Goal: Task Accomplishment & Management: Use online tool/utility

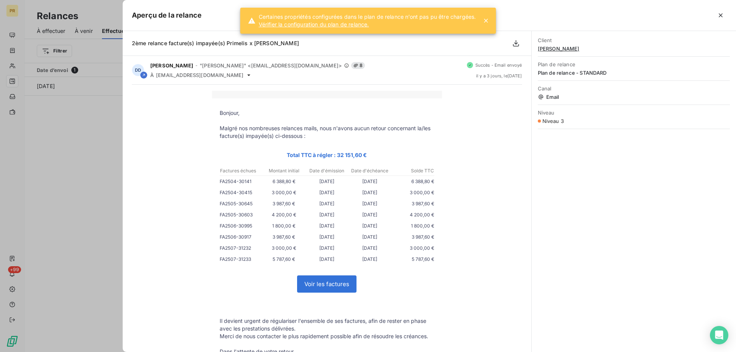
click at [55, 140] on div at bounding box center [368, 176] width 736 height 352
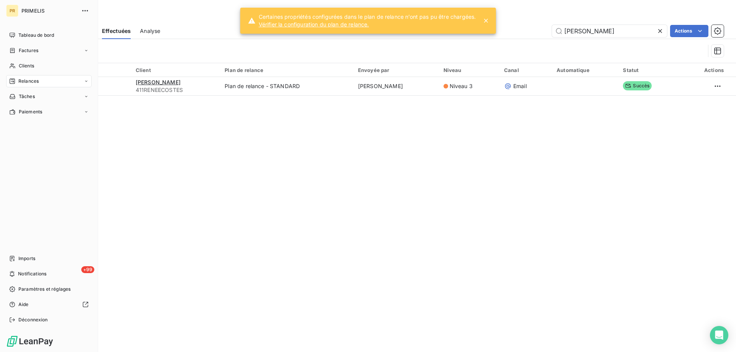
click at [15, 84] on icon at bounding box center [12, 81] width 6 height 6
click at [21, 102] on div "À effectuer" at bounding box center [53, 96] width 76 height 12
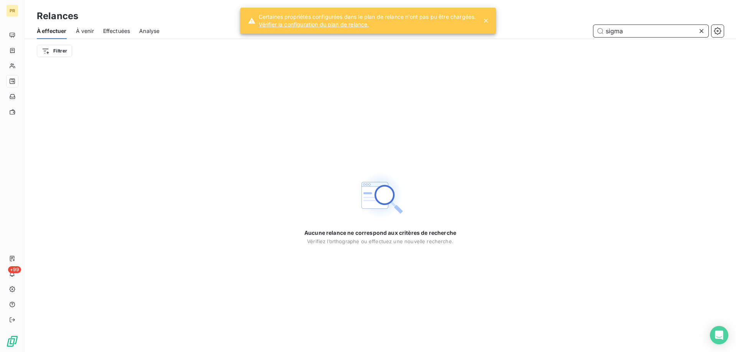
click at [626, 29] on input "sigma" at bounding box center [650, 31] width 115 height 12
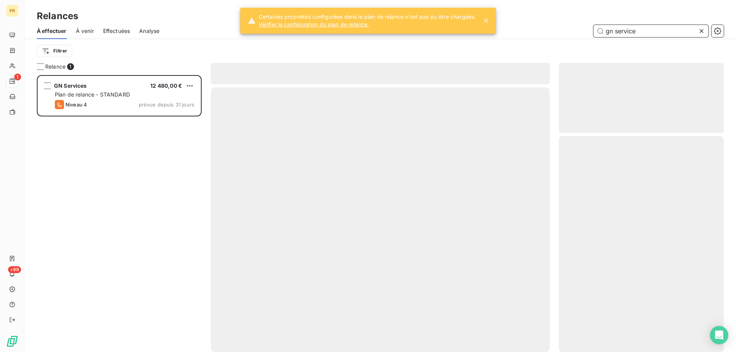
scroll to position [271, 159]
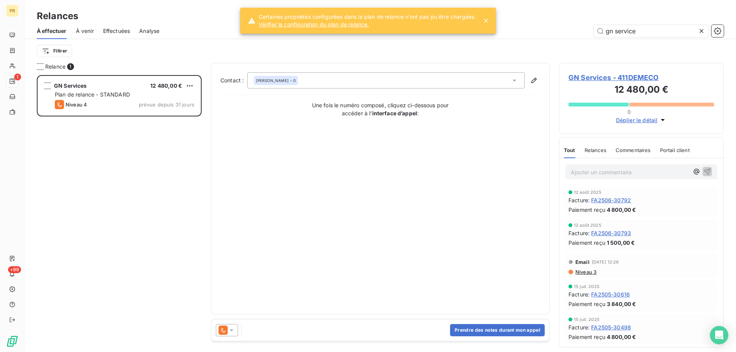
click at [230, 333] on icon at bounding box center [232, 330] width 8 height 8
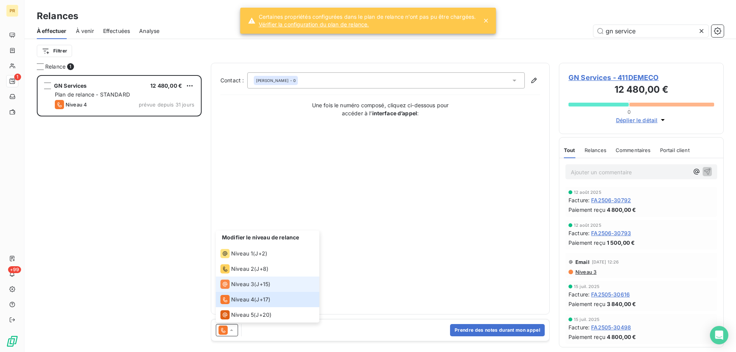
click at [238, 286] on span "Niveau 3" at bounding box center [242, 284] width 23 height 8
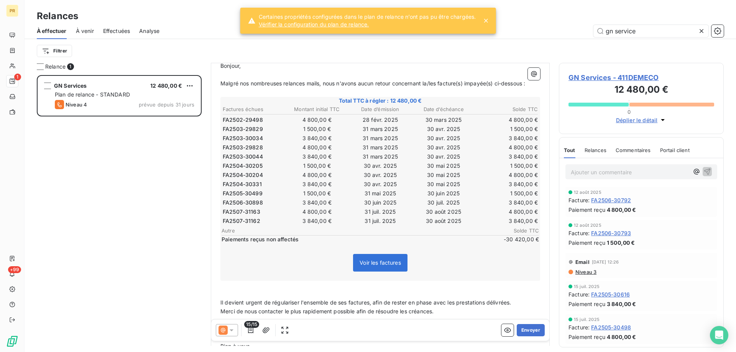
scroll to position [87, 0]
click at [578, 273] on span "Niveau 3" at bounding box center [585, 272] width 22 height 6
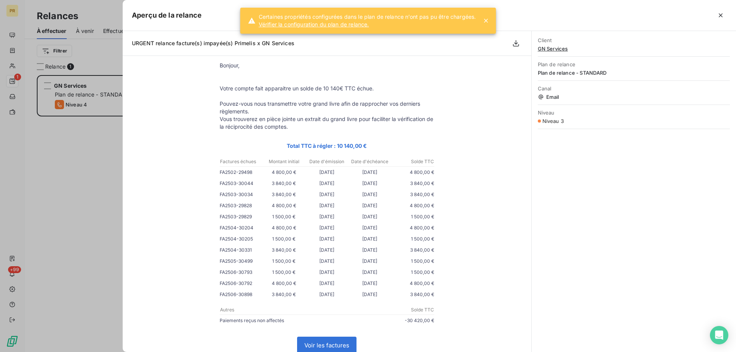
scroll to position [47, 0]
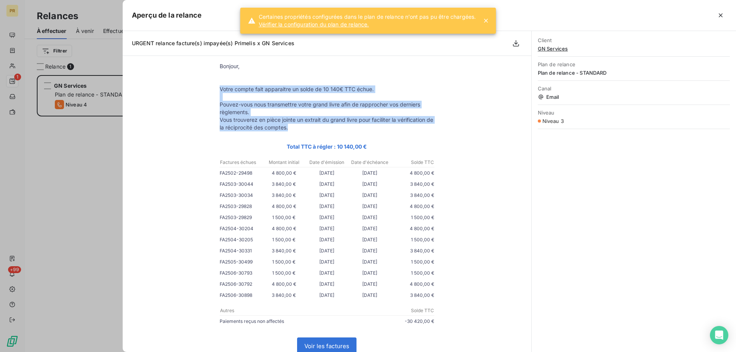
drag, startPoint x: 218, startPoint y: 88, endPoint x: 307, endPoint y: 126, distance: 97.0
click at [307, 126] on tbody "Bonjour, Votre compte fait apparaitre un solde de 10 140€ TTC échue. Pouvez-vou…" at bounding box center [327, 262] width 230 height 401
copy tbody "Votre compte fait apparaitre un solde de 10 140€ TTC échue. Pouvez-vous nous tr…"
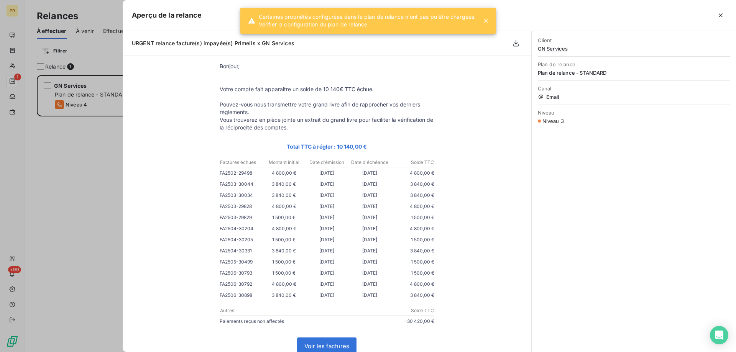
click at [83, 218] on div at bounding box center [368, 176] width 736 height 352
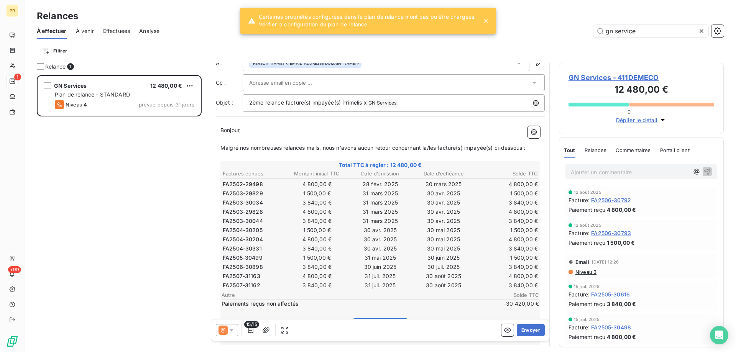
scroll to position [20, 0]
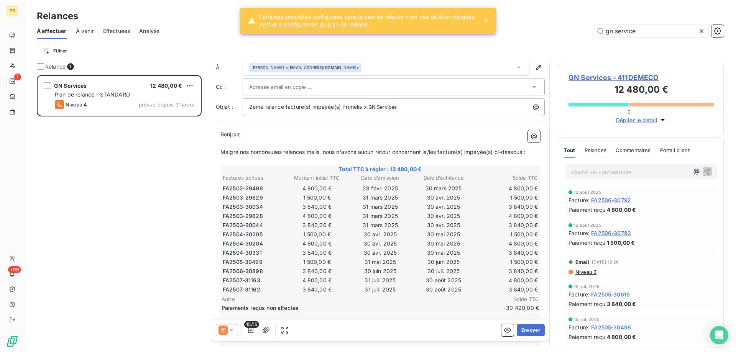
drag, startPoint x: 219, startPoint y: 134, endPoint x: 293, endPoint y: 166, distance: 80.5
click at [293, 166] on div "Bonjour, ﻿ Malgré nos nombreuses relances mails, nous n'avons aucun retour conc…" at bounding box center [380, 310] width 329 height 369
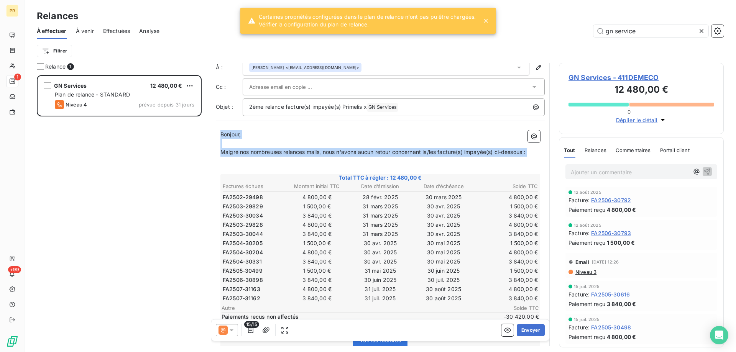
drag, startPoint x: 367, startPoint y: 157, endPoint x: 184, endPoint y: 123, distance: 185.5
click at [184, 123] on div "Relance 1 GN Services 12 480,00 € Plan de relance - STANDARD Niveau 4 prévue de…" at bounding box center [380, 207] width 711 height 289
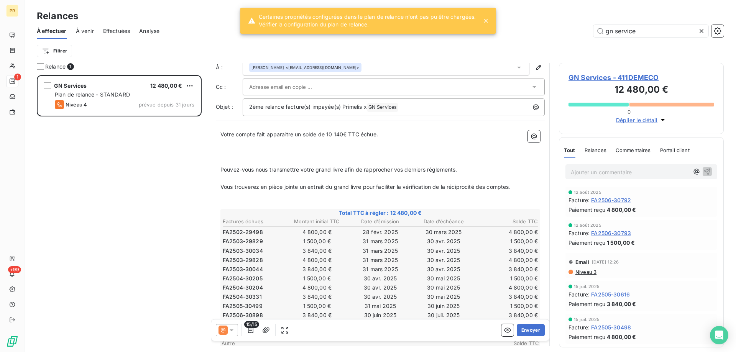
click at [249, 161] on p "﻿" at bounding box center [380, 161] width 320 height 9
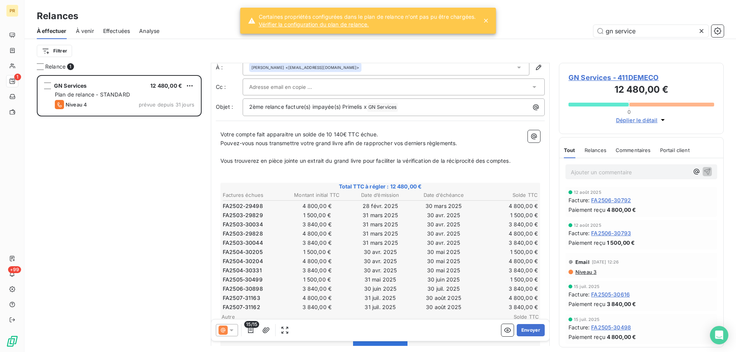
click at [396, 165] on p "Vous trouverez en pièce jointe un extrait du grand livre pour faciliter la véri…" at bounding box center [380, 161] width 320 height 9
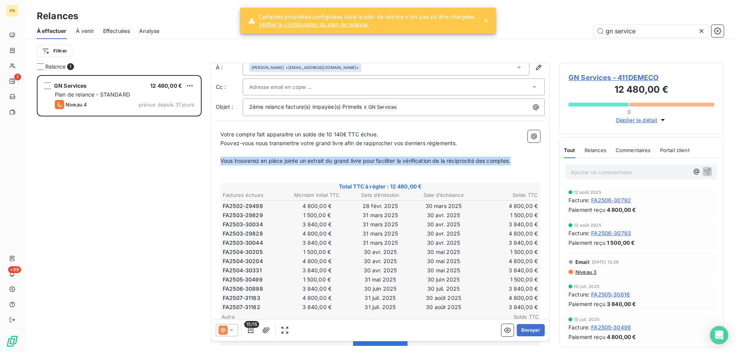
click at [396, 165] on p "Vous trouverez en pièce jointe un extrait du grand livre pour faciliter la véri…" at bounding box center [380, 161] width 320 height 9
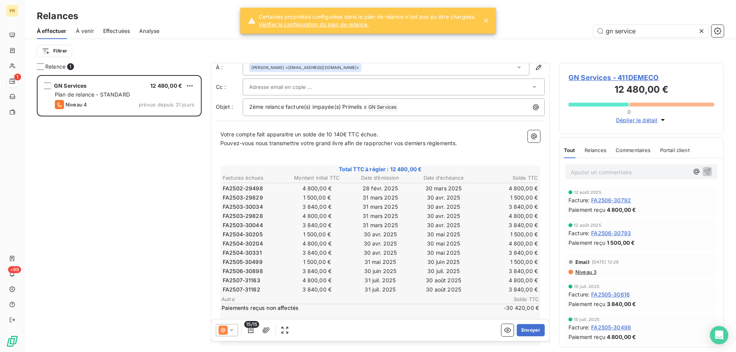
click at [330, 132] on span "Votre compte fait apparaitre un solde de 10 140€ TTC échue." at bounding box center [298, 134] width 157 height 7
click at [219, 133] on div "Votre compte fait apparaitre un solde de 12 480€ TTC échue. Pouvez-vous nous tr…" at bounding box center [380, 310] width 329 height 369
click at [222, 133] on span "Votre compte fait apparaitre un solde de 12 480€ TTC échue." at bounding box center [300, 134] width 160 height 7
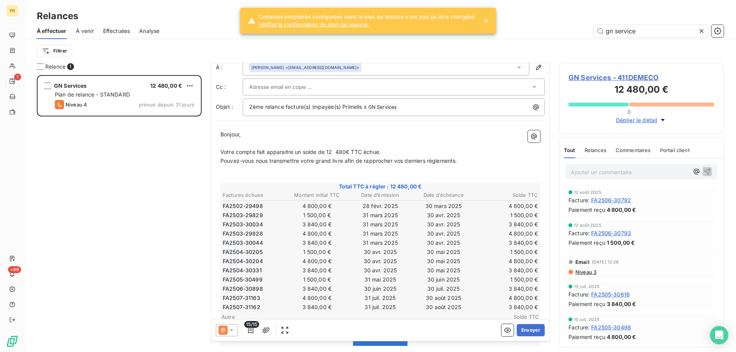
click at [478, 160] on p "Pouvez-vous nous transmettre votre grand livre afin de rapprocher vos derniers …" at bounding box center [380, 161] width 320 height 9
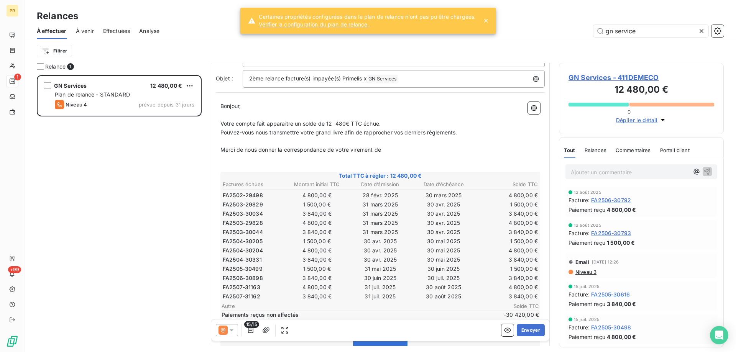
scroll to position [66, 0]
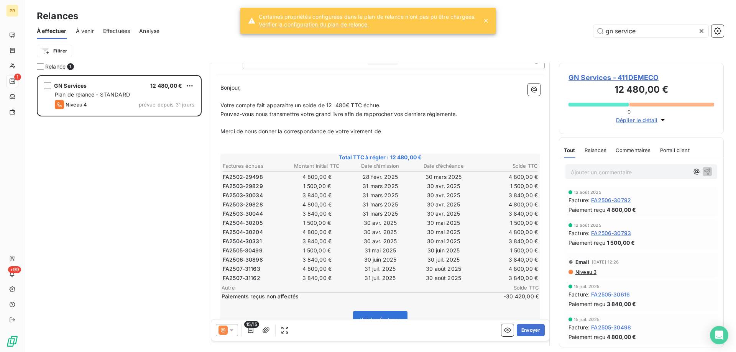
click at [391, 129] on p "Merci de nous donner la correspondance de votre virement de" at bounding box center [380, 131] width 320 height 9
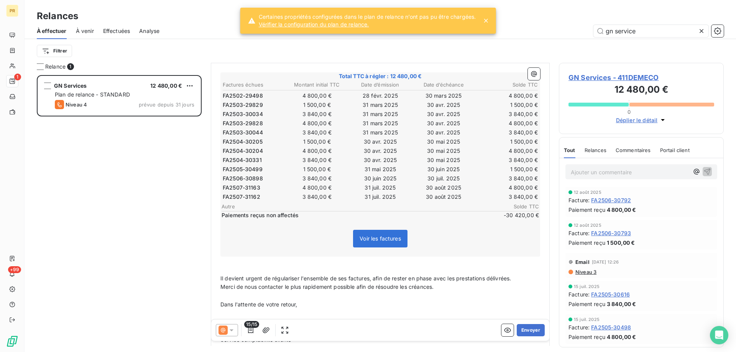
scroll to position [152, 0]
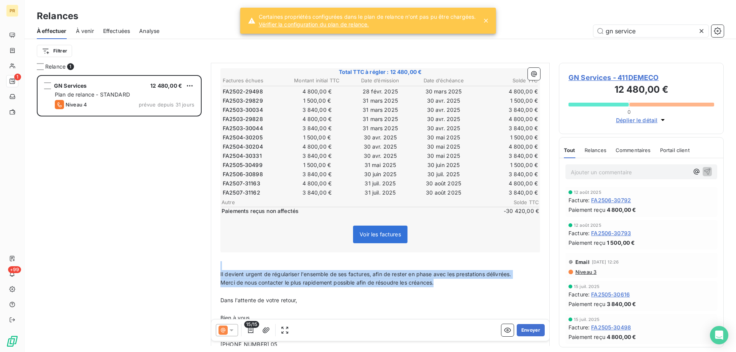
drag, startPoint x: 440, startPoint y: 284, endPoint x: 392, endPoint y: 266, distance: 51.2
click at [392, 266] on div "Bonjour, ﻿ Votre compte fait apparaitre un solde de 12 480€ TTC échue. Pouvez-v…" at bounding box center [380, 195] width 320 height 395
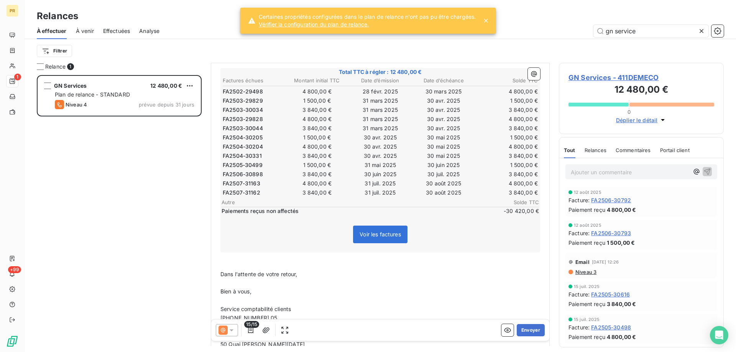
scroll to position [213, 0]
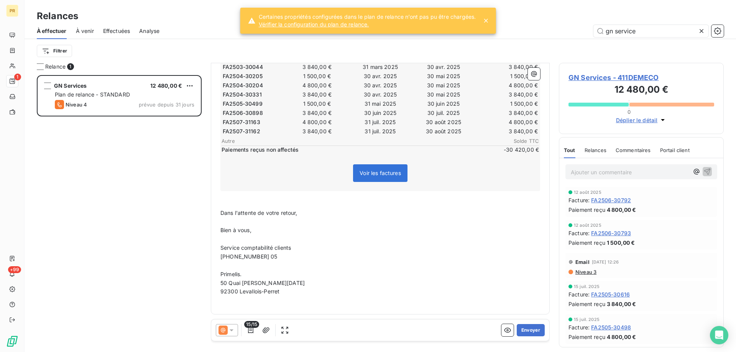
click at [248, 256] on span "[PHONE_NUMBER] 05" at bounding box center [248, 256] width 57 height 7
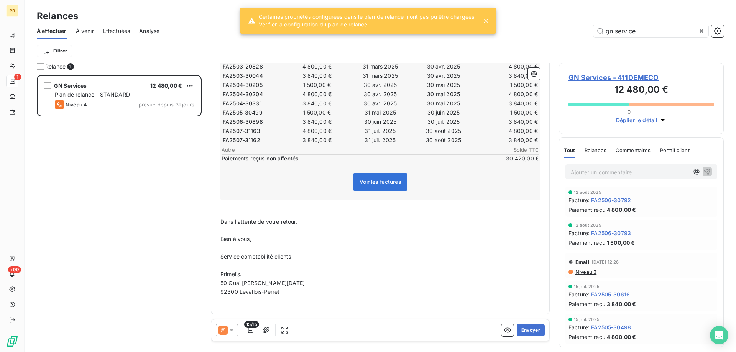
scroll to position [204, 0]
click at [295, 231] on p "﻿" at bounding box center [380, 230] width 320 height 9
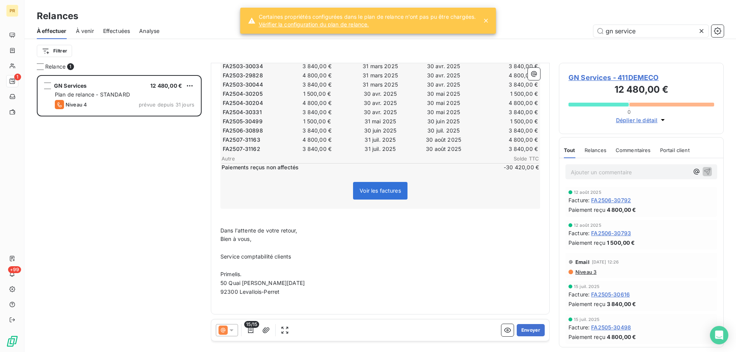
scroll to position [195, 0]
click at [526, 327] on button "Envoyer" at bounding box center [531, 330] width 28 height 12
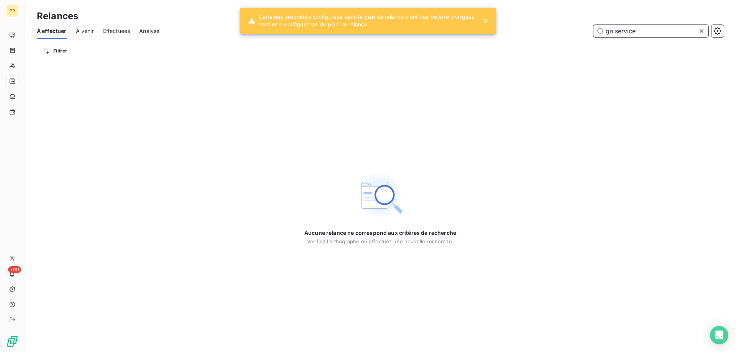
click at [636, 30] on input "gn service" at bounding box center [650, 31] width 115 height 12
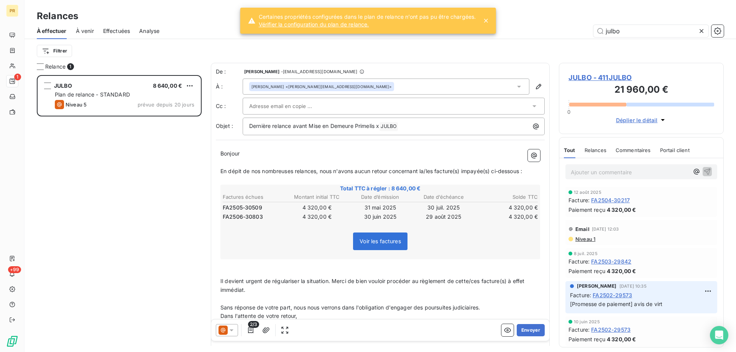
click at [584, 242] on span "Niveau 1" at bounding box center [584, 239] width 21 height 6
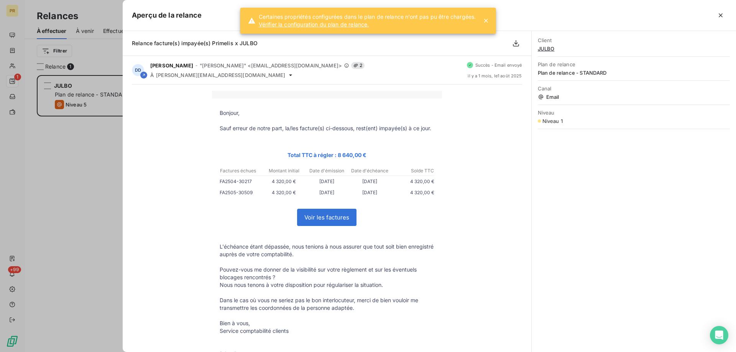
click at [94, 264] on div at bounding box center [368, 176] width 736 height 352
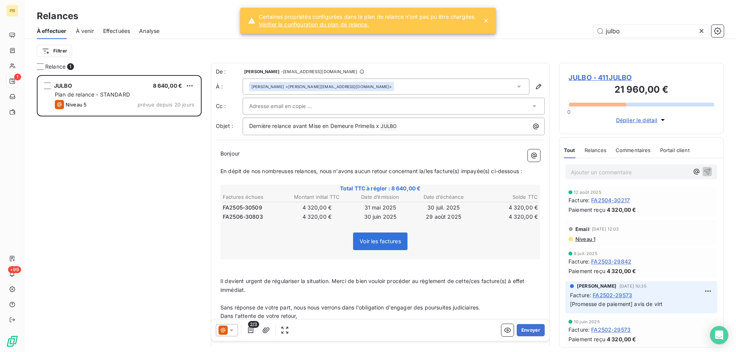
click at [334, 87] on div "[PERSON_NAME] <[PERSON_NAME][EMAIL_ADDRESS][DOMAIN_NAME]>" at bounding box center [386, 87] width 287 height 16
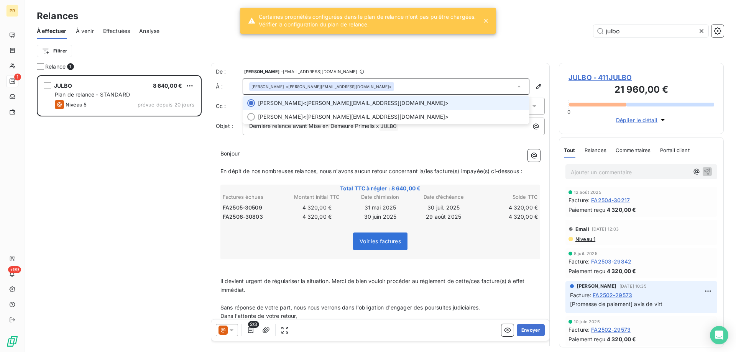
click at [333, 87] on div "[PERSON_NAME] <[PERSON_NAME][EMAIL_ADDRESS][DOMAIN_NAME]>" at bounding box center [386, 87] width 287 height 16
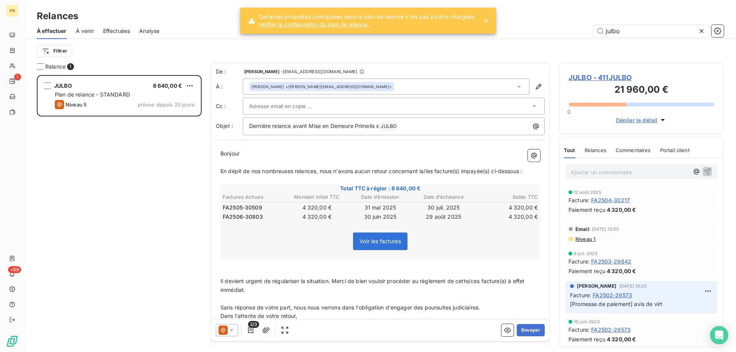
click at [312, 104] on input "text" at bounding box center [290, 105] width 82 height 11
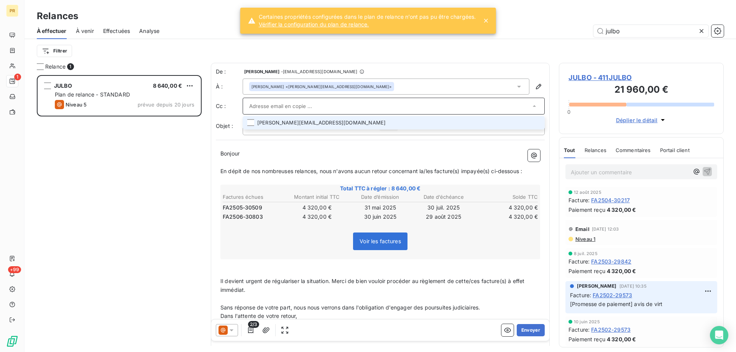
click at [258, 123] on li "[PERSON_NAME][EMAIL_ADDRESS][DOMAIN_NAME]" at bounding box center [394, 122] width 302 height 13
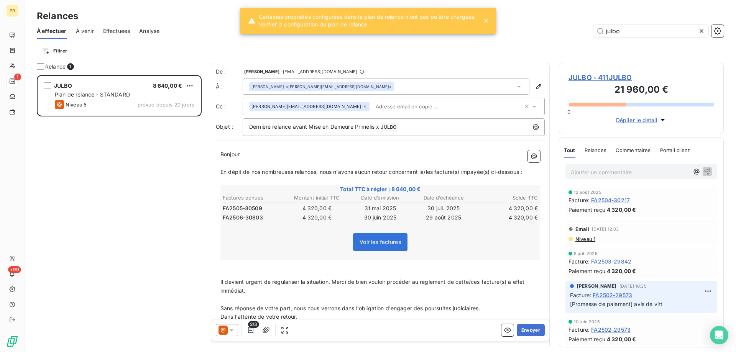
click at [279, 154] on p "Bonjour" at bounding box center [380, 154] width 320 height 9
click at [234, 325] on div at bounding box center [227, 330] width 22 height 12
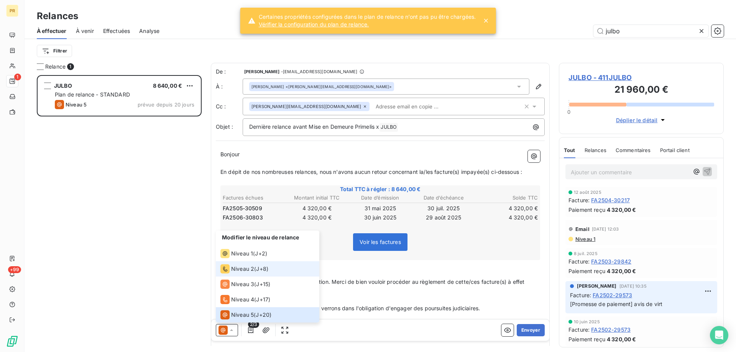
click at [249, 276] on li "Niveau 2 ( J+8 )" at bounding box center [267, 268] width 103 height 15
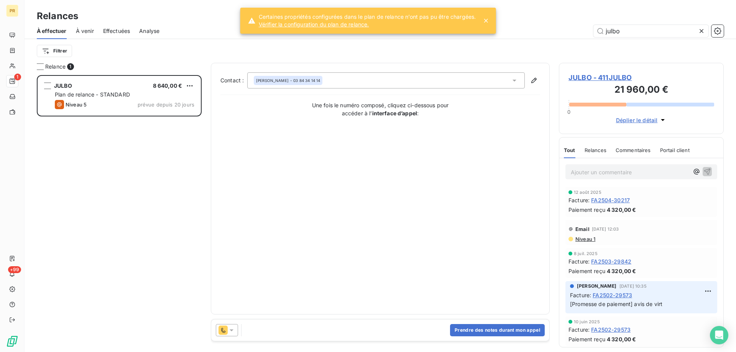
click at [231, 331] on icon at bounding box center [232, 330] width 8 height 8
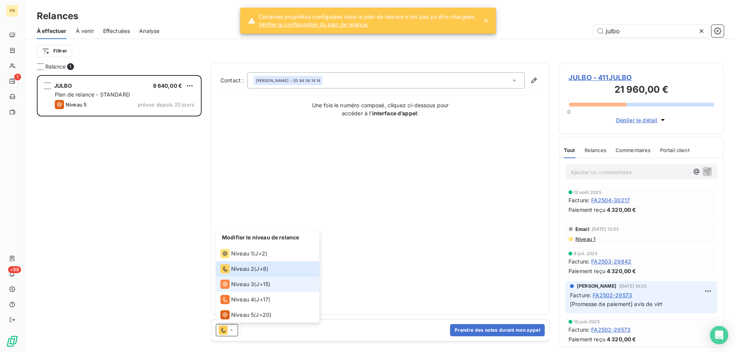
click at [244, 282] on span "Niveau 3" at bounding box center [242, 284] width 23 height 8
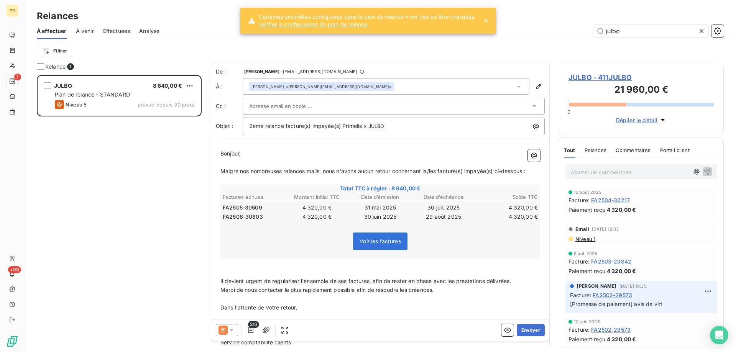
click at [357, 102] on div at bounding box center [389, 105] width 281 height 11
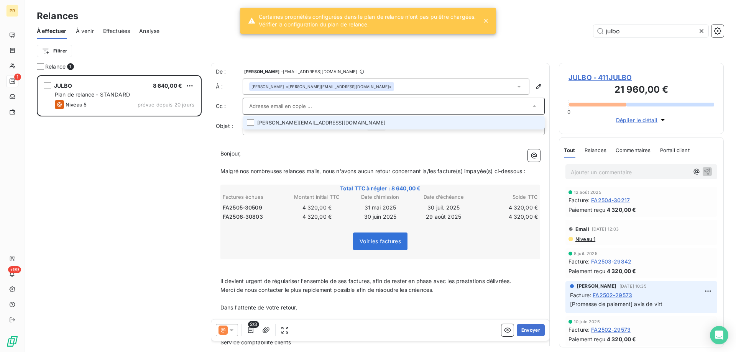
click at [330, 120] on li "[PERSON_NAME][EMAIL_ADDRESS][DOMAIN_NAME]" at bounding box center [394, 122] width 302 height 13
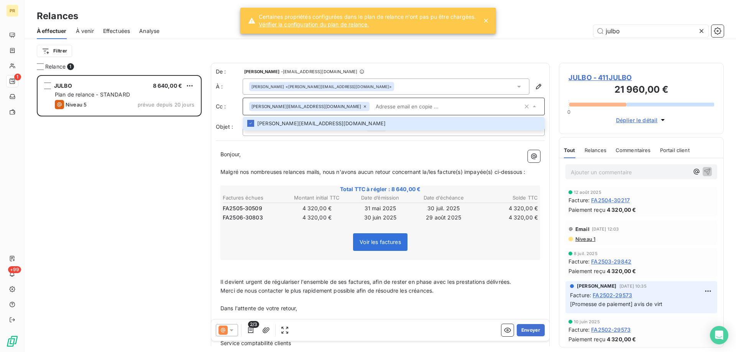
click at [312, 168] on p "Malgré nos nombreuses relances mails, nous n'avons aucun retour concernant la/l…" at bounding box center [380, 172] width 320 height 9
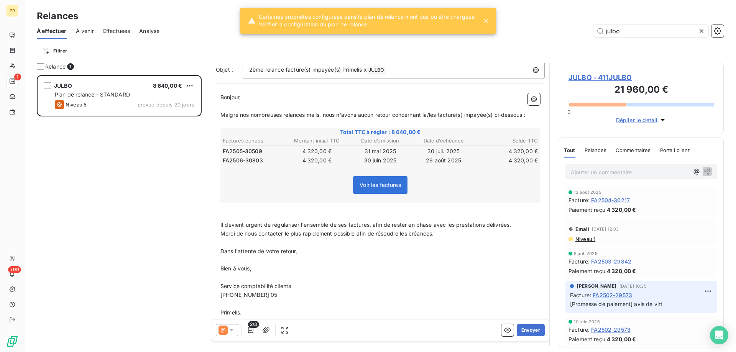
scroll to position [96, 0]
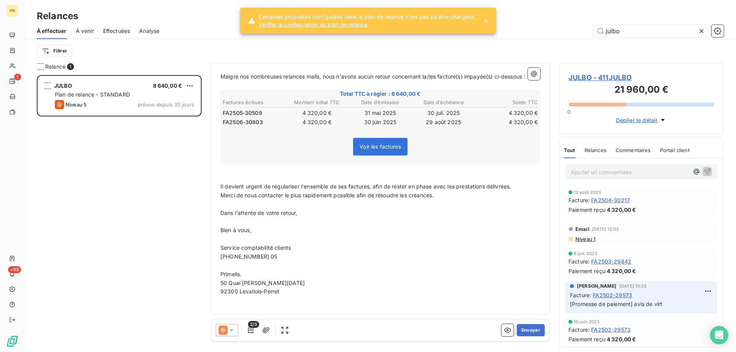
click at [255, 256] on span "[PHONE_NUMBER] 05" at bounding box center [248, 256] width 57 height 7
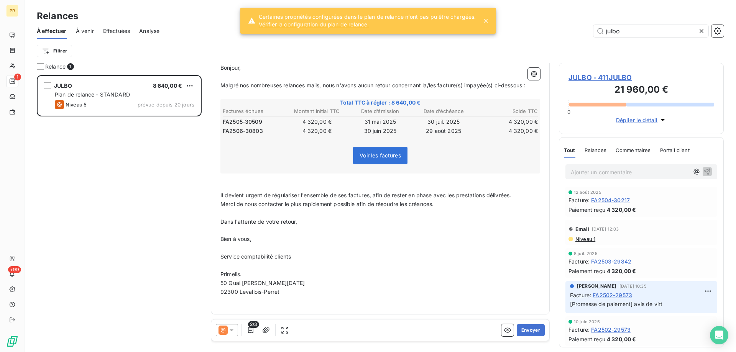
click at [232, 182] on p "﻿" at bounding box center [380, 178] width 320 height 9
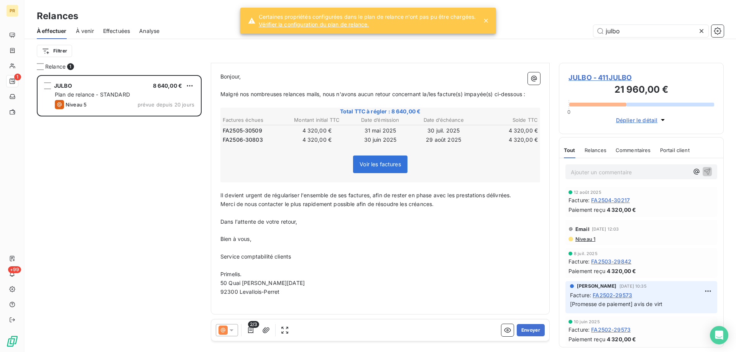
scroll to position [78, 0]
click at [520, 328] on button "Envoyer" at bounding box center [531, 330] width 28 height 12
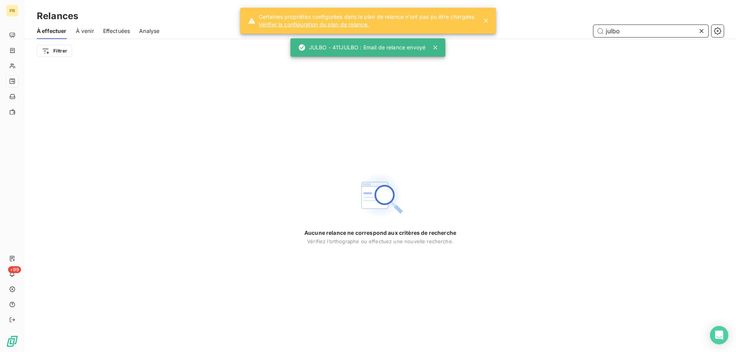
click at [613, 28] on input "julbo" at bounding box center [650, 31] width 115 height 12
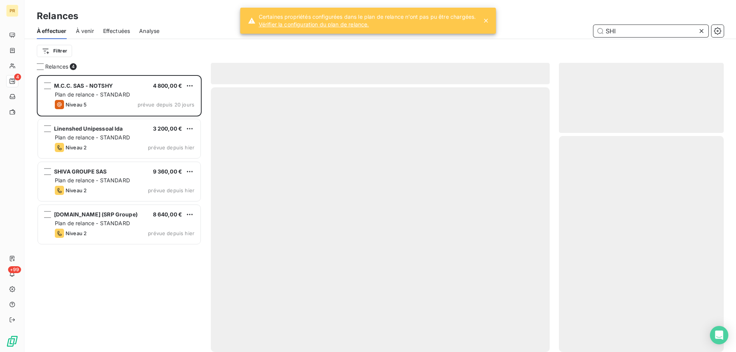
scroll to position [271, 159]
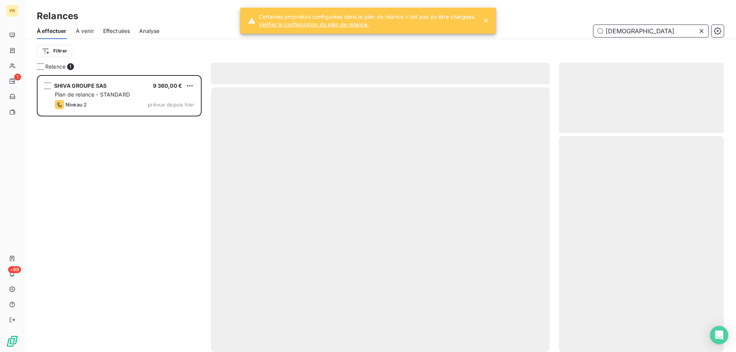
scroll to position [271, 159]
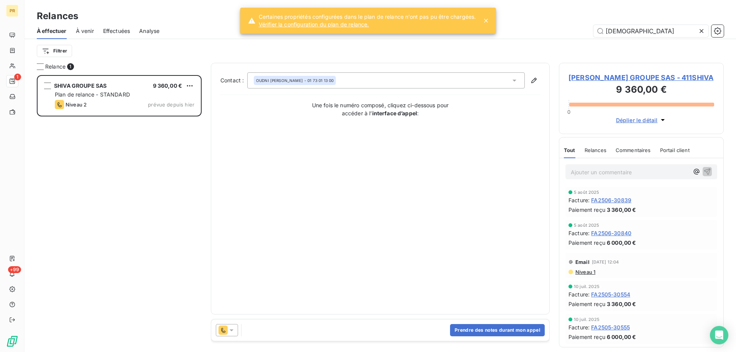
click at [235, 325] on div at bounding box center [227, 330] width 22 height 12
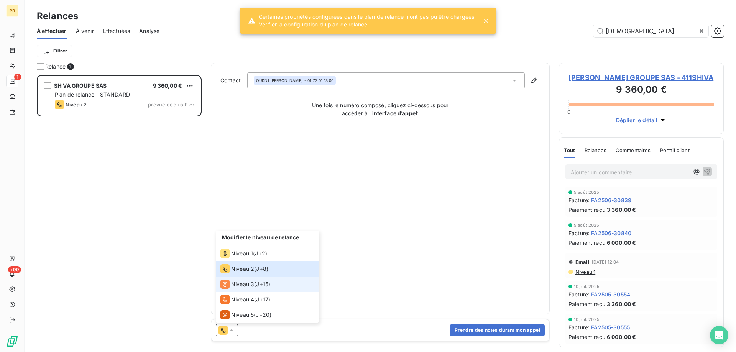
click at [246, 285] on span "Niveau 3" at bounding box center [242, 284] width 23 height 8
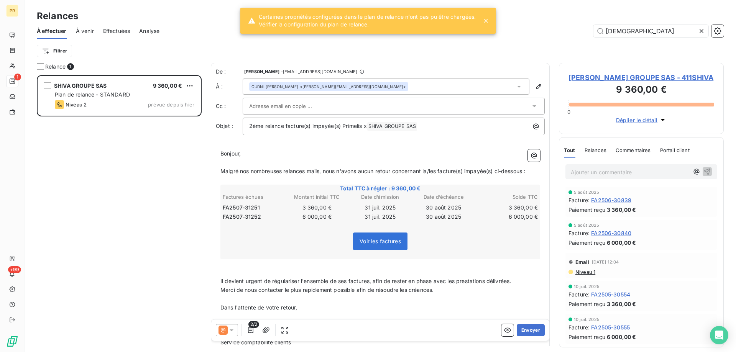
click at [585, 272] on span "Niveau 1" at bounding box center [584, 272] width 21 height 6
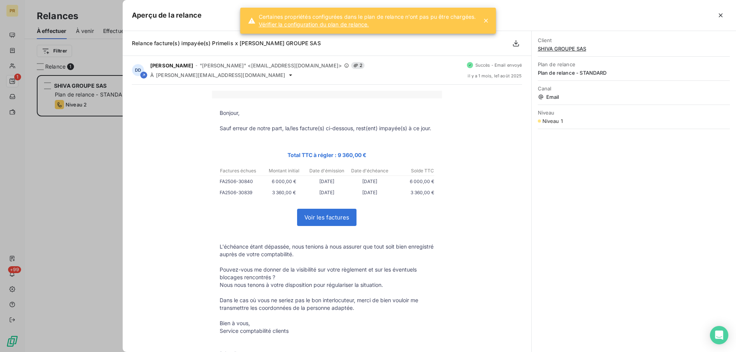
click at [112, 305] on div at bounding box center [368, 176] width 736 height 352
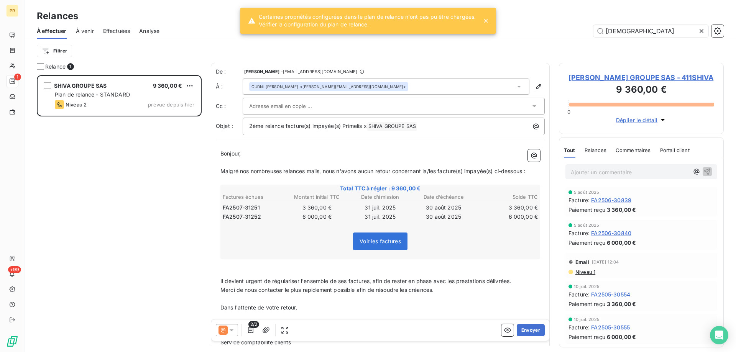
click at [231, 335] on div at bounding box center [227, 330] width 22 height 12
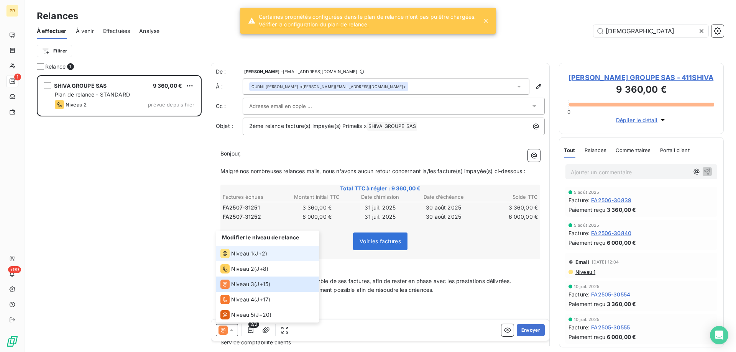
click at [251, 252] on span "Niveau 1" at bounding box center [242, 254] width 22 height 8
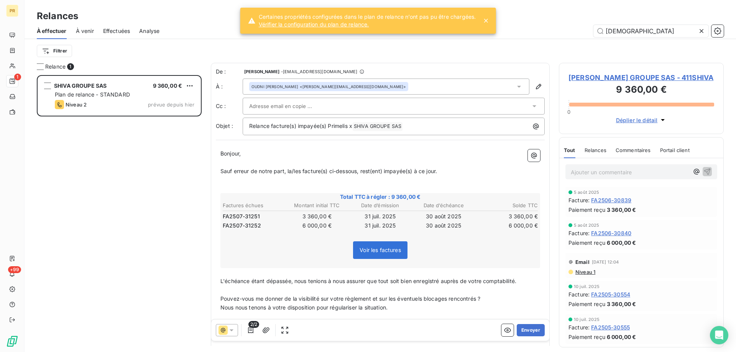
click at [335, 109] on div at bounding box center [389, 105] width 281 height 11
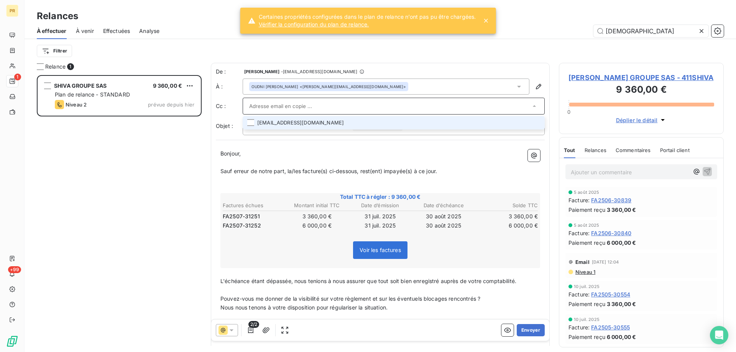
click at [327, 123] on li "[EMAIL_ADDRESS][DOMAIN_NAME]" at bounding box center [394, 122] width 302 height 13
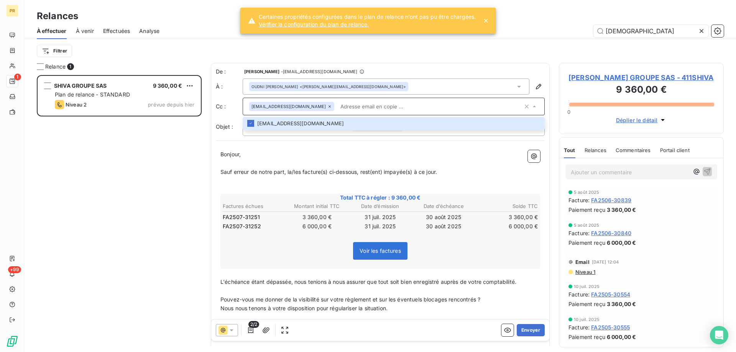
click at [359, 144] on div "De : [PERSON_NAME] - [EMAIL_ADDRESS][DOMAIN_NAME] À : [PERSON_NAME] <[PERSON_NA…" at bounding box center [380, 254] width 339 height 382
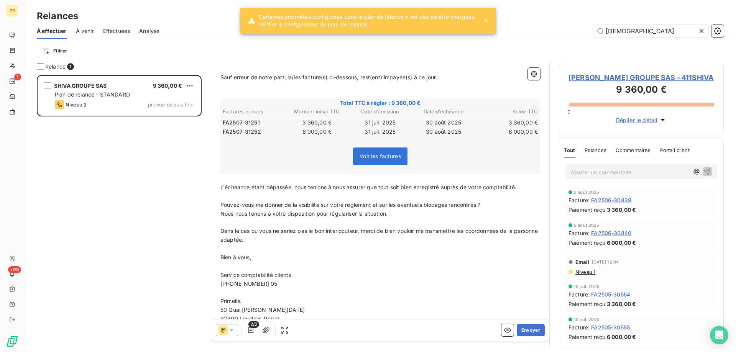
scroll to position [131, 0]
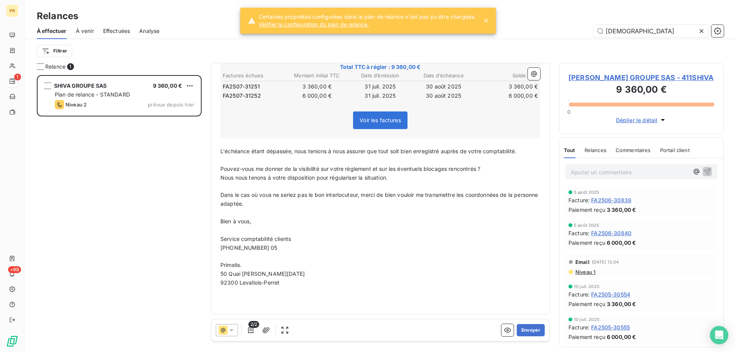
click at [260, 249] on span "[PHONE_NUMBER] 05" at bounding box center [248, 247] width 57 height 7
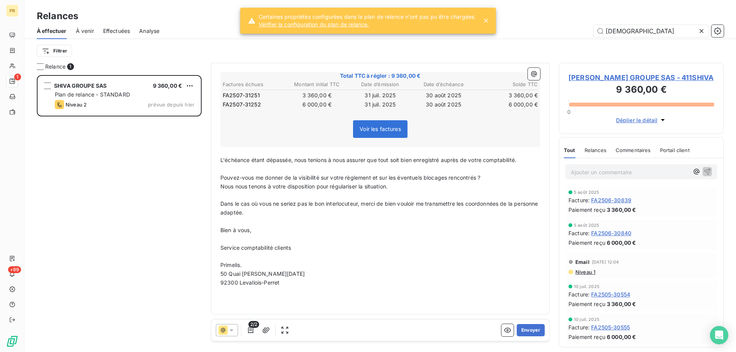
scroll to position [122, 0]
click at [524, 326] on button "Envoyer" at bounding box center [531, 330] width 28 height 12
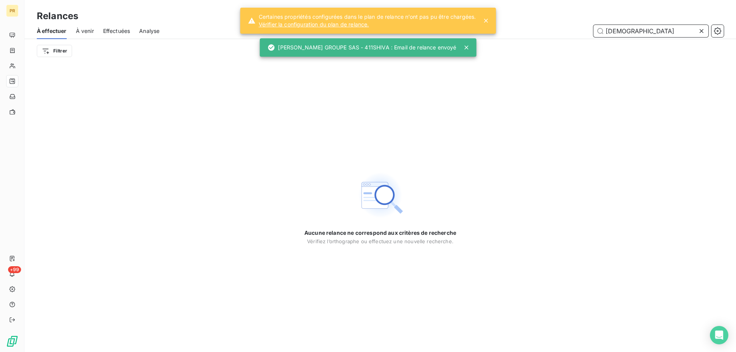
click at [617, 31] on input "[DEMOGRAPHIC_DATA]" at bounding box center [650, 31] width 115 height 12
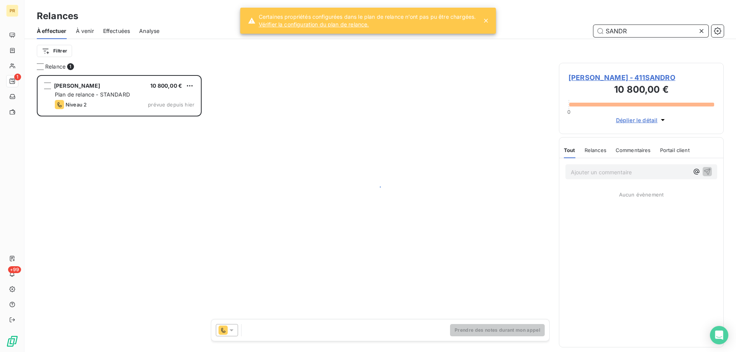
scroll to position [271, 159]
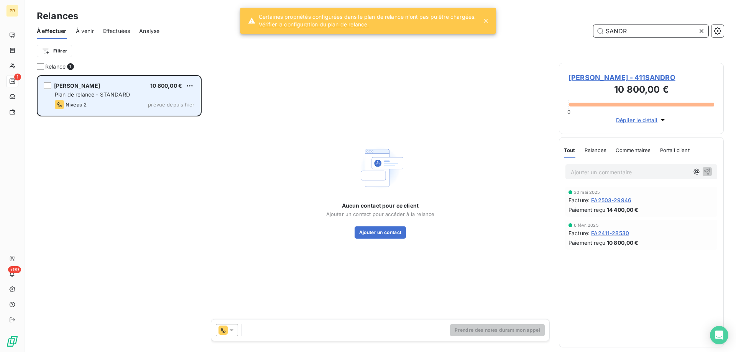
type input "SANDR"
click at [137, 85] on div "[PERSON_NAME] 10 800,00 €" at bounding box center [124, 85] width 139 height 7
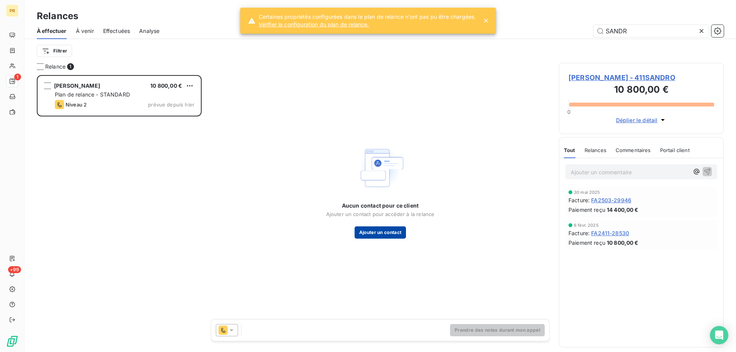
click at [390, 231] on button "Ajouter un contact" at bounding box center [380, 232] width 52 height 12
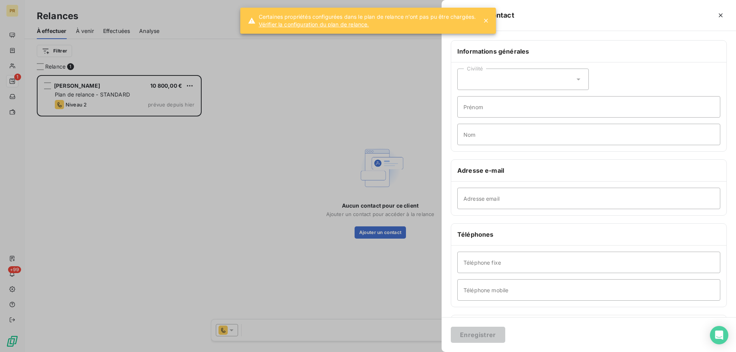
click at [211, 275] on div at bounding box center [368, 176] width 736 height 352
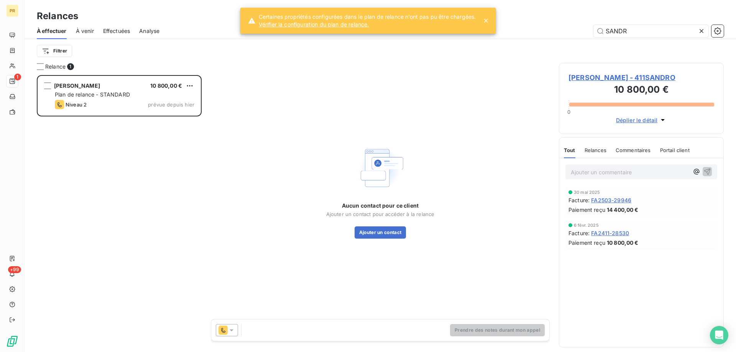
click at [235, 333] on icon at bounding box center [232, 330] width 8 height 8
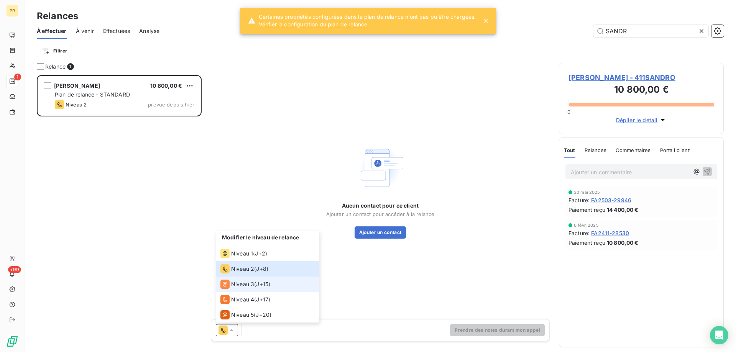
click at [249, 285] on span "Niveau 3" at bounding box center [242, 284] width 23 height 8
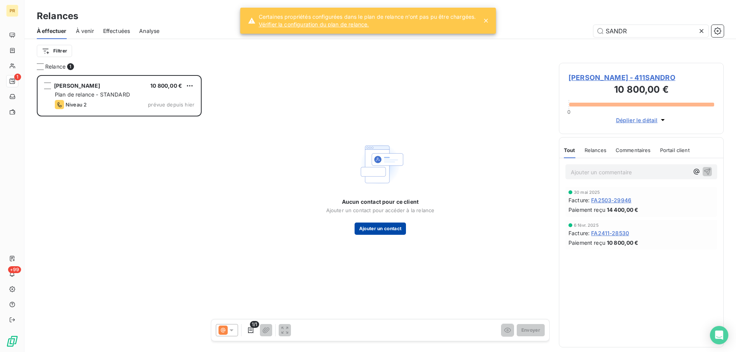
click at [375, 230] on button "Ajouter un contact" at bounding box center [380, 229] width 52 height 12
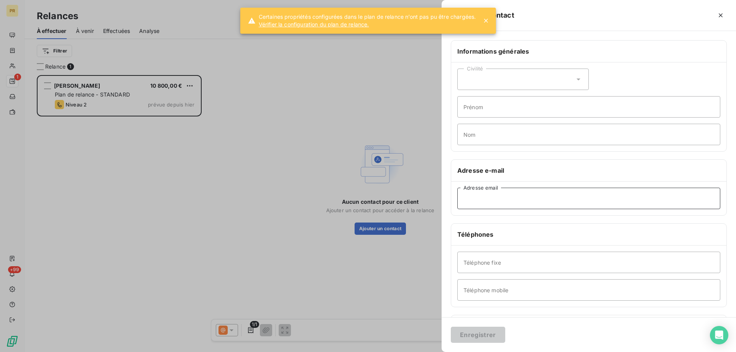
click at [503, 194] on input "Adresse email" at bounding box center [588, 198] width 263 height 21
paste input "[PERSON_NAME][EMAIL_ADDRESS][DOMAIN_NAME]"
drag, startPoint x: 467, startPoint y: 200, endPoint x: 410, endPoint y: 187, distance: 59.4
click at [410, 352] on div "Ajouter un contact Informations générales Civilité Prénom Nom Adresse e-mail [P…" at bounding box center [368, 352] width 736 height 0
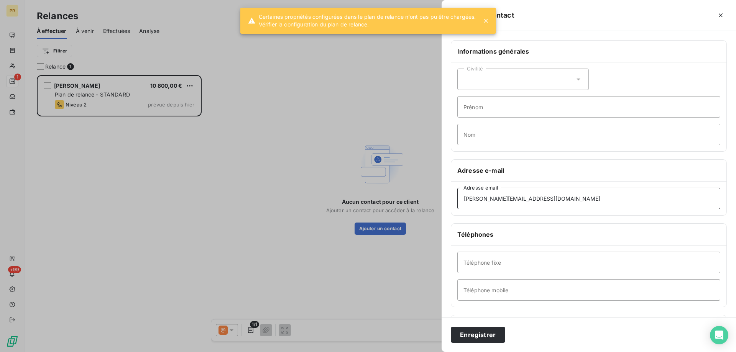
type input "[PERSON_NAME][EMAIL_ADDRESS][DOMAIN_NAME]"
click at [495, 107] on input "Prénom" at bounding box center [588, 106] width 263 height 21
paste input "[PERSON_NAME]"
type input "[PERSON_NAME]"
click at [476, 131] on input "Nom" at bounding box center [588, 134] width 263 height 21
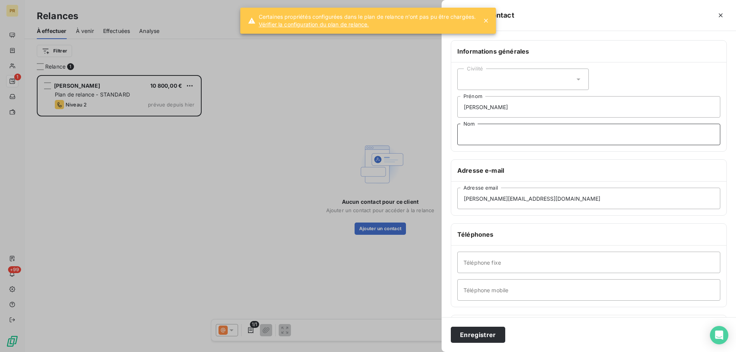
paste input "[PERSON_NAME]"
drag, startPoint x: 480, startPoint y: 137, endPoint x: 423, endPoint y: 123, distance: 58.7
click at [424, 352] on div "Ajouter un contact Informations générales Civilité [PERSON_NAME] Prénom [PERSON…" at bounding box center [368, 352] width 736 height 0
type input "Beaumont"
drag, startPoint x: 480, startPoint y: 110, endPoint x: 546, endPoint y: 132, distance: 70.2
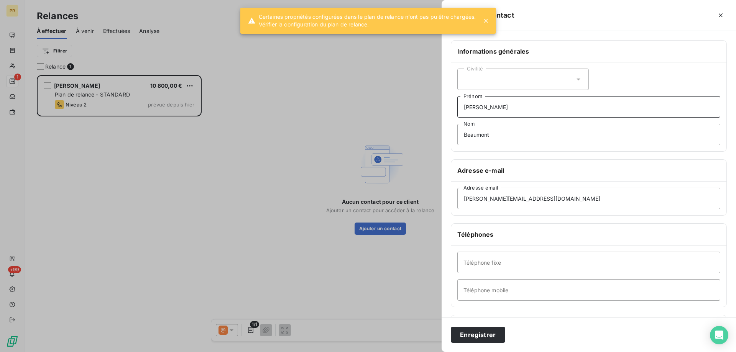
click at [546, 132] on div "Civilité [PERSON_NAME] Prénom Beaumont Nom" at bounding box center [588, 106] width 275 height 89
type input "[PERSON_NAME]"
click at [527, 84] on div "Civilité" at bounding box center [522, 79] width 131 height 21
click at [524, 98] on li "Madame" at bounding box center [522, 99] width 131 height 14
click at [481, 297] on input "Téléphone mobile" at bounding box center [588, 289] width 263 height 21
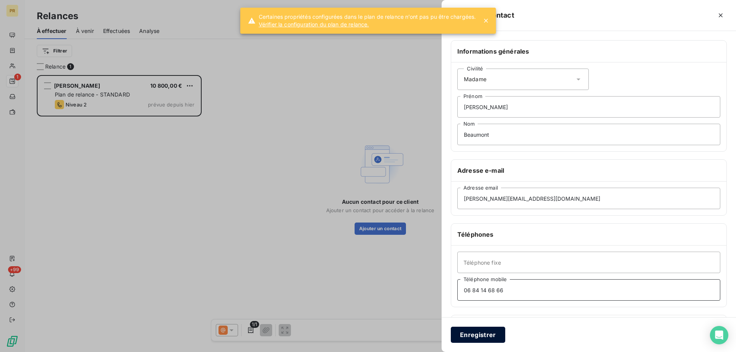
type input "06 84 14 68 66"
click at [479, 334] on button "Enregistrer" at bounding box center [478, 335] width 54 height 16
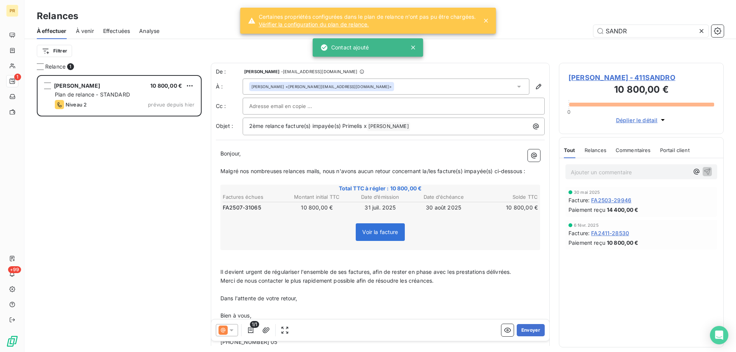
click at [586, 79] on span "[PERSON_NAME] - 411SANDRO" at bounding box center [641, 77] width 146 height 10
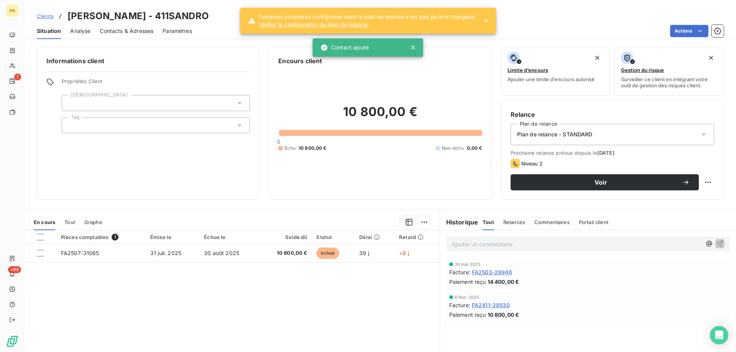
click at [131, 27] on span "Contacts & Adresses" at bounding box center [127, 31] width 54 height 8
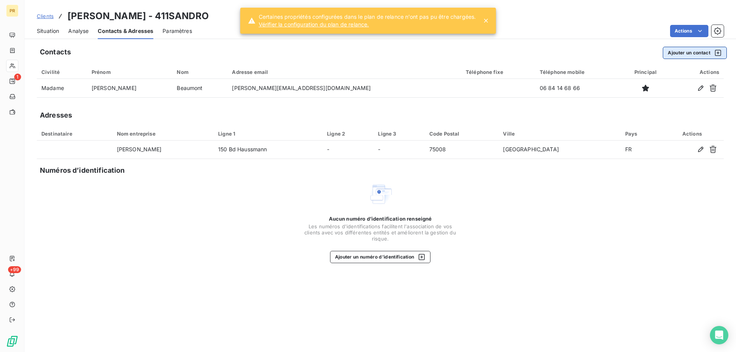
click at [679, 51] on button "Ajouter un contact" at bounding box center [695, 53] width 64 height 12
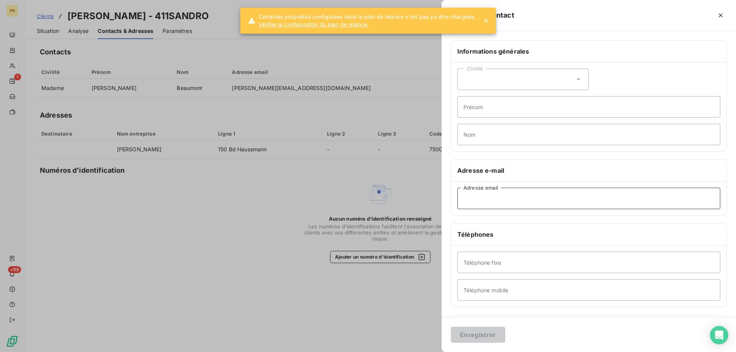
click at [504, 190] on input "Adresse email" at bounding box center [588, 198] width 263 height 21
paste input "[PERSON_NAME][EMAIL_ADDRESS][DOMAIN_NAME]"
click at [469, 201] on input "[PERSON_NAME][EMAIL_ADDRESS][DOMAIN_NAME]" at bounding box center [588, 198] width 263 height 21
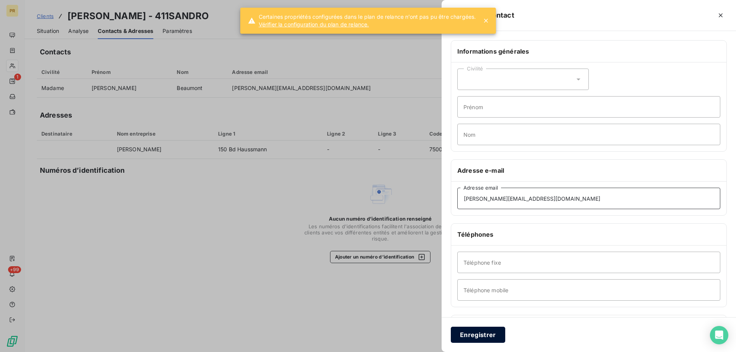
type input "[PERSON_NAME][EMAIL_ADDRESS][DOMAIN_NAME]"
click at [459, 335] on button "Enregistrer" at bounding box center [478, 335] width 54 height 16
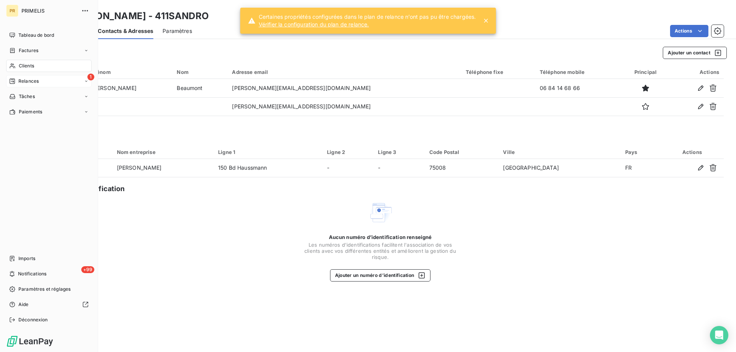
click at [19, 82] on span "Relances" at bounding box center [28, 81] width 20 height 7
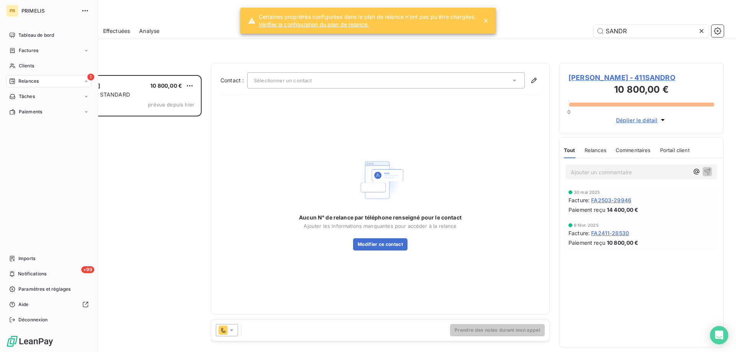
scroll to position [271, 159]
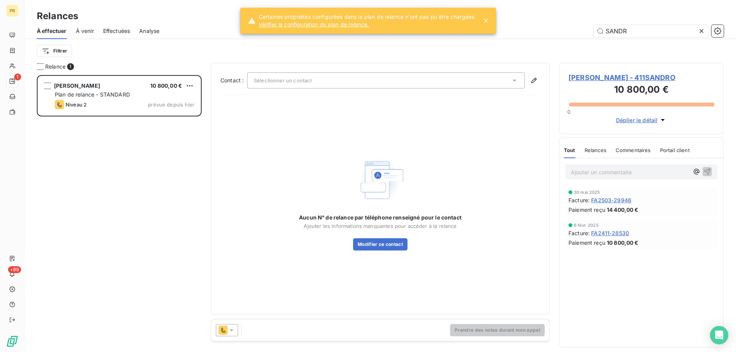
click at [233, 331] on icon at bounding box center [232, 330] width 8 height 8
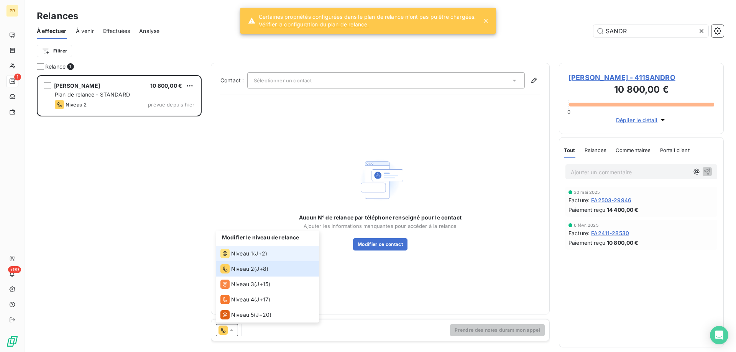
click at [256, 253] on span "J+2 )" at bounding box center [261, 254] width 12 height 8
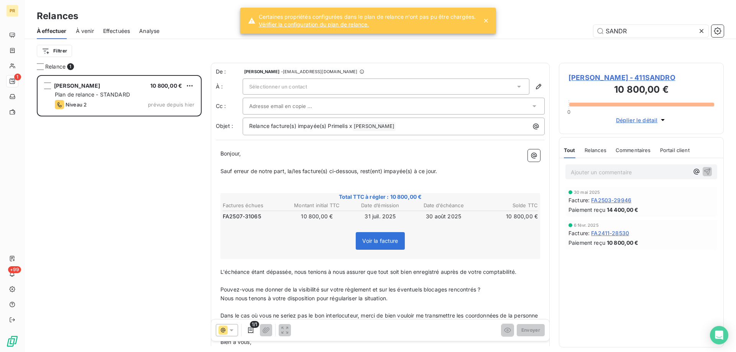
click at [377, 87] on div "Sélectionner un contact" at bounding box center [386, 87] width 287 height 16
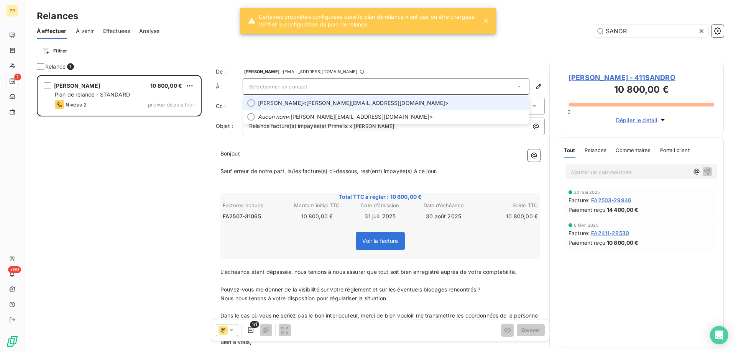
click at [377, 100] on span "[PERSON_NAME] <[PERSON_NAME][EMAIL_ADDRESS][DOMAIN_NAME]>" at bounding box center [391, 103] width 267 height 8
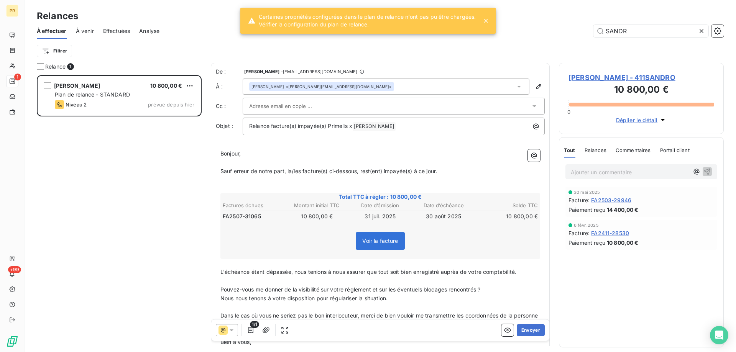
click at [376, 107] on div at bounding box center [389, 105] width 281 height 11
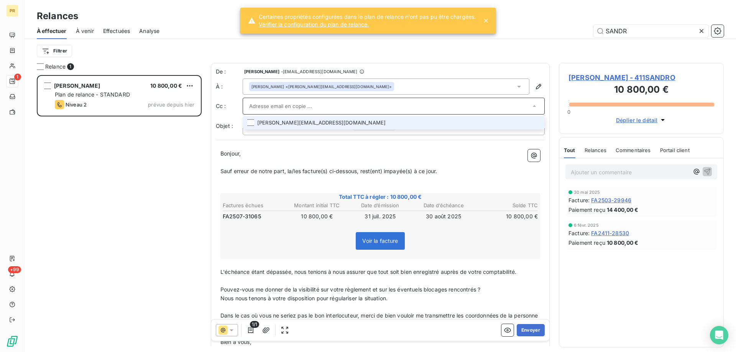
click at [366, 122] on li "[PERSON_NAME][EMAIL_ADDRESS][DOMAIN_NAME]" at bounding box center [394, 122] width 302 height 13
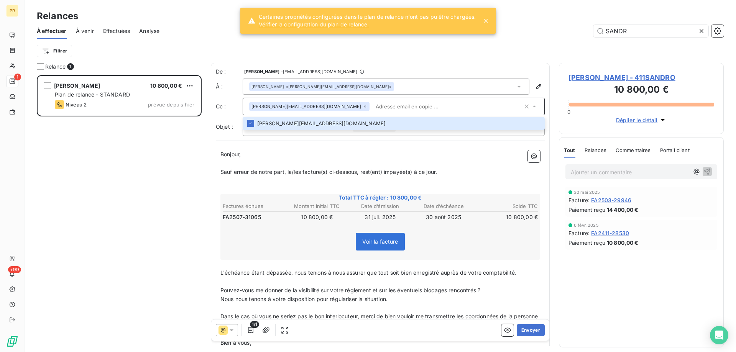
click at [367, 169] on span "Sauf erreur de notre part, la/les facture(s) ci-dessous, rest(ent) impayée(s) à…" at bounding box center [328, 172] width 216 height 7
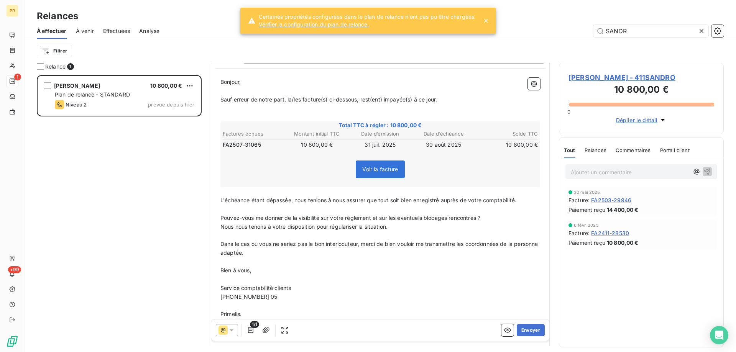
scroll to position [98, 0]
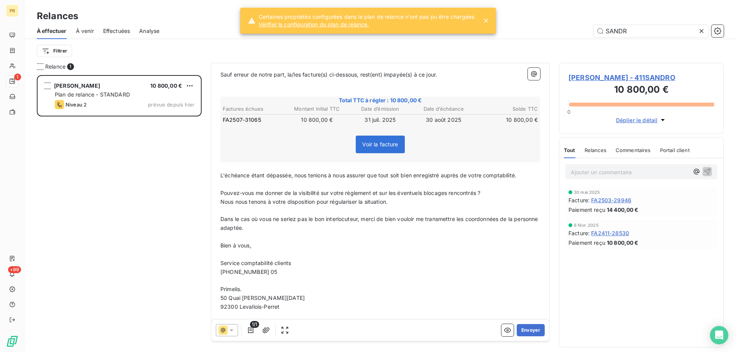
click at [273, 270] on span "[PHONE_NUMBER] 05" at bounding box center [248, 272] width 57 height 7
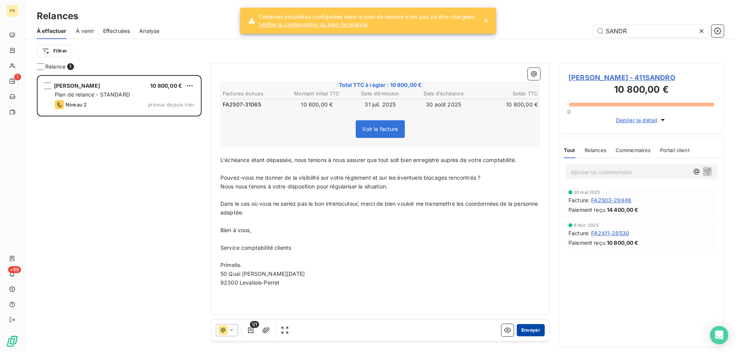
click at [529, 327] on button "Envoyer" at bounding box center [531, 330] width 28 height 12
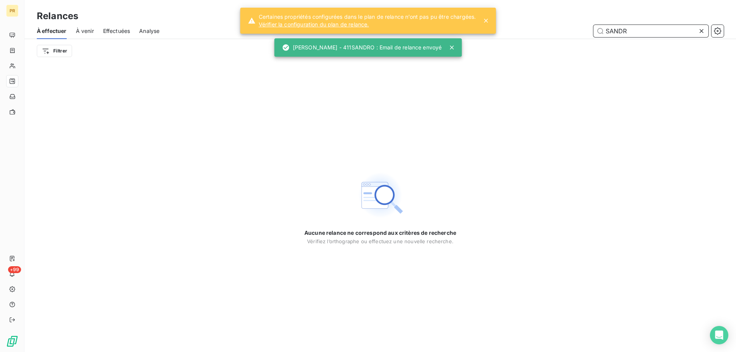
click at [621, 30] on input "SANDR" at bounding box center [650, 31] width 115 height 12
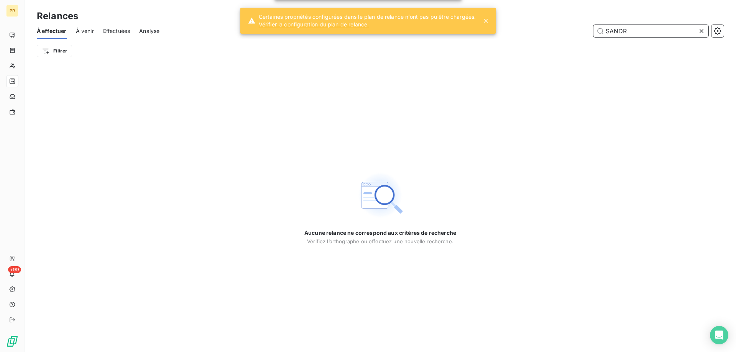
click at [621, 30] on input "SANDR" at bounding box center [650, 31] width 115 height 12
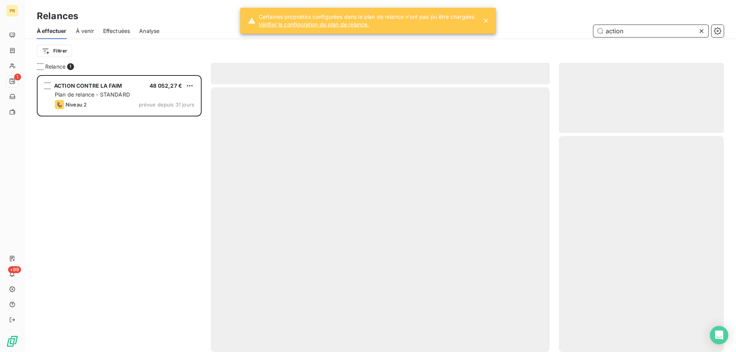
scroll to position [271, 159]
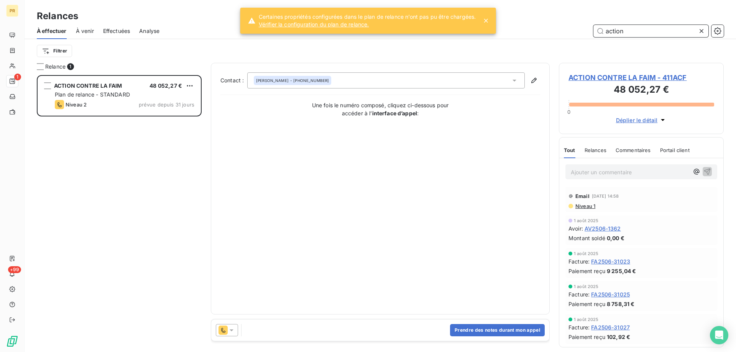
type input "action"
click at [580, 206] on span "Niveau 1" at bounding box center [584, 206] width 21 height 6
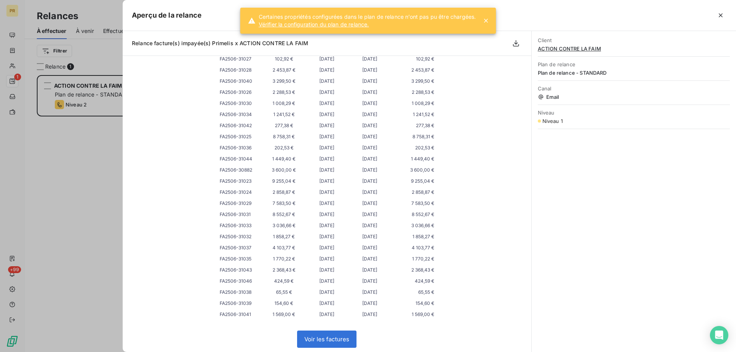
scroll to position [149, 0]
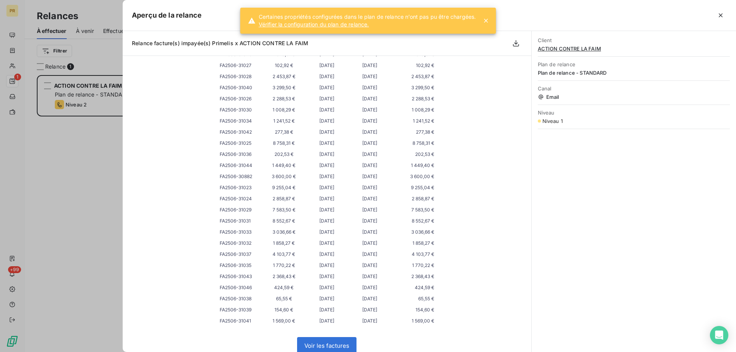
click at [70, 231] on div at bounding box center [368, 176] width 736 height 352
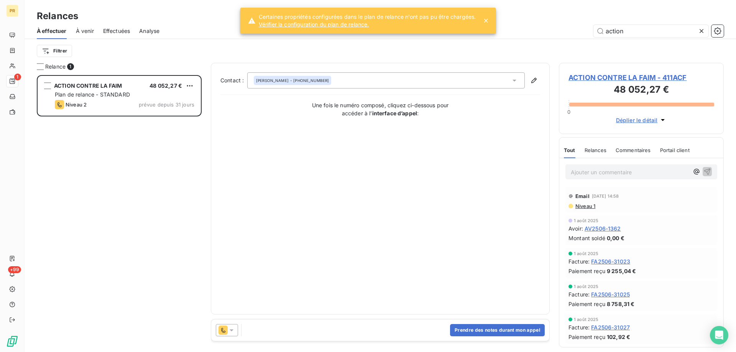
click at [232, 325] on div at bounding box center [227, 330] width 22 height 12
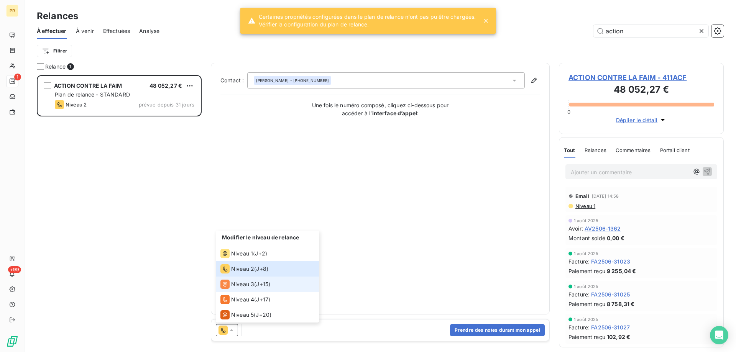
click at [252, 287] on span "Niveau 3" at bounding box center [242, 284] width 23 height 8
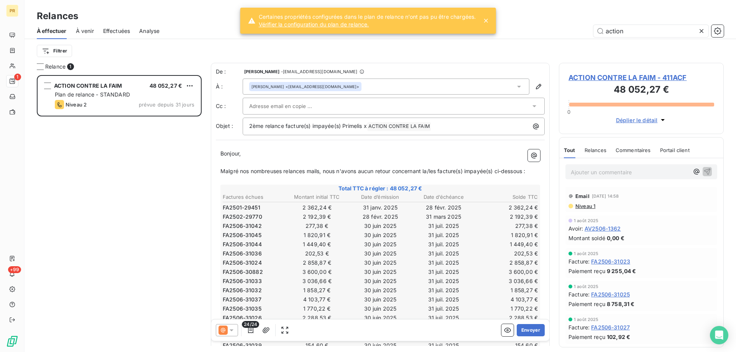
click at [186, 304] on div "ACTION CONTRE LA FAIM 48 052,27 € Plan de relance - STANDARD Niveau 2 prévue de…" at bounding box center [119, 213] width 165 height 277
click at [234, 328] on icon at bounding box center [232, 330] width 8 height 8
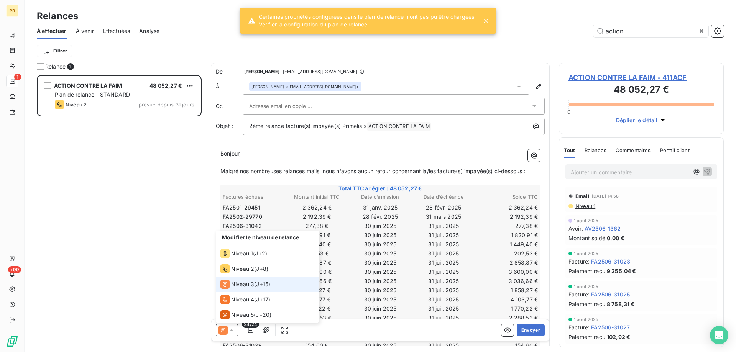
click at [242, 284] on span "Niveau 3" at bounding box center [242, 284] width 23 height 8
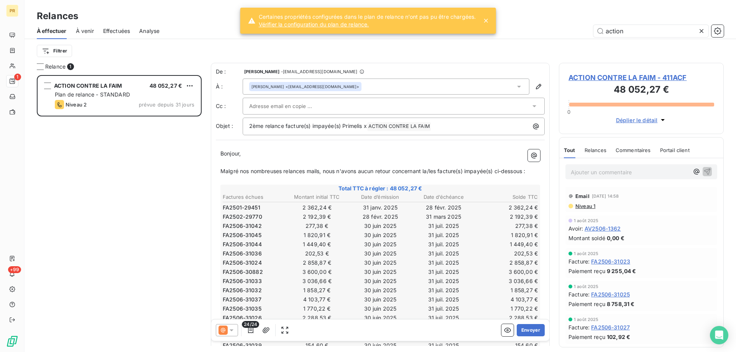
click at [160, 284] on div "ACTION CONTRE LA FAIM 48 052,27 € Plan de relance - STANDARD Niveau 2 prévue de…" at bounding box center [119, 213] width 165 height 277
click at [415, 110] on div at bounding box center [389, 105] width 281 height 11
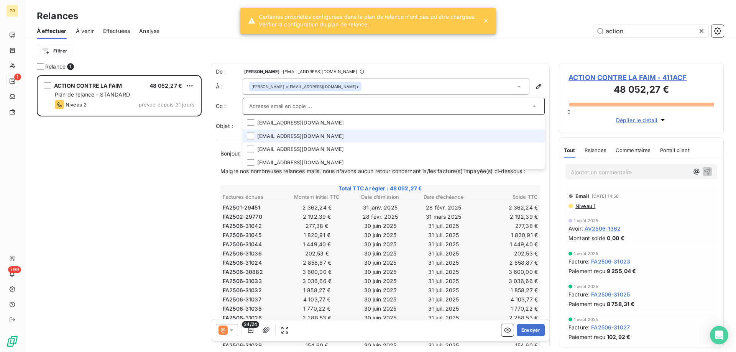
click at [386, 130] on li "[EMAIL_ADDRESS][DOMAIN_NAME]" at bounding box center [394, 136] width 302 height 13
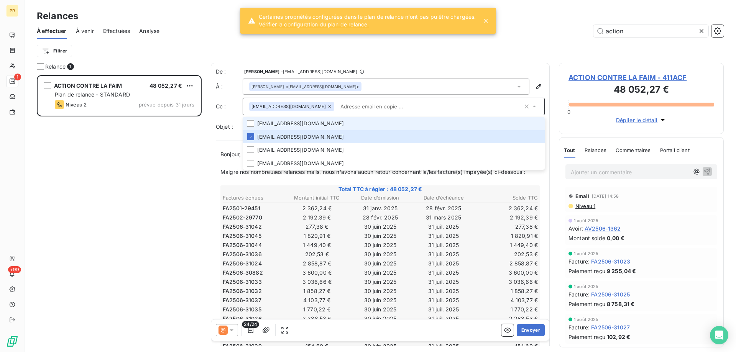
click at [372, 125] on li "[EMAIL_ADDRESS][DOMAIN_NAME]" at bounding box center [394, 123] width 302 height 13
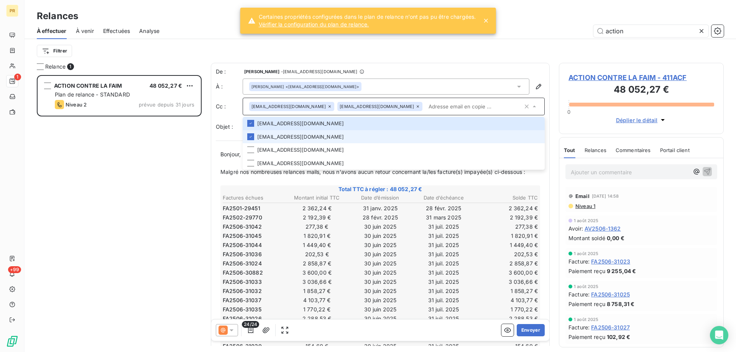
click at [366, 138] on li "[EMAIL_ADDRESS][DOMAIN_NAME]" at bounding box center [394, 136] width 302 height 13
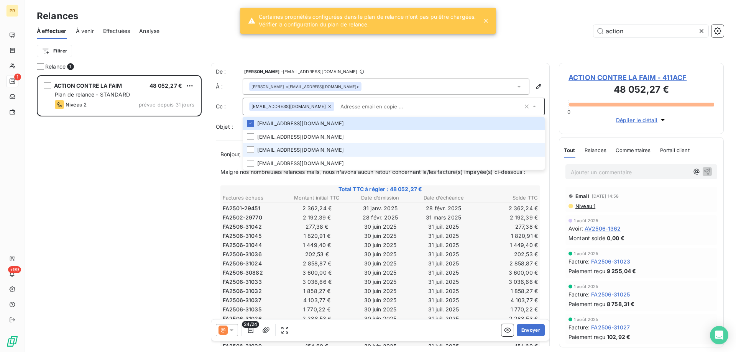
click at [360, 149] on li "[EMAIL_ADDRESS][DOMAIN_NAME]" at bounding box center [394, 149] width 302 height 13
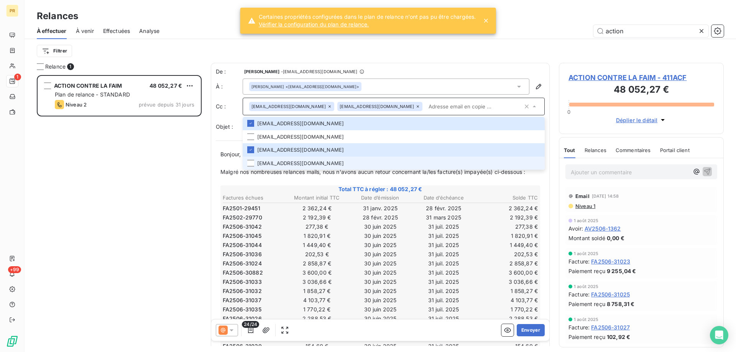
click at [350, 164] on li "[EMAIL_ADDRESS][DOMAIN_NAME]" at bounding box center [394, 163] width 302 height 13
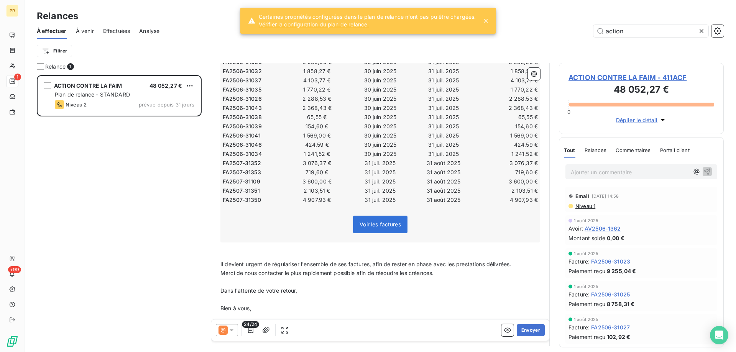
scroll to position [249, 0]
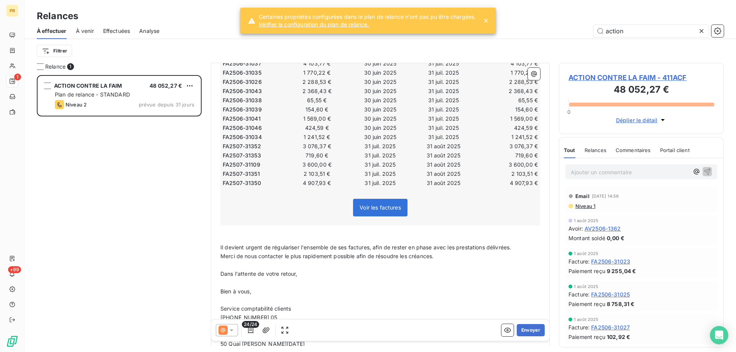
drag, startPoint x: 554, startPoint y: 272, endPoint x: 544, endPoint y: 210, distance: 63.6
click at [544, 210] on div "Relance 1 ACTION CONTRE LA FAIM 48 052,27 € Plan de relance - STANDARD Niveau 2…" at bounding box center [380, 207] width 711 height 289
click at [287, 313] on p "Service comptabilité clients" at bounding box center [380, 309] width 320 height 9
click at [259, 316] on span "[PHONE_NUMBER] 05" at bounding box center [248, 317] width 57 height 7
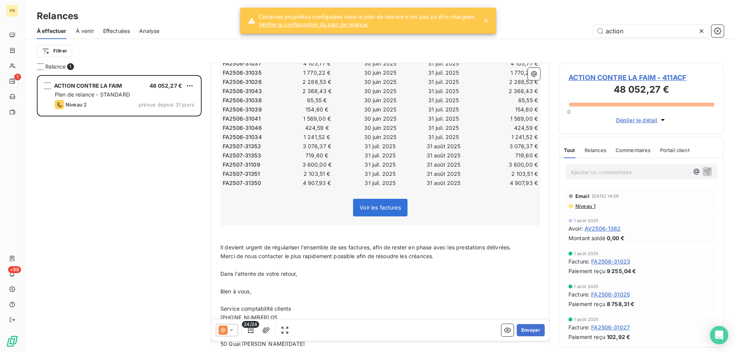
click at [259, 316] on span "[PHONE_NUMBER] 05" at bounding box center [248, 317] width 57 height 7
click at [265, 238] on p "﻿" at bounding box center [380, 239] width 320 height 9
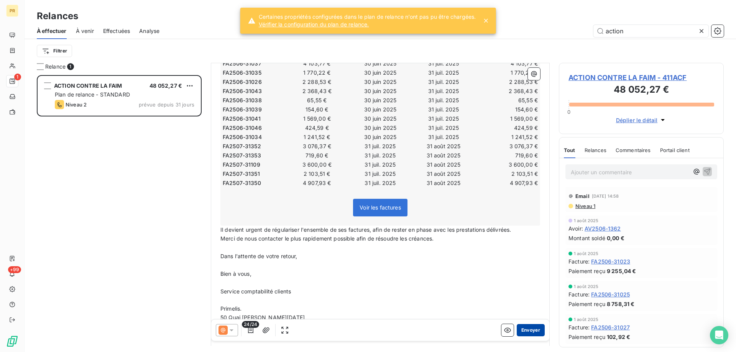
click at [530, 332] on button "Envoyer" at bounding box center [531, 330] width 28 height 12
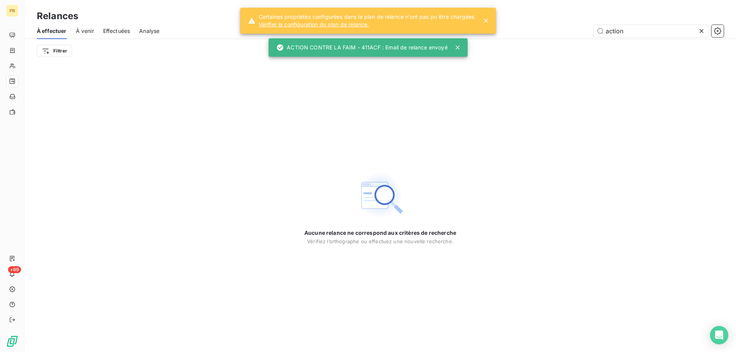
click at [700, 33] on icon at bounding box center [701, 31] width 8 height 8
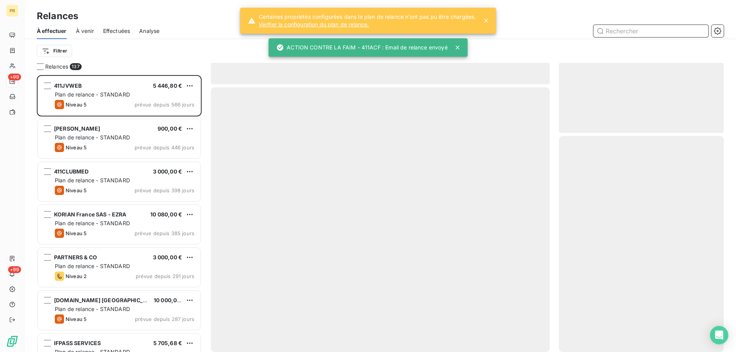
click at [664, 30] on input "text" at bounding box center [650, 31] width 115 height 12
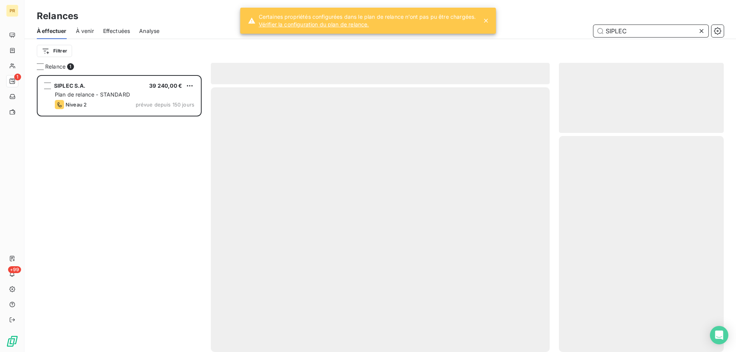
scroll to position [271, 159]
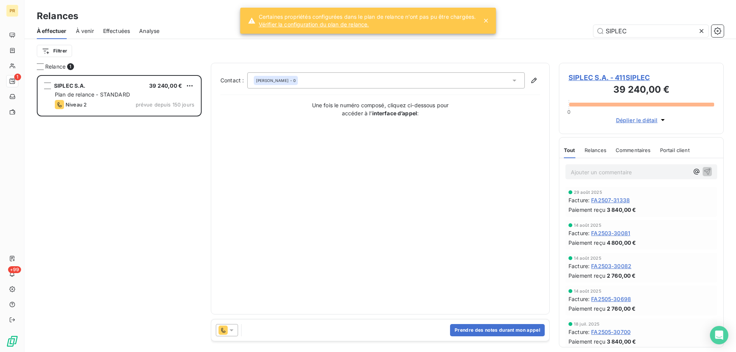
click at [230, 332] on icon at bounding box center [232, 330] width 8 height 8
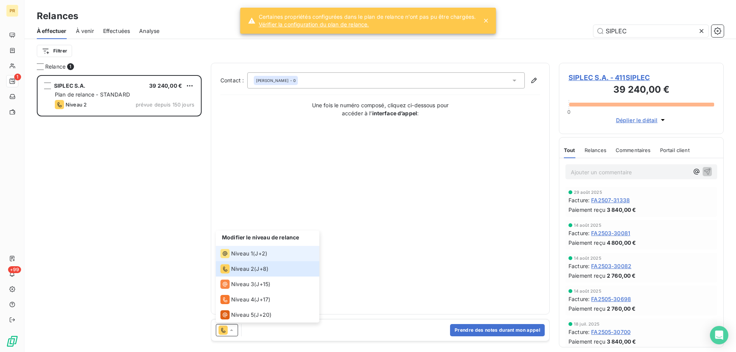
click at [240, 259] on li "Niveau 1 ( J+2 )" at bounding box center [267, 253] width 103 height 15
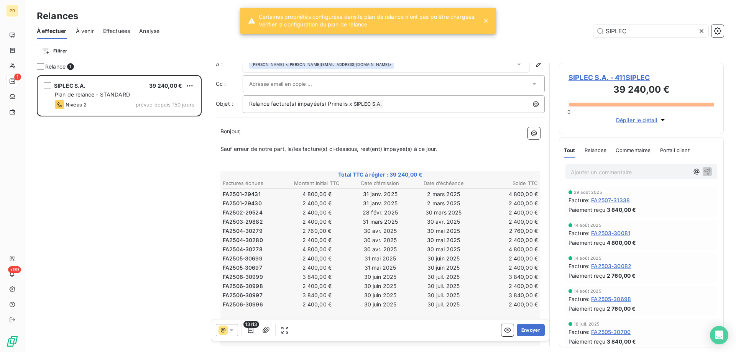
scroll to position [0, 0]
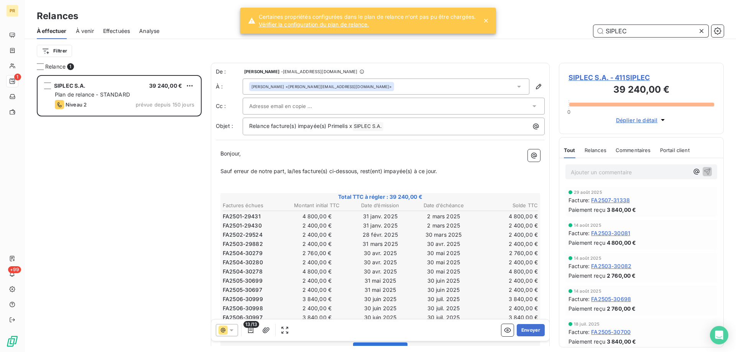
click at [639, 32] on input "SIPLEC" at bounding box center [650, 31] width 115 height 12
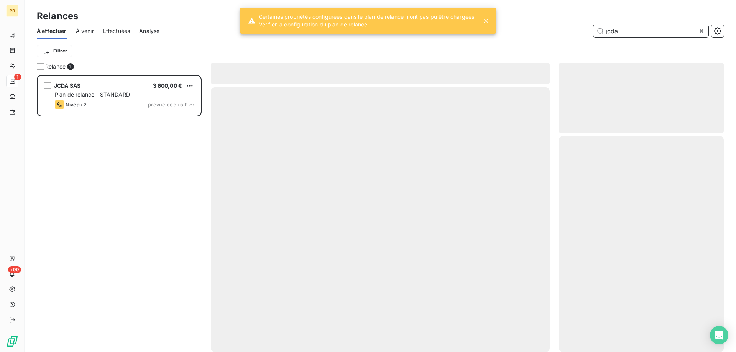
scroll to position [271, 159]
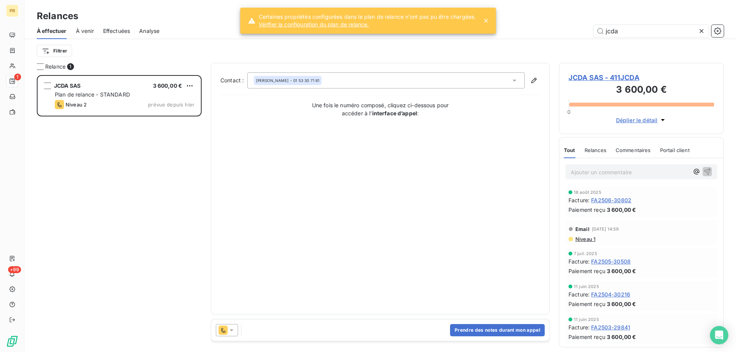
click at [581, 238] on span "Niveau 1" at bounding box center [584, 239] width 21 height 6
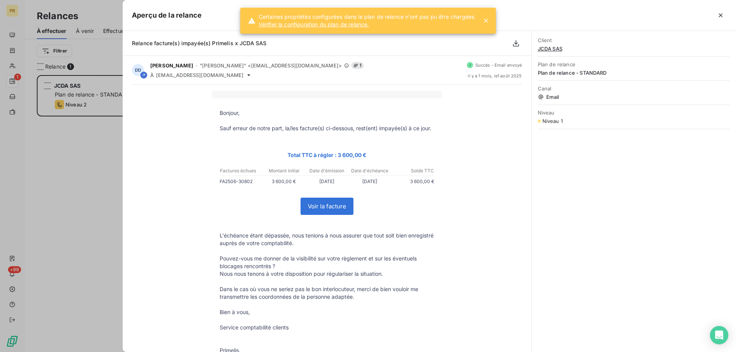
click at [103, 238] on div at bounding box center [368, 176] width 736 height 352
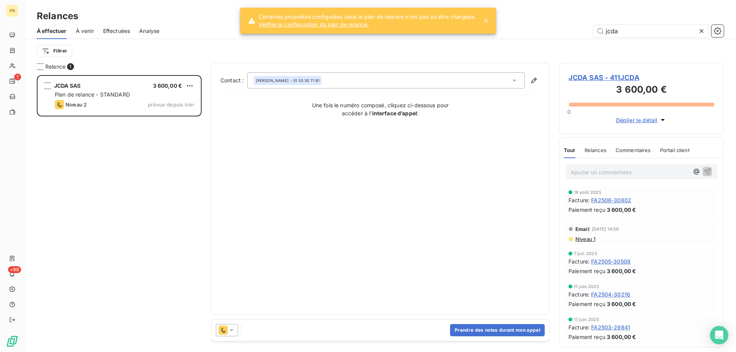
click at [227, 332] on icon at bounding box center [222, 330] width 9 height 9
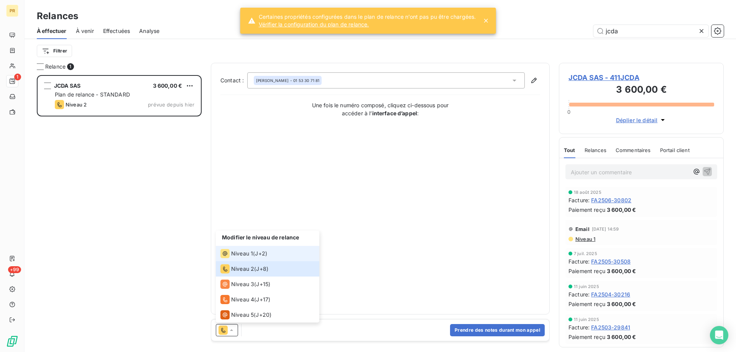
click at [232, 256] on span "Niveau 1" at bounding box center [242, 254] width 22 height 8
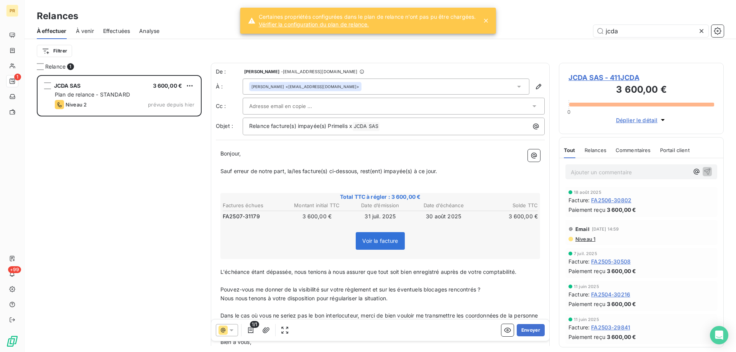
click at [356, 105] on div at bounding box center [389, 105] width 281 height 11
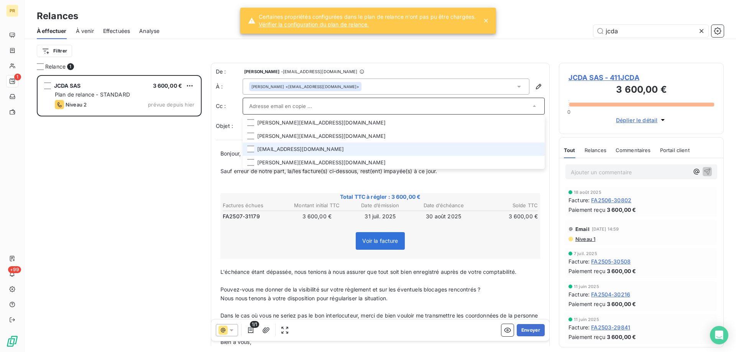
click at [295, 147] on li "[EMAIL_ADDRESS][DOMAIN_NAME]" at bounding box center [394, 149] width 302 height 13
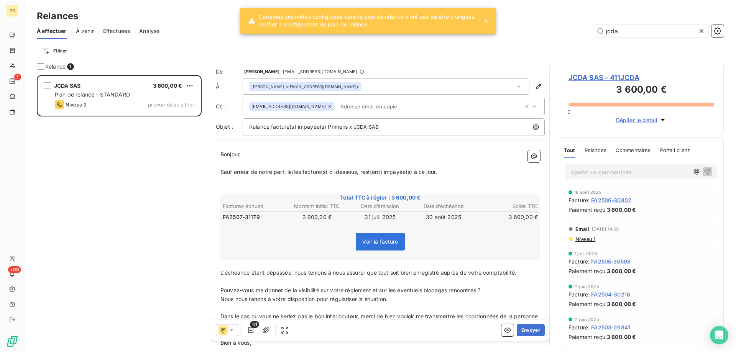
click at [355, 86] on div "[PERSON_NAME] <[EMAIL_ADDRESS][DOMAIN_NAME]>" at bounding box center [386, 87] width 287 height 16
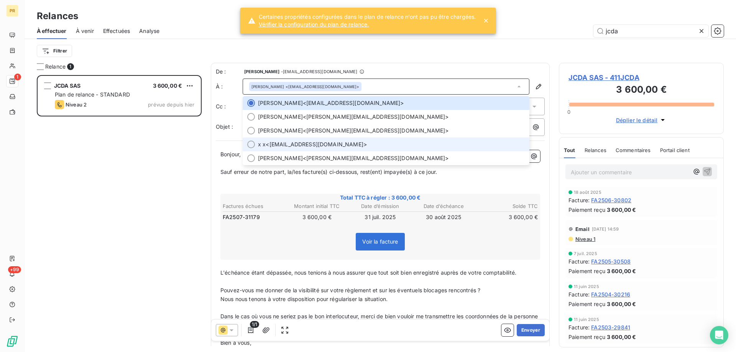
click at [302, 144] on span "x x <[EMAIL_ADDRESS][DOMAIN_NAME]>" at bounding box center [391, 145] width 267 height 8
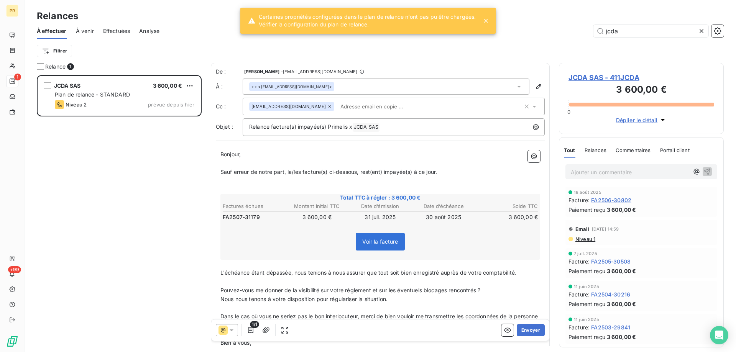
click at [327, 107] on icon at bounding box center [329, 106] width 5 height 5
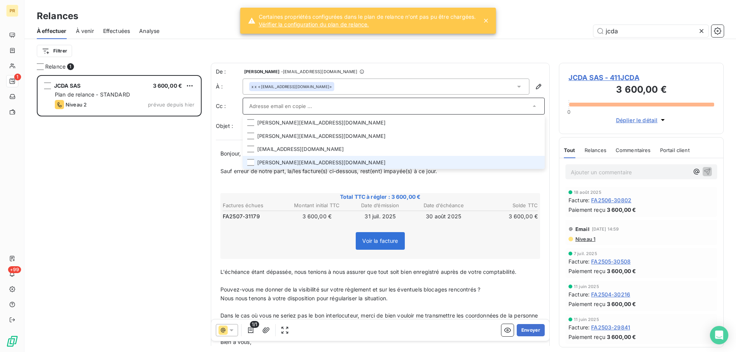
click at [282, 161] on li "[PERSON_NAME][EMAIL_ADDRESS][DOMAIN_NAME]" at bounding box center [394, 162] width 302 height 13
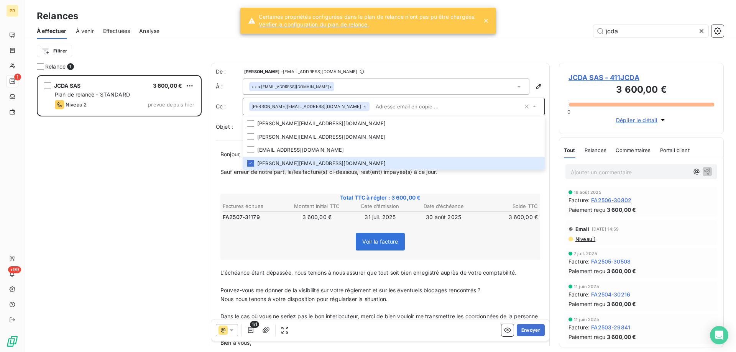
click at [248, 234] on div "Voir la facture" at bounding box center [379, 243] width 317 height 33
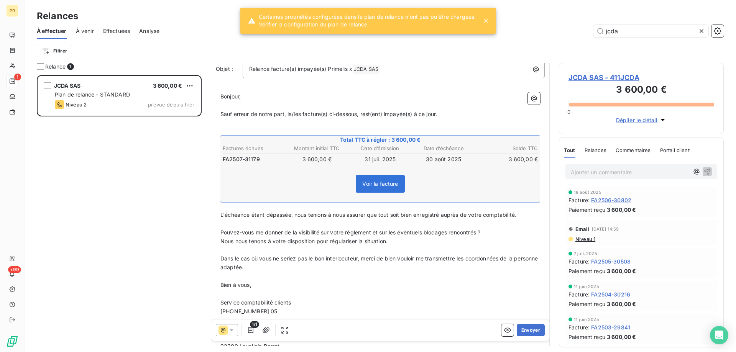
scroll to position [93, 0]
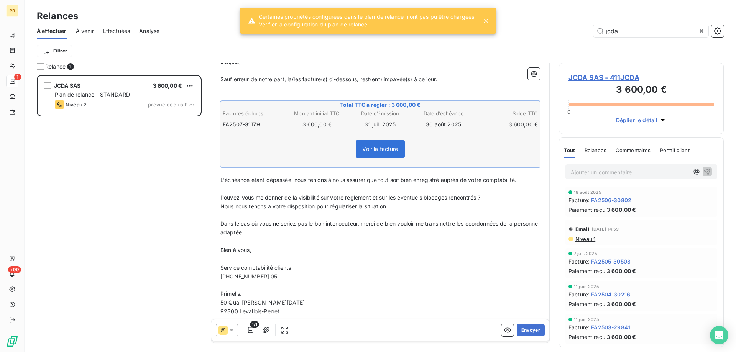
click at [260, 280] on p "[PHONE_NUMBER] 05" at bounding box center [380, 276] width 320 height 9
click at [527, 331] on button "Envoyer" at bounding box center [531, 330] width 28 height 12
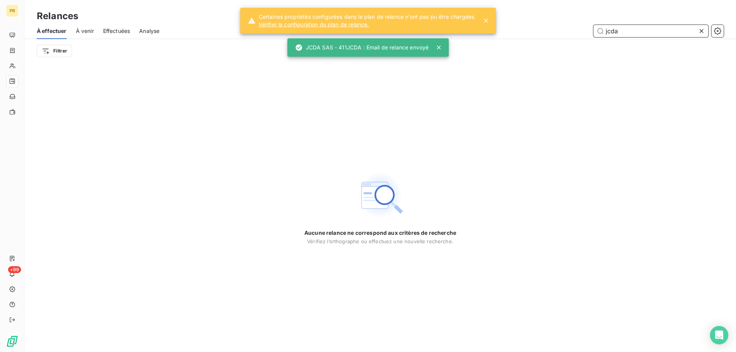
click at [646, 28] on input "jcda" at bounding box center [650, 31] width 115 height 12
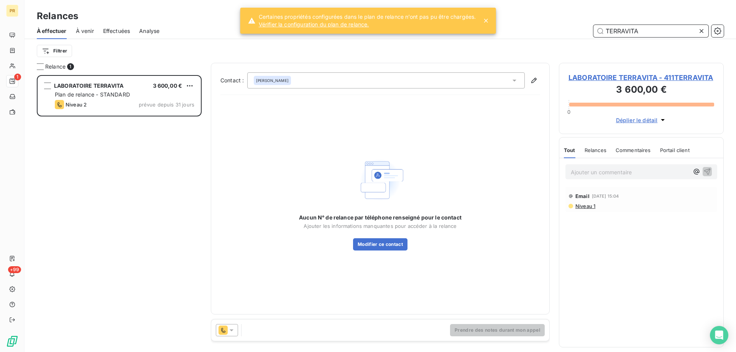
scroll to position [271, 159]
click at [612, 31] on input "TERRAVITA" at bounding box center [650, 31] width 115 height 12
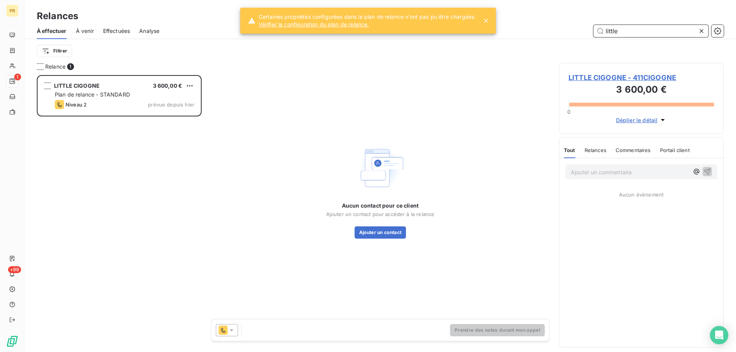
scroll to position [271, 159]
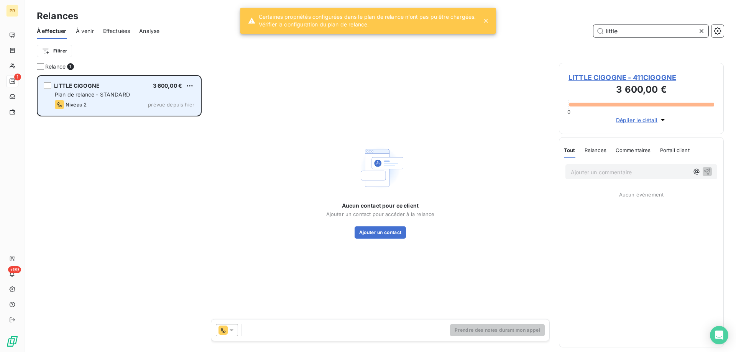
type input "little"
click at [125, 100] on div "Niveau 2 prévue depuis hier" at bounding box center [124, 104] width 139 height 9
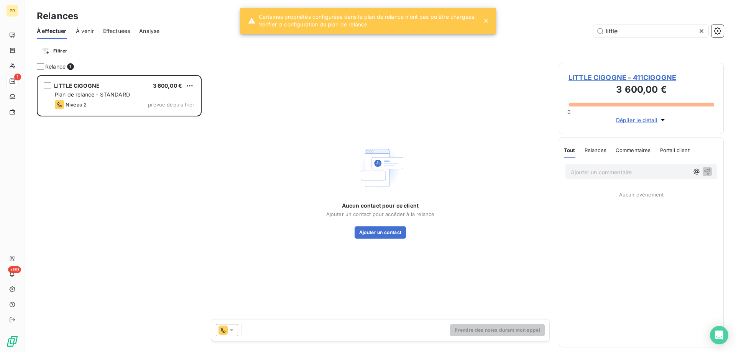
click at [230, 331] on icon at bounding box center [232, 330] width 8 height 8
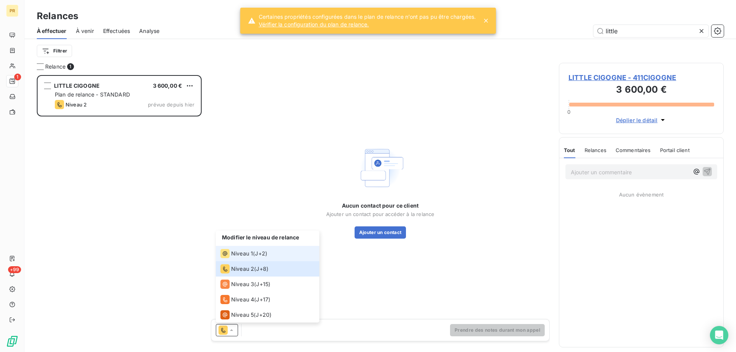
click at [240, 256] on span "Niveau 1" at bounding box center [242, 254] width 22 height 8
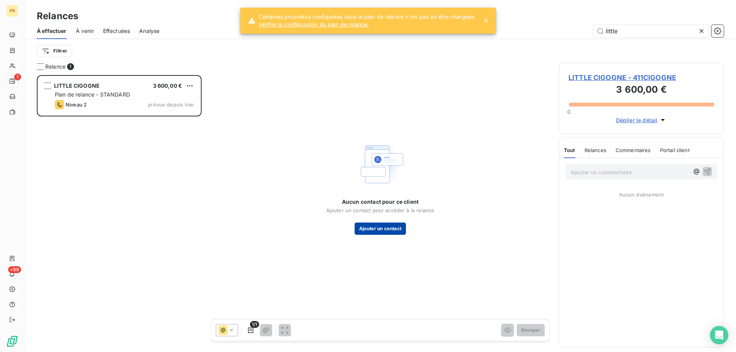
click at [361, 232] on button "Ajouter un contact" at bounding box center [380, 229] width 52 height 12
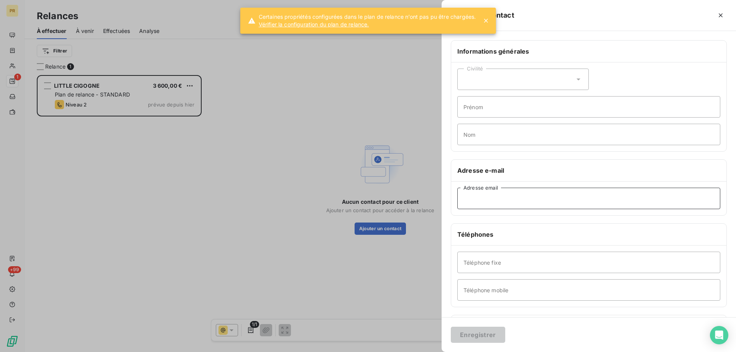
click at [472, 195] on input "Adresse email" at bounding box center [588, 198] width 263 height 21
paste input "[EMAIL_ADDRESS][DOMAIN_NAME]"
click at [467, 198] on input "[EMAIL_ADDRESS][DOMAIN_NAME]" at bounding box center [588, 198] width 263 height 21
type input "[EMAIL_ADDRESS][DOMAIN_NAME]"
click at [492, 105] on input "Prénom" at bounding box center [588, 106] width 263 height 21
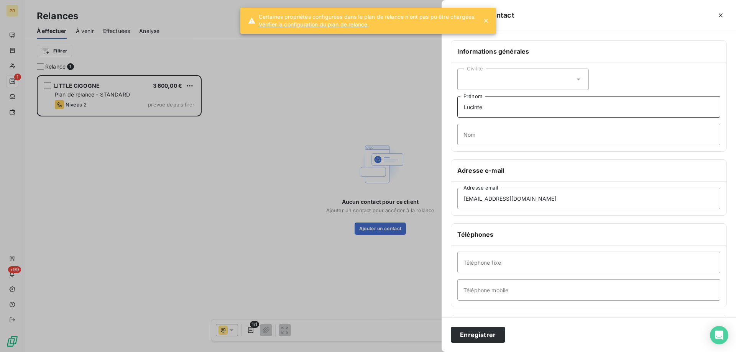
type input "Lucinte"
drag, startPoint x: 474, startPoint y: 138, endPoint x: 474, endPoint y: 142, distance: 4.6
click at [474, 142] on input "Nom" at bounding box center [588, 134] width 263 height 21
type input "SAVATIER"
click at [492, 81] on div "Civilité" at bounding box center [522, 79] width 131 height 21
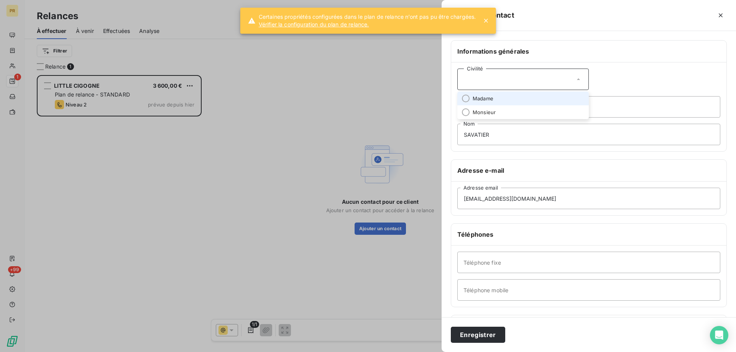
click at [489, 98] on span "Madame" at bounding box center [482, 98] width 21 height 7
click at [489, 287] on input "Téléphone mobile" at bounding box center [588, 289] width 263 height 21
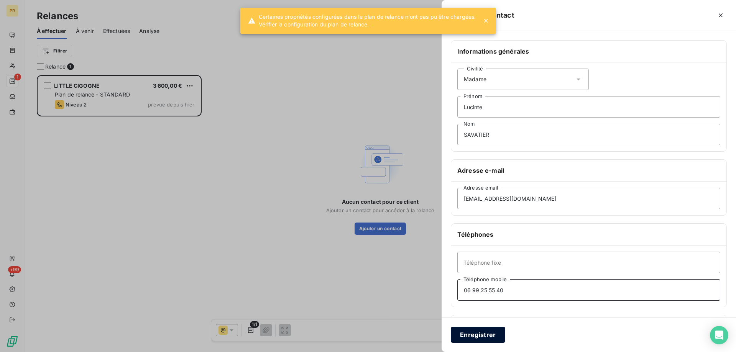
type input "06 99 25 55 40"
click at [478, 335] on button "Enregistrer" at bounding box center [478, 335] width 54 height 16
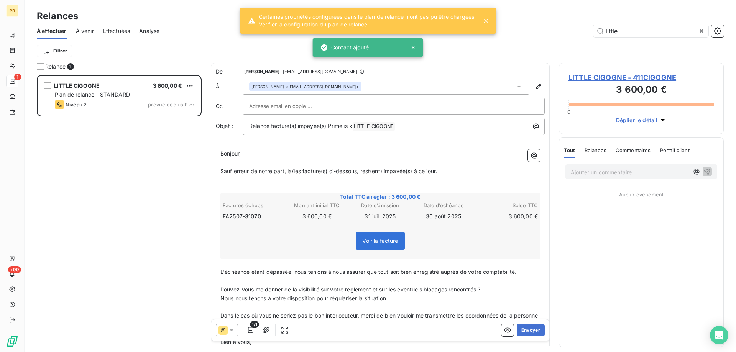
click at [583, 77] on span "LITTLE CIGOGNE - 411CIGOGNE" at bounding box center [641, 77] width 146 height 10
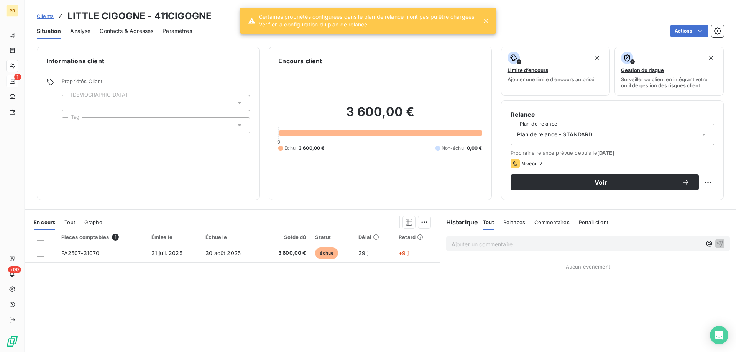
click at [113, 34] on span "Contacts & Adresses" at bounding box center [127, 31] width 54 height 8
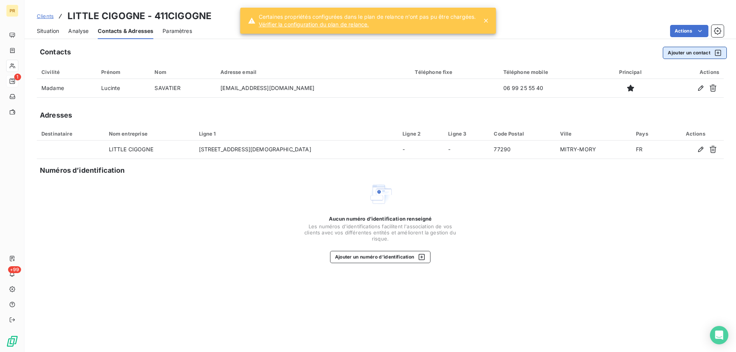
drag, startPoint x: 692, startPoint y: 54, endPoint x: 693, endPoint y: 59, distance: 4.7
click at [693, 59] on button "Ajouter un contact" at bounding box center [695, 53] width 64 height 12
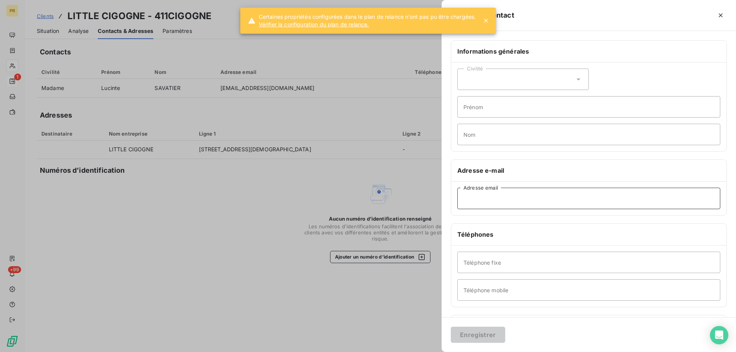
click at [487, 196] on input "Adresse email" at bounding box center [588, 198] width 263 height 21
paste input "[EMAIL_ADDRESS][DOMAIN_NAME]"
drag, startPoint x: 468, startPoint y: 202, endPoint x: 433, endPoint y: 204, distance: 34.5
click at [433, 352] on div "Ajouter un contact Informations générales Civilité Prénom Nom Adresse e-mail [E…" at bounding box center [368, 352] width 736 height 0
type input "[EMAIL_ADDRESS][DOMAIN_NAME]"
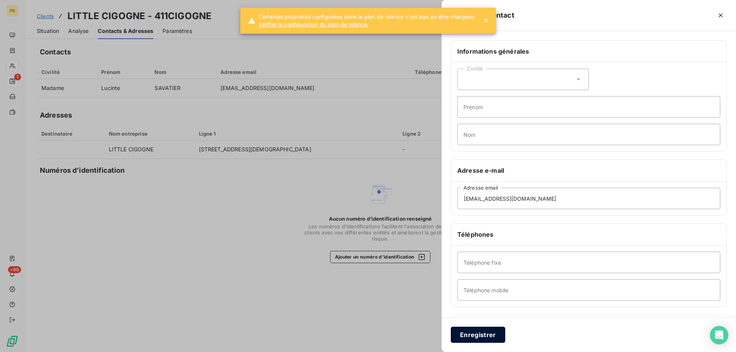
click at [474, 341] on button "Enregistrer" at bounding box center [478, 335] width 54 height 16
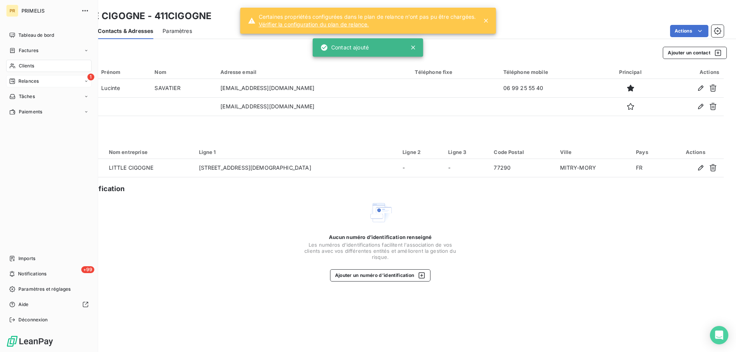
click at [16, 87] on div "1 Relances" at bounding box center [48, 81] width 85 height 12
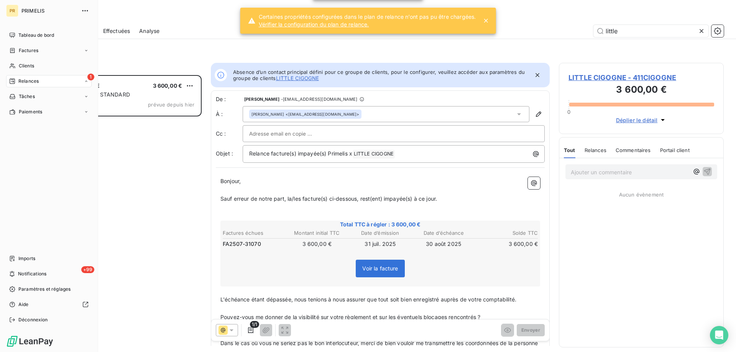
scroll to position [6, 6]
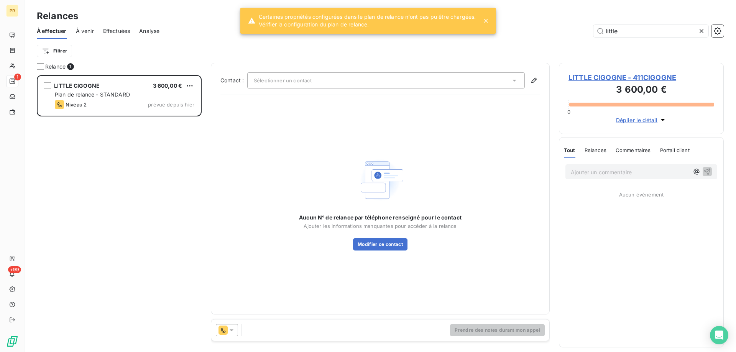
click at [151, 151] on div "LITTLE CIGOGNE 3 600,00 € Plan de relance - STANDARD Niveau 2 prévue depuis [DA…" at bounding box center [119, 213] width 165 height 277
click at [233, 335] on div at bounding box center [227, 330] width 22 height 12
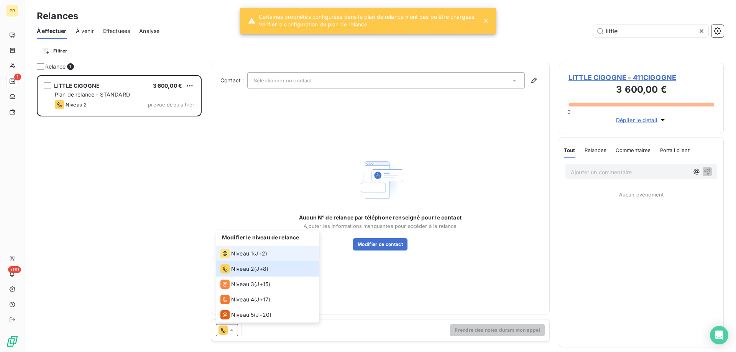
click at [234, 252] on span "Niveau 1" at bounding box center [242, 254] width 22 height 8
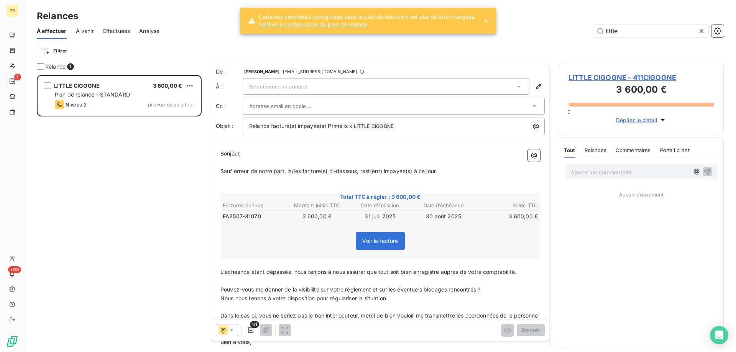
click at [177, 230] on div "LITTLE CIGOGNE 3 600,00 € Plan de relance - STANDARD Niveau 2 prévue depuis [DA…" at bounding box center [119, 213] width 165 height 277
click at [352, 88] on div "Sélectionner un contact" at bounding box center [386, 87] width 287 height 16
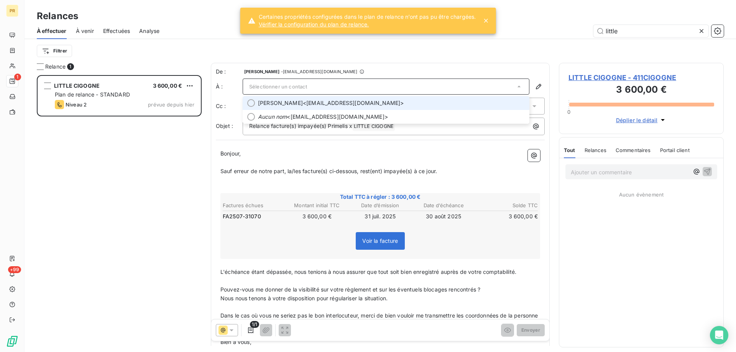
click at [349, 100] on span "[PERSON_NAME] <[EMAIL_ADDRESS][DOMAIN_NAME]>" at bounding box center [391, 103] width 267 height 8
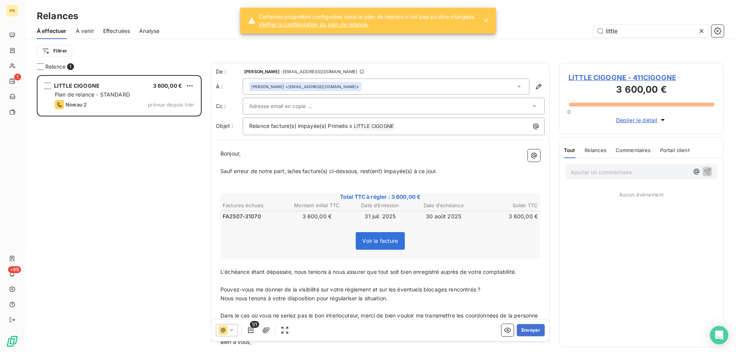
click at [353, 105] on div at bounding box center [389, 105] width 281 height 11
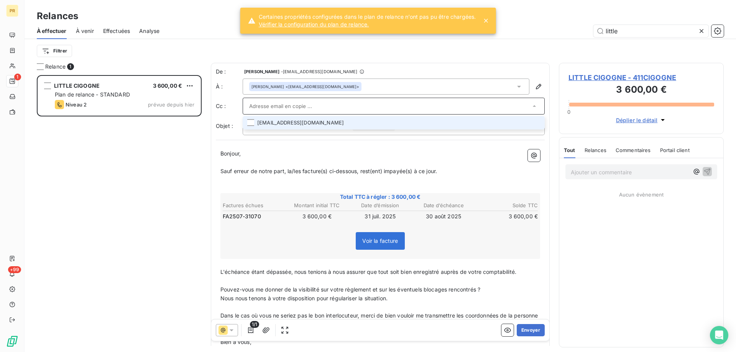
click at [341, 120] on li "[EMAIL_ADDRESS][DOMAIN_NAME]" at bounding box center [394, 122] width 302 height 13
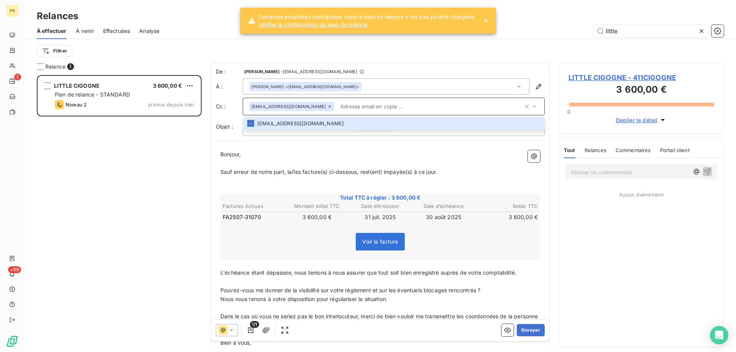
click at [327, 105] on icon at bounding box center [329, 106] width 5 height 5
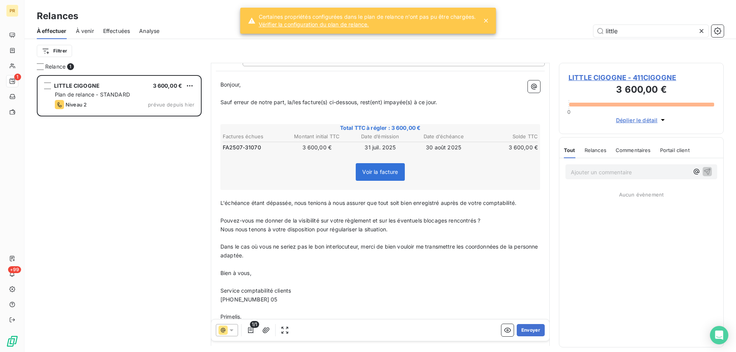
scroll to position [73, 0]
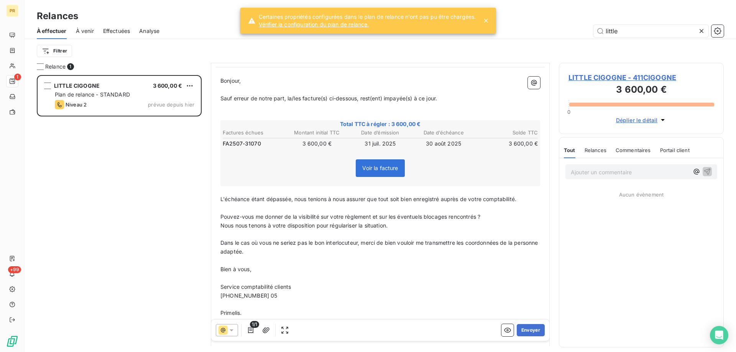
click at [288, 295] on p "[PHONE_NUMBER] 05" at bounding box center [380, 296] width 320 height 9
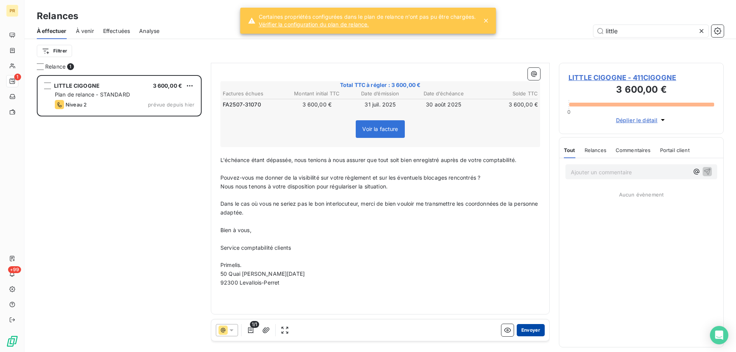
click at [529, 327] on button "Envoyer" at bounding box center [531, 330] width 28 height 12
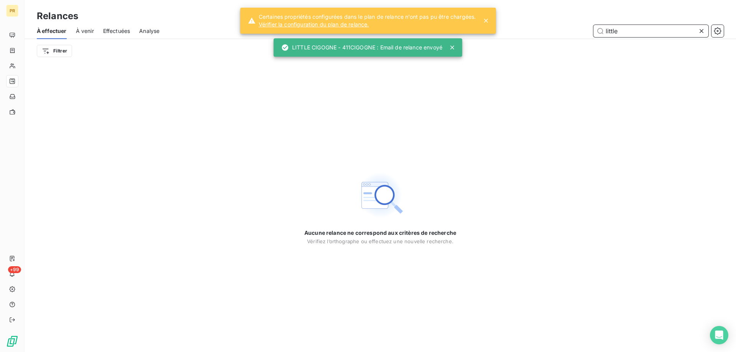
click at [619, 27] on input "little" at bounding box center [650, 31] width 115 height 12
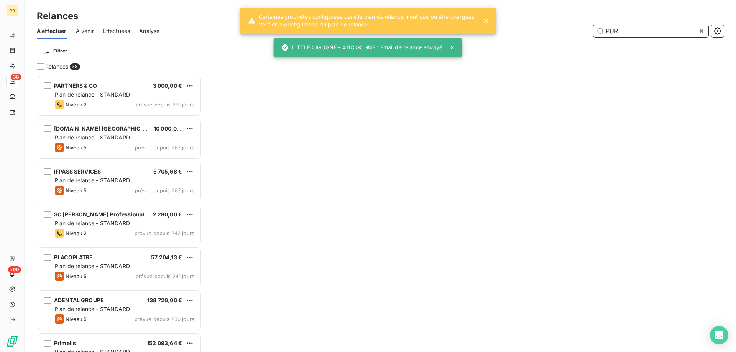
scroll to position [271, 159]
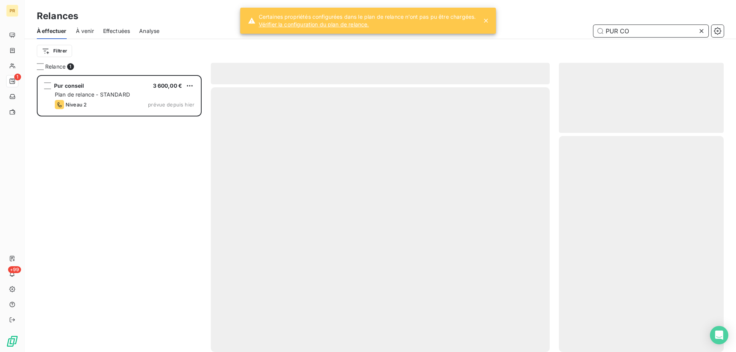
scroll to position [271, 159]
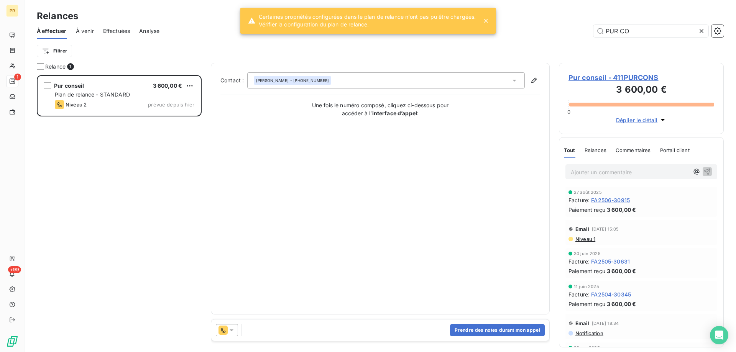
click at [572, 238] on div at bounding box center [570, 239] width 5 height 5
click at [582, 240] on span "Niveau 1" at bounding box center [584, 239] width 21 height 6
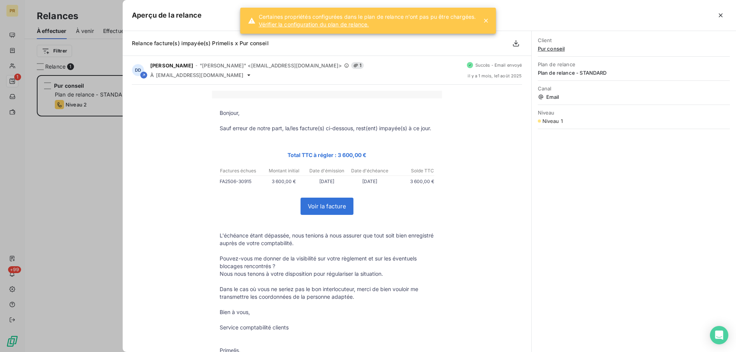
click at [98, 257] on div at bounding box center [368, 176] width 736 height 352
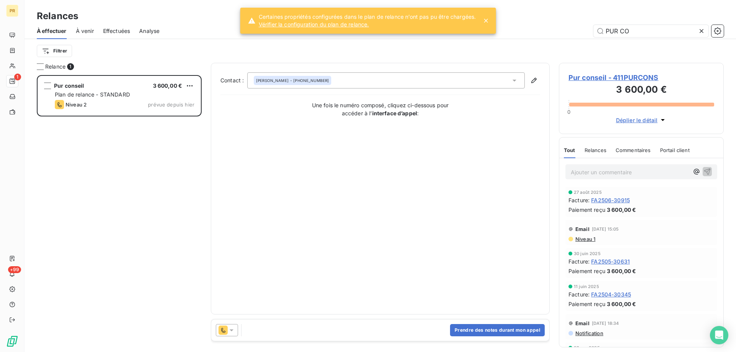
click at [230, 331] on icon at bounding box center [232, 330] width 8 height 8
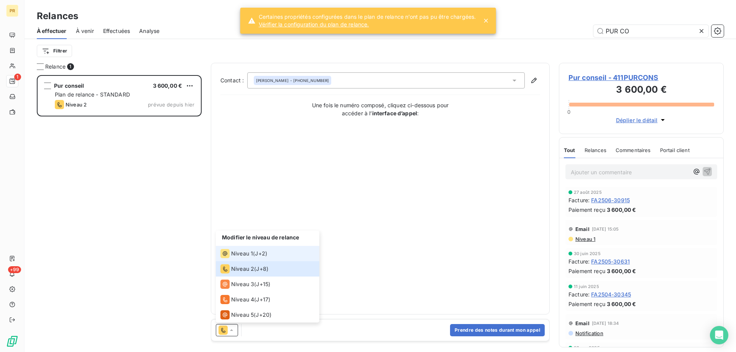
click at [243, 253] on span "Niveau 1" at bounding box center [242, 254] width 22 height 8
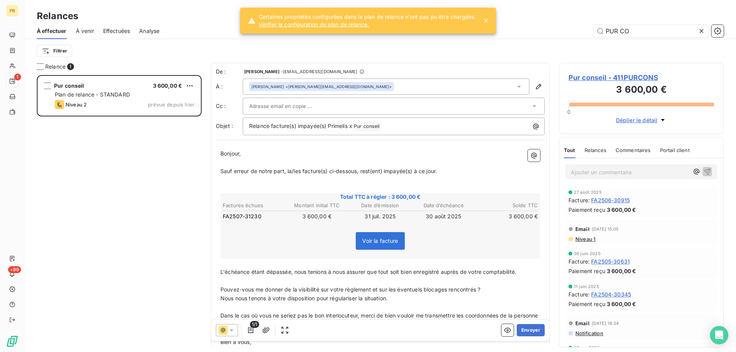
click at [371, 85] on div "[PERSON_NAME] <[PERSON_NAME][EMAIL_ADDRESS][DOMAIN_NAME]>" at bounding box center [386, 87] width 287 height 16
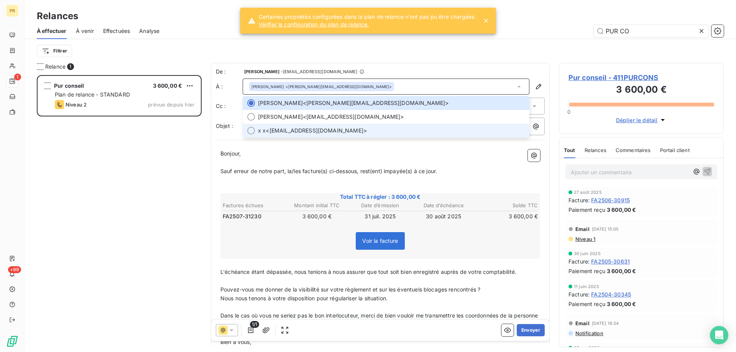
click at [342, 130] on span "x x <[EMAIL_ADDRESS][DOMAIN_NAME]>" at bounding box center [391, 131] width 267 height 8
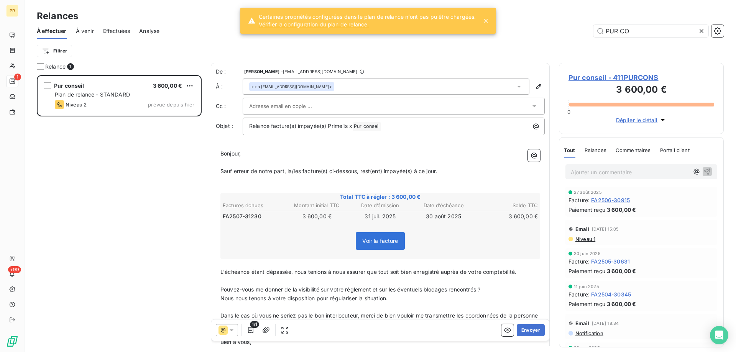
click at [364, 98] on div at bounding box center [394, 106] width 302 height 17
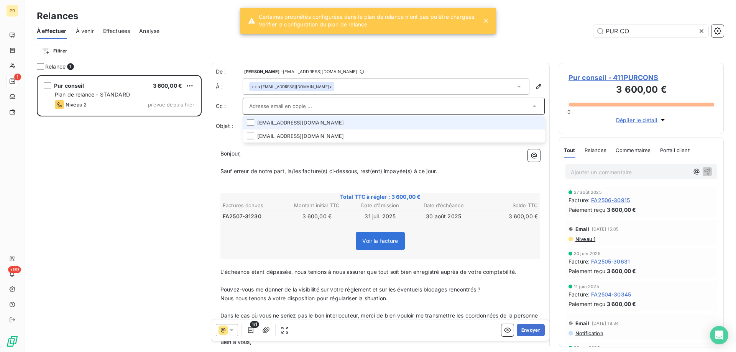
click at [353, 119] on li "[EMAIL_ADDRESS][DOMAIN_NAME]" at bounding box center [394, 122] width 302 height 13
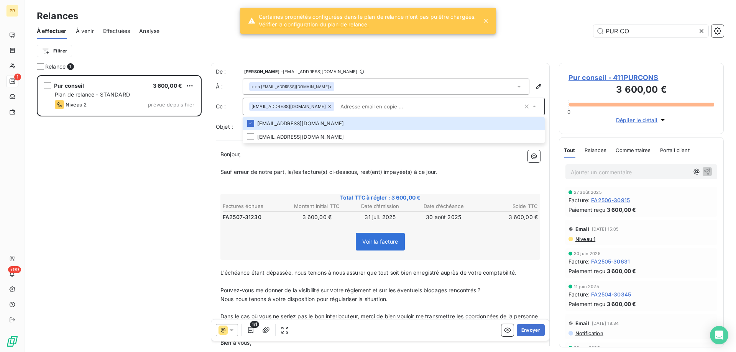
click at [346, 163] on p "﻿" at bounding box center [380, 163] width 320 height 9
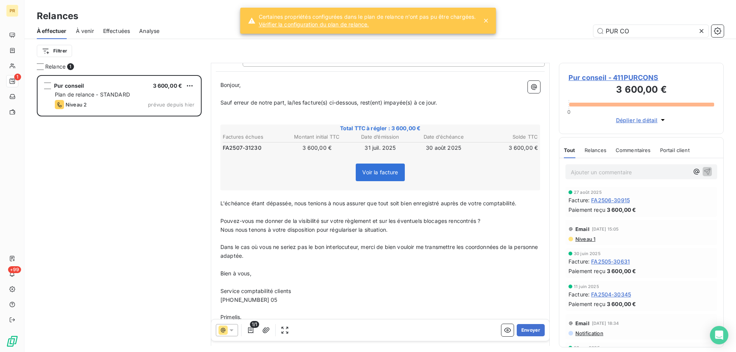
scroll to position [122, 0]
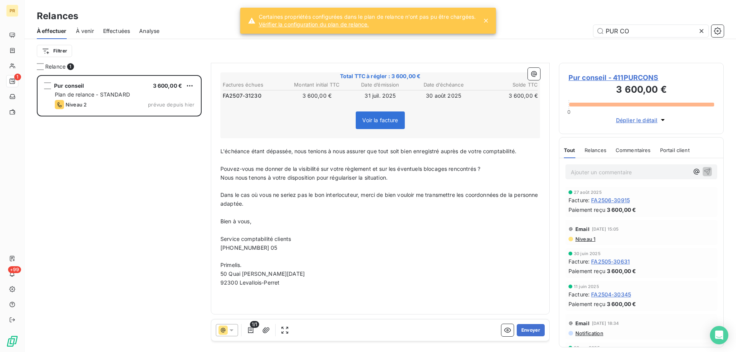
click at [245, 249] on span "[PHONE_NUMBER] 05" at bounding box center [248, 247] width 57 height 7
click at [245, 250] on span "[PHONE_NUMBER] 05" at bounding box center [248, 247] width 57 height 7
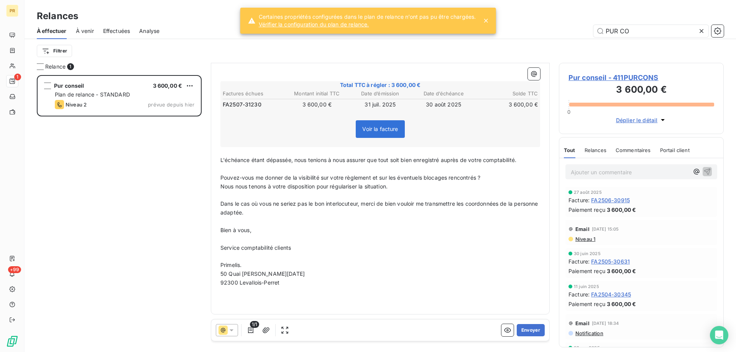
scroll to position [113, 0]
click at [306, 259] on p at bounding box center [380, 257] width 320 height 9
click at [315, 236] on p "﻿" at bounding box center [380, 239] width 320 height 9
click at [519, 331] on button "Envoyer" at bounding box center [531, 330] width 28 height 12
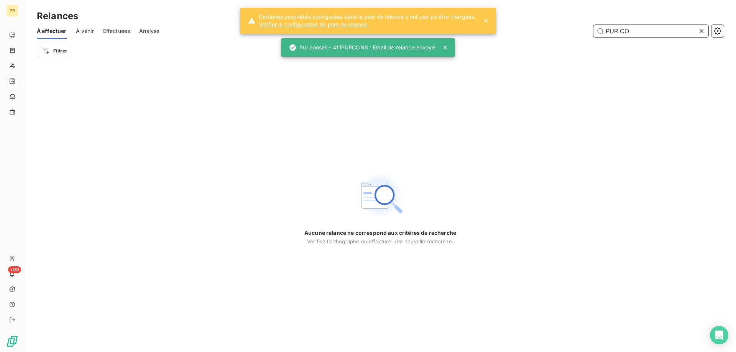
click at [614, 25] on input "PUR CO" at bounding box center [650, 31] width 115 height 12
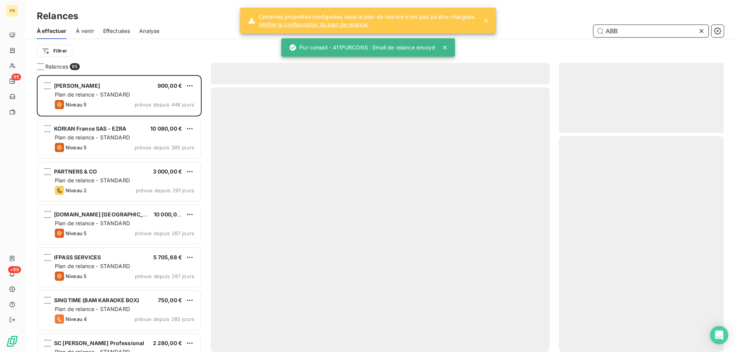
scroll to position [271, 159]
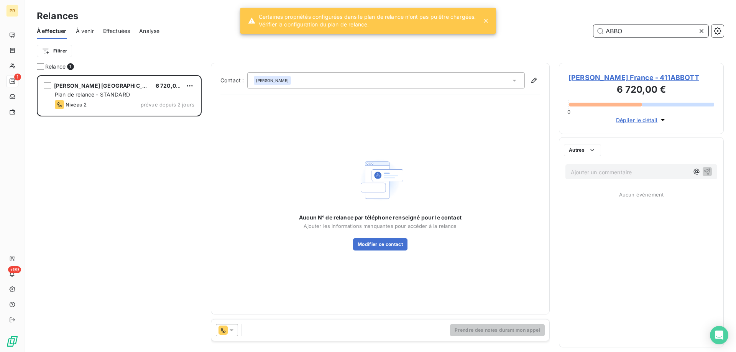
scroll to position [271, 159]
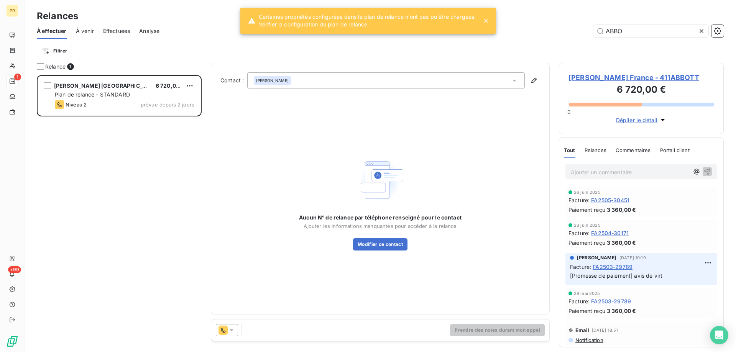
click at [232, 329] on icon at bounding box center [232, 330] width 8 height 8
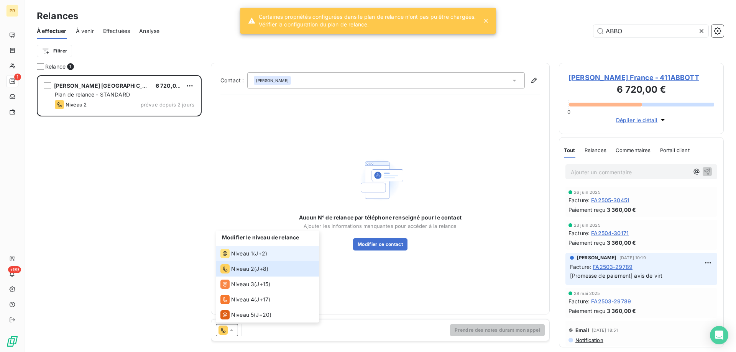
click at [243, 251] on span "Niveau 1" at bounding box center [242, 254] width 22 height 8
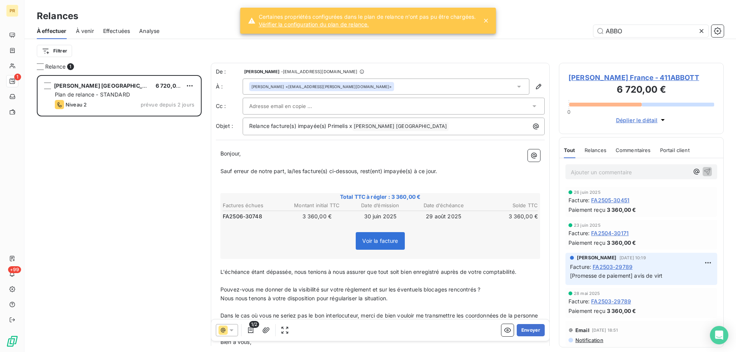
click at [399, 105] on div at bounding box center [389, 105] width 281 height 11
click at [359, 85] on div "[PERSON_NAME] <[EMAIL_ADDRESS][PERSON_NAME][DOMAIN_NAME]>" at bounding box center [386, 87] width 287 height 16
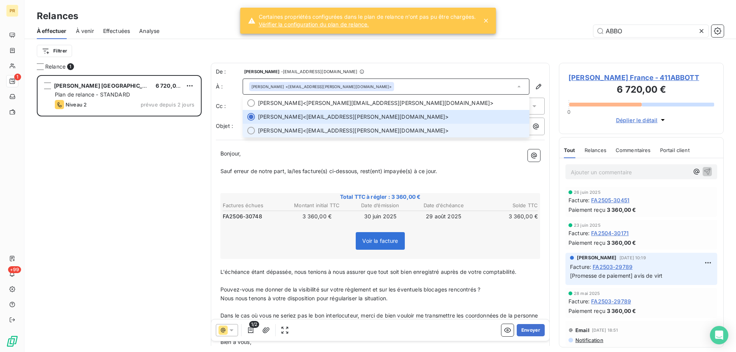
click at [323, 133] on span "[PERSON_NAME] <[EMAIL_ADDRESS][PERSON_NAME][DOMAIN_NAME]>" at bounding box center [391, 131] width 267 height 8
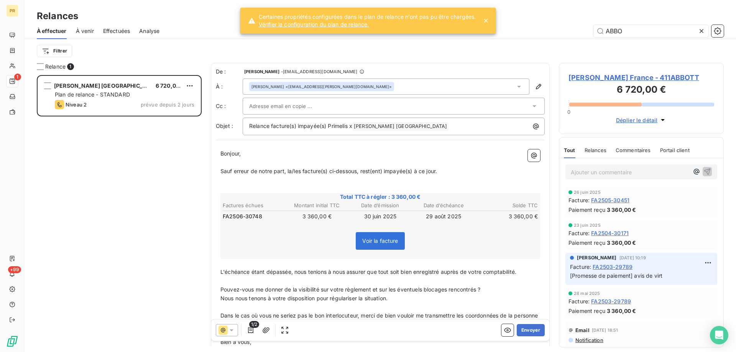
click at [326, 106] on div at bounding box center [389, 105] width 281 height 11
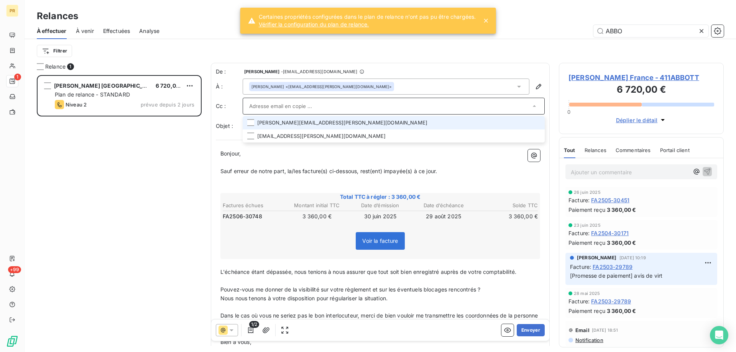
click at [314, 127] on li "[PERSON_NAME][EMAIL_ADDRESS][PERSON_NAME][DOMAIN_NAME]" at bounding box center [394, 122] width 302 height 13
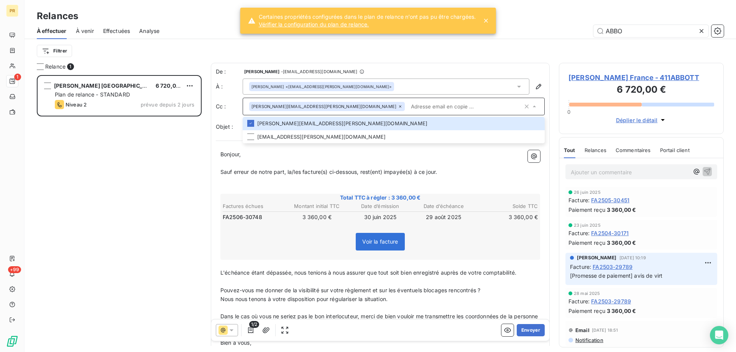
click at [316, 176] on p "Sauf erreur de notre part, la/les facture(s) ci-dessous, rest(ent) impayée(s) à…" at bounding box center [380, 172] width 320 height 9
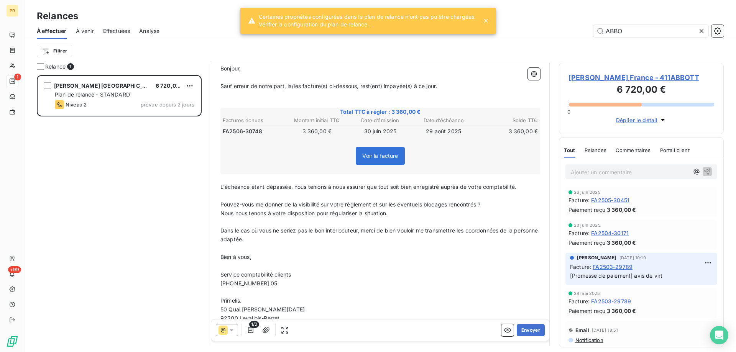
scroll to position [93, 0]
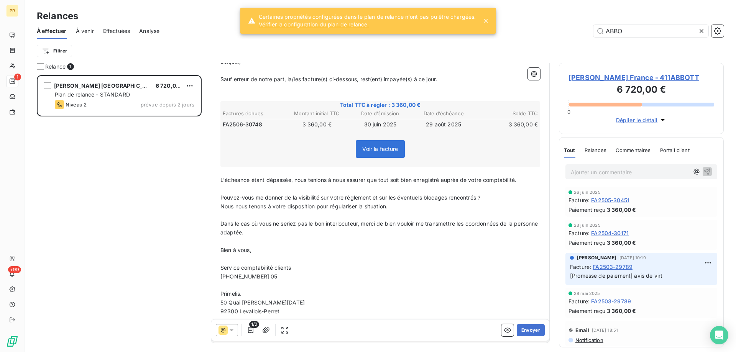
click at [266, 276] on span "[PHONE_NUMBER] 05" at bounding box center [248, 276] width 57 height 7
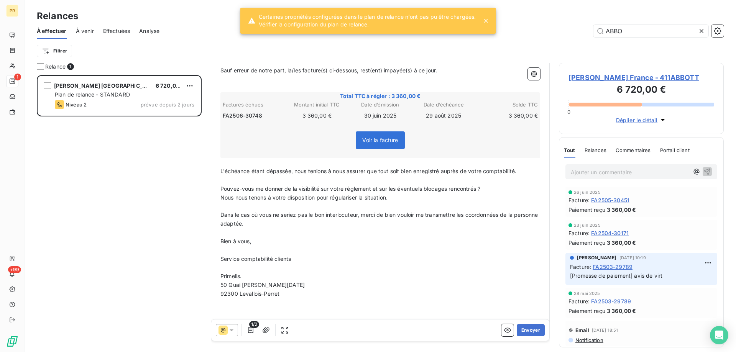
scroll to position [113, 0]
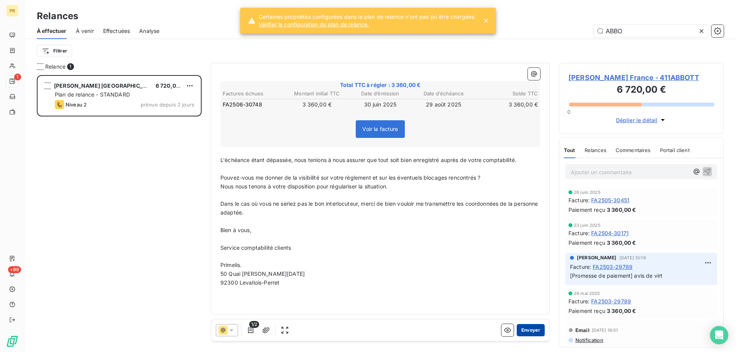
click at [526, 331] on button "Envoyer" at bounding box center [531, 330] width 28 height 12
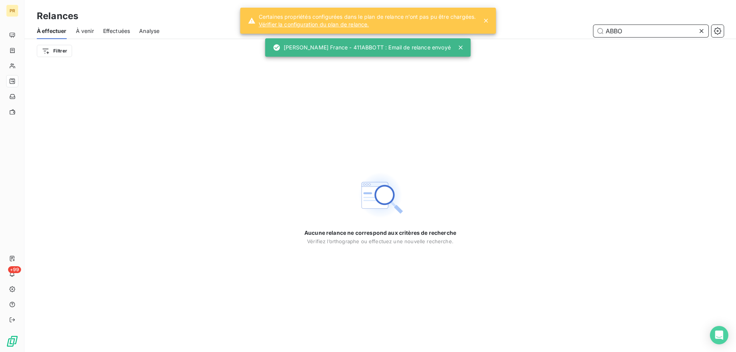
click at [628, 32] on input "ABBO" at bounding box center [650, 31] width 115 height 12
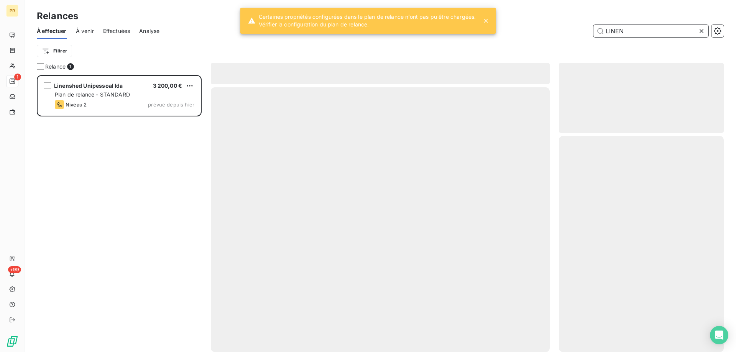
scroll to position [271, 159]
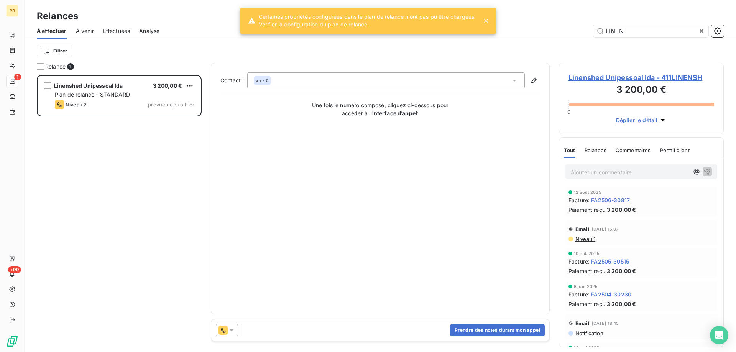
click at [595, 242] on span "Niveau 1" at bounding box center [584, 239] width 21 height 6
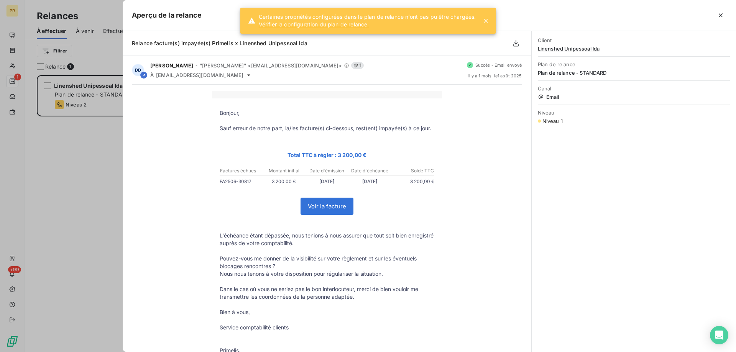
click at [40, 299] on div at bounding box center [368, 176] width 736 height 352
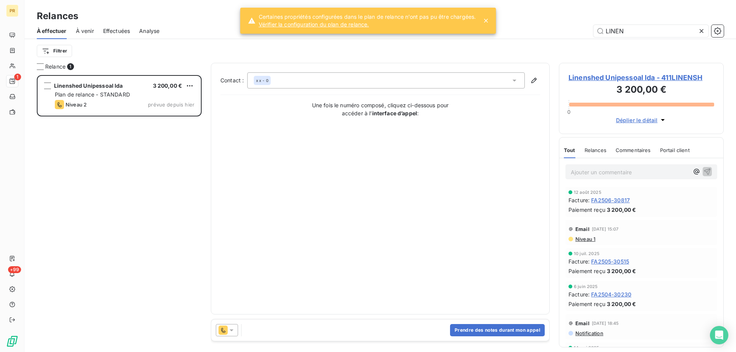
click at [228, 328] on icon at bounding box center [232, 330] width 8 height 8
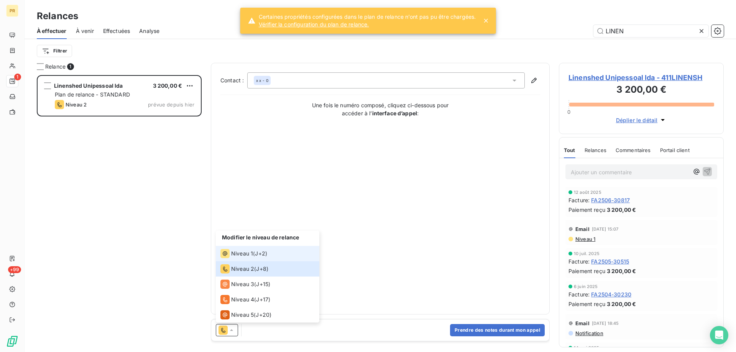
click at [240, 257] on span "Niveau 1" at bounding box center [242, 254] width 22 height 8
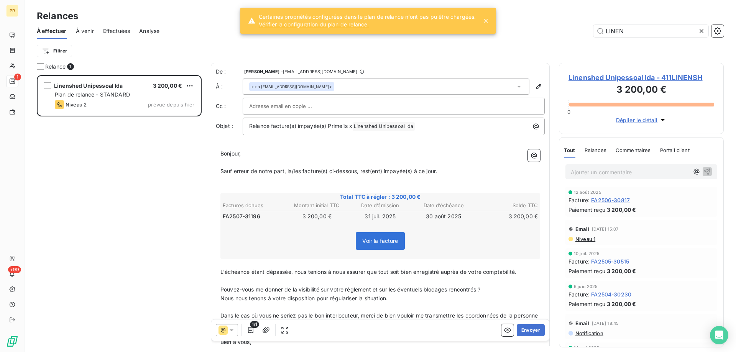
click at [316, 101] on input "text" at bounding box center [290, 105] width 82 height 11
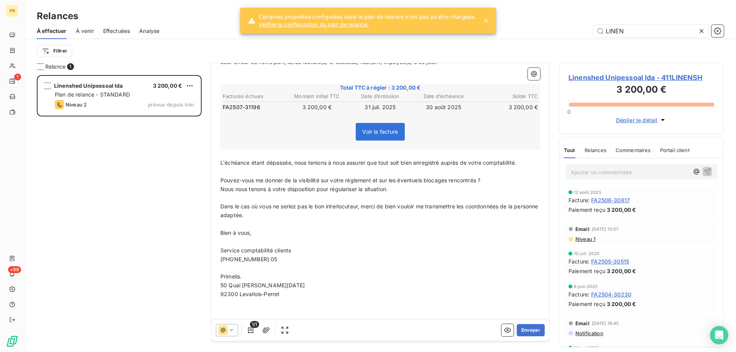
scroll to position [121, 0]
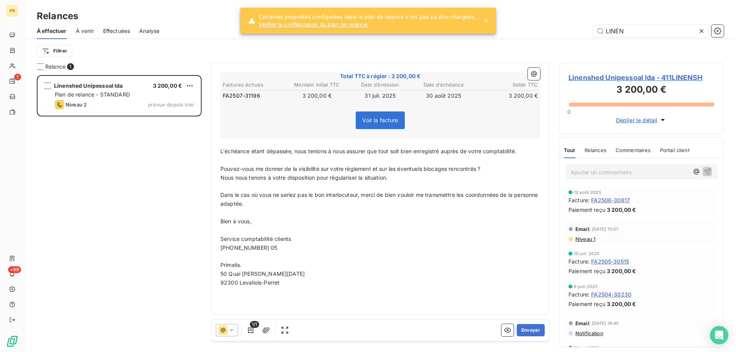
click at [237, 247] on span "[PHONE_NUMBER] 05" at bounding box center [248, 247] width 57 height 7
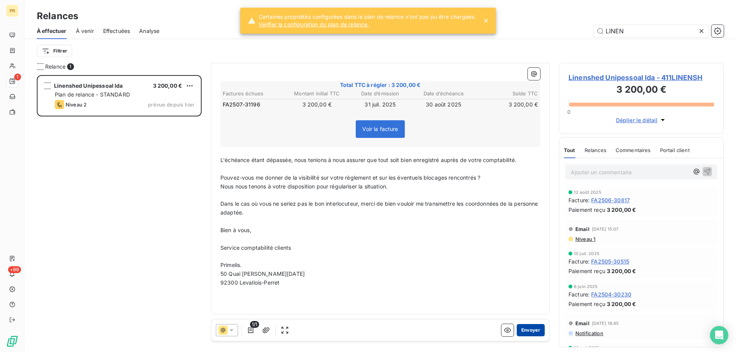
click at [531, 331] on button "Envoyer" at bounding box center [531, 330] width 28 height 12
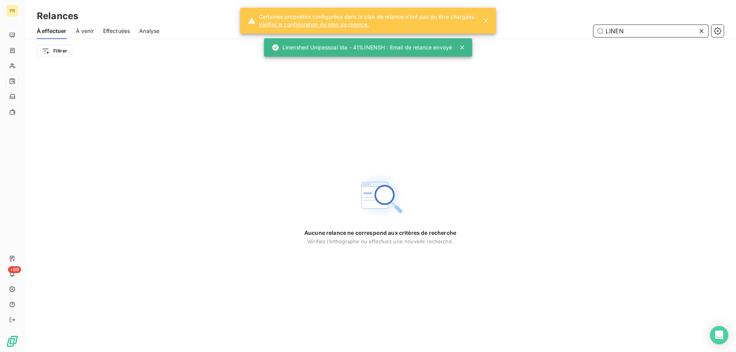
click at [617, 30] on input "LINEN" at bounding box center [650, 31] width 115 height 12
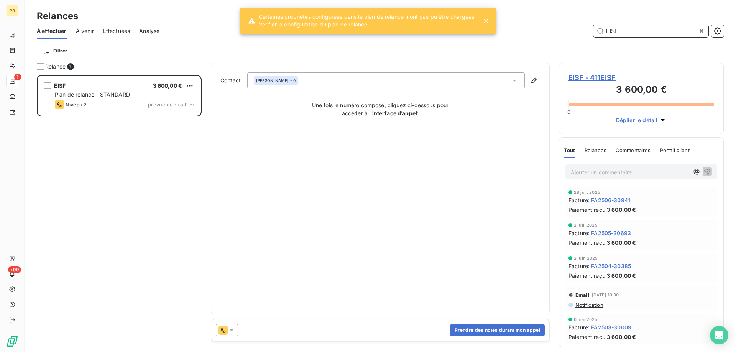
scroll to position [271, 159]
click at [233, 330] on icon at bounding box center [232, 331] width 4 height 2
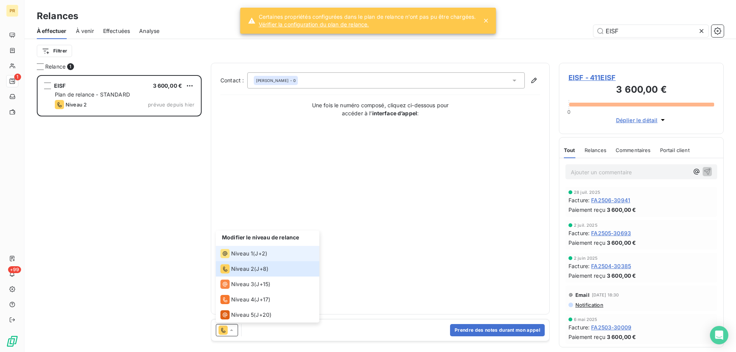
click at [242, 257] on div "Niveau 1" at bounding box center [236, 253] width 33 height 9
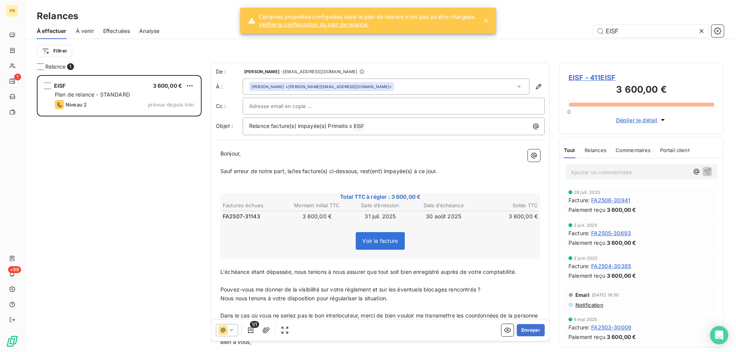
click at [335, 103] on div at bounding box center [393, 105] width 289 height 11
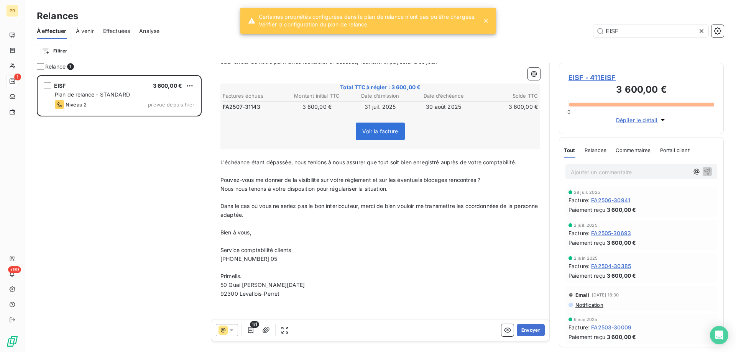
scroll to position [121, 0]
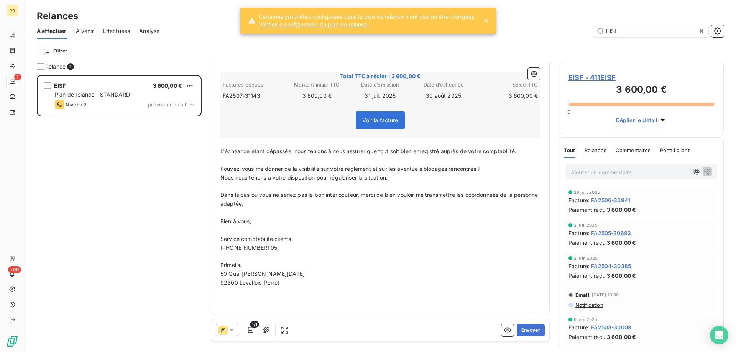
click at [272, 246] on span "[PHONE_NUMBER] 05" at bounding box center [248, 247] width 57 height 7
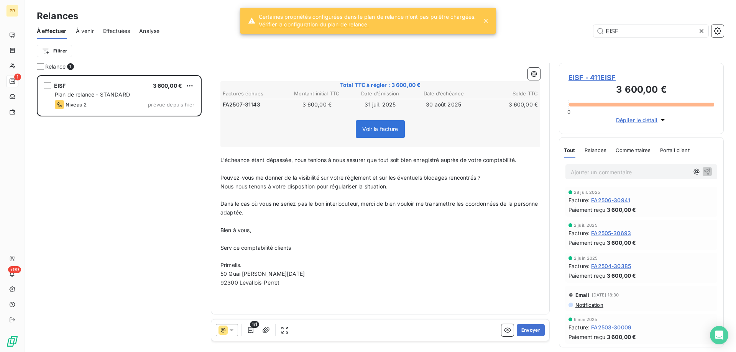
scroll to position [112, 0]
click at [536, 330] on button "Envoyer" at bounding box center [531, 330] width 28 height 12
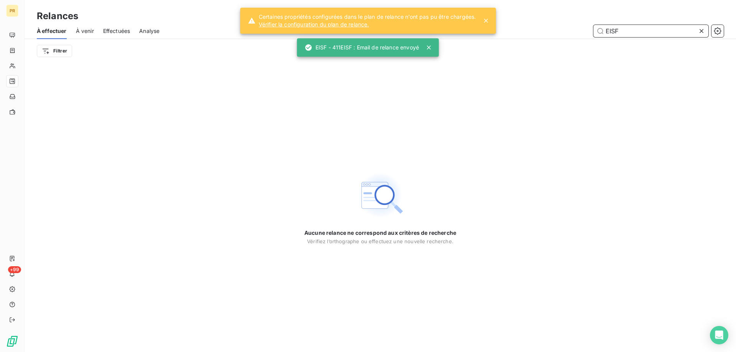
click at [616, 30] on input "EISF" at bounding box center [650, 31] width 115 height 12
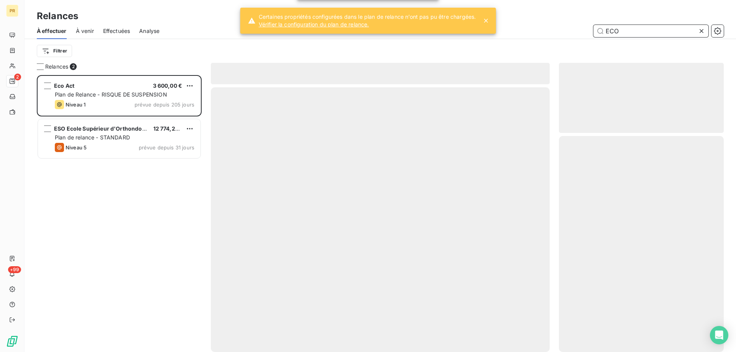
scroll to position [271, 159]
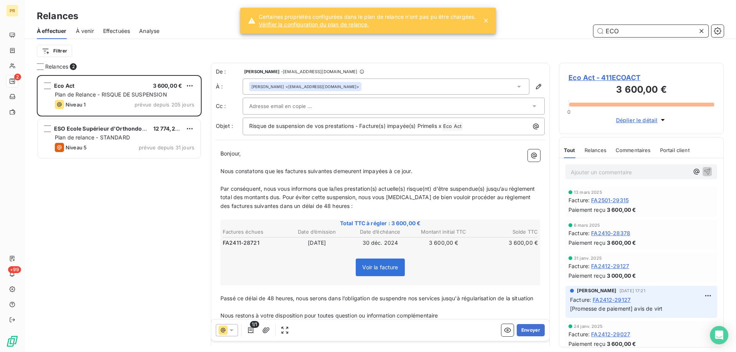
click at [627, 26] on input "ECO" at bounding box center [650, 31] width 115 height 12
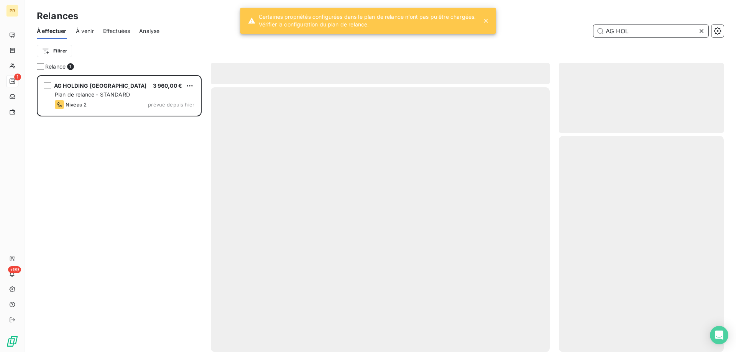
scroll to position [271, 159]
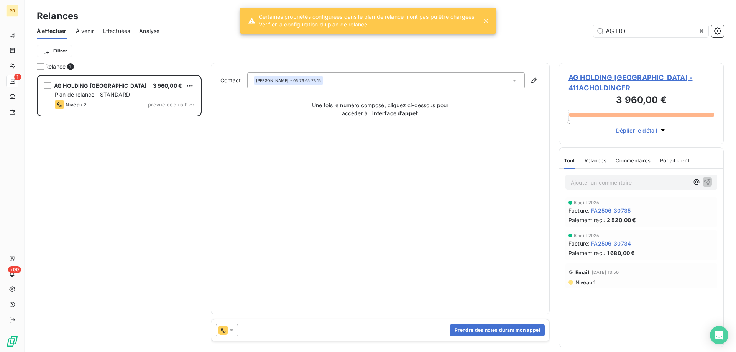
click at [589, 276] on div "Email [DATE] 13:50 Niveau 1" at bounding box center [641, 275] width 152 height 25
click at [584, 279] on span "Niveau 1" at bounding box center [584, 282] width 21 height 6
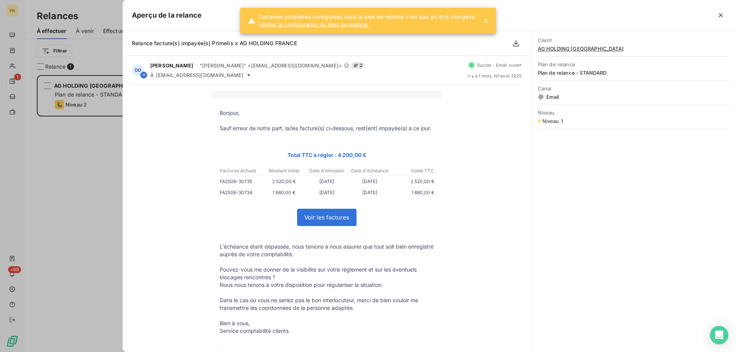
click at [84, 266] on div at bounding box center [368, 176] width 736 height 352
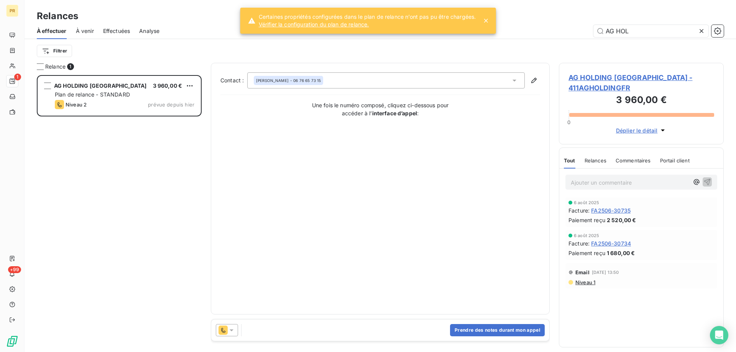
click at [235, 328] on div at bounding box center [227, 330] width 22 height 12
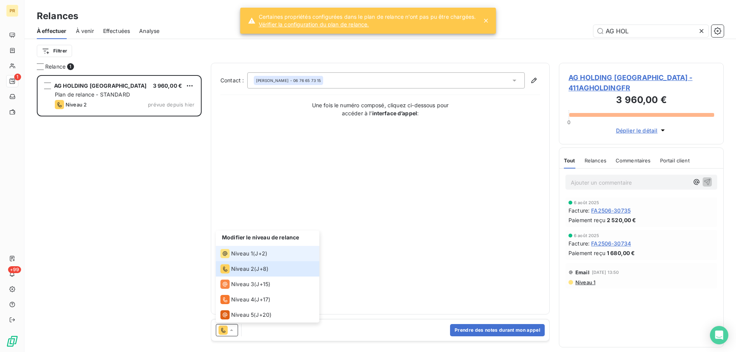
click at [241, 252] on span "Niveau 1" at bounding box center [242, 254] width 22 height 8
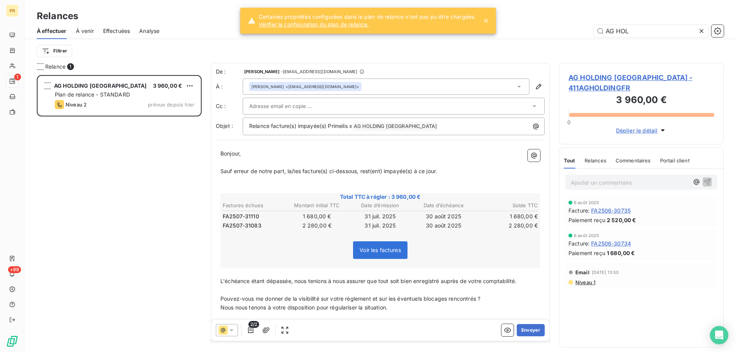
click at [356, 102] on div at bounding box center [389, 105] width 281 height 11
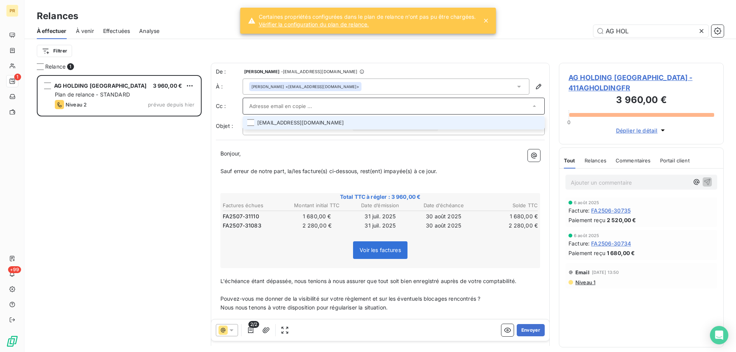
click at [339, 124] on li "[EMAIL_ADDRESS][DOMAIN_NAME]" at bounding box center [394, 122] width 302 height 13
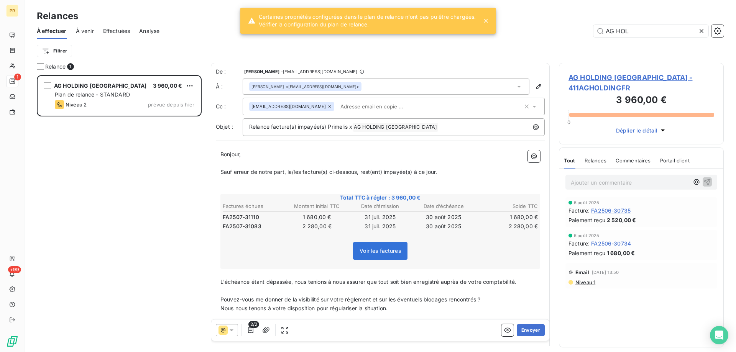
click at [395, 179] on p "﻿" at bounding box center [380, 181] width 320 height 9
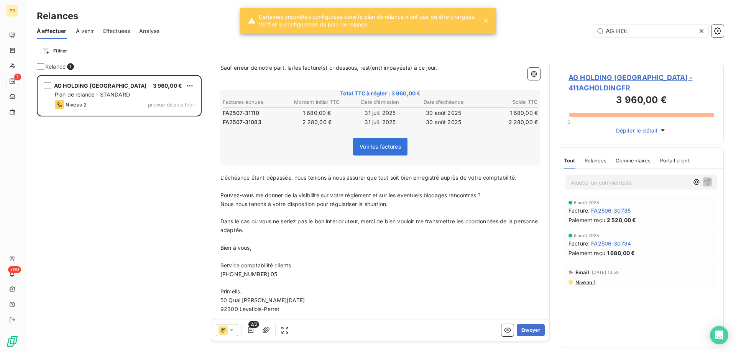
scroll to position [118, 0]
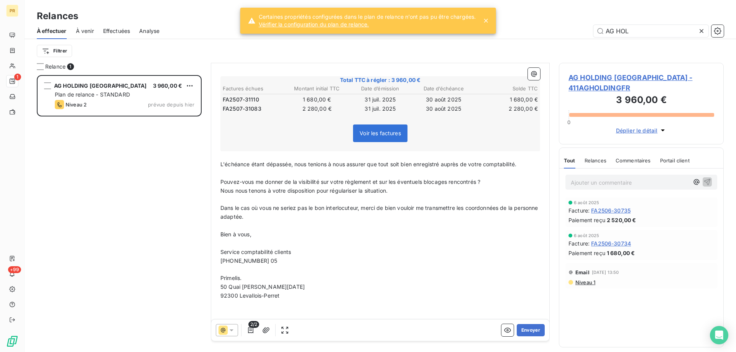
click at [252, 266] on p at bounding box center [380, 269] width 320 height 9
click at [250, 261] on span "[PHONE_NUMBER] 05" at bounding box center [248, 260] width 57 height 7
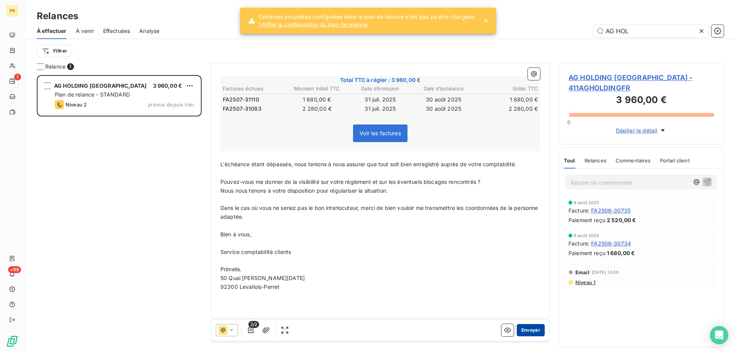
click at [525, 328] on button "Envoyer" at bounding box center [531, 330] width 28 height 12
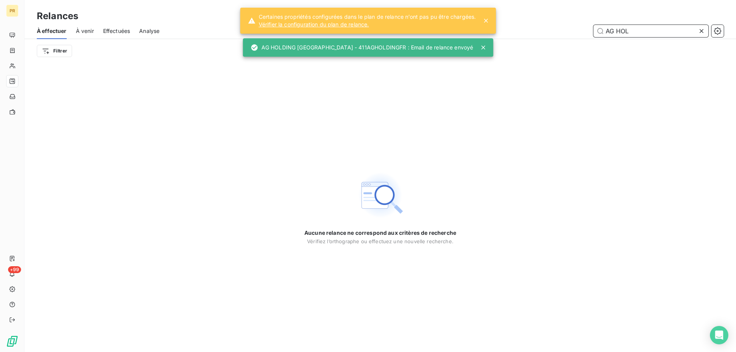
click at [610, 32] on input "AG HOL" at bounding box center [650, 31] width 115 height 12
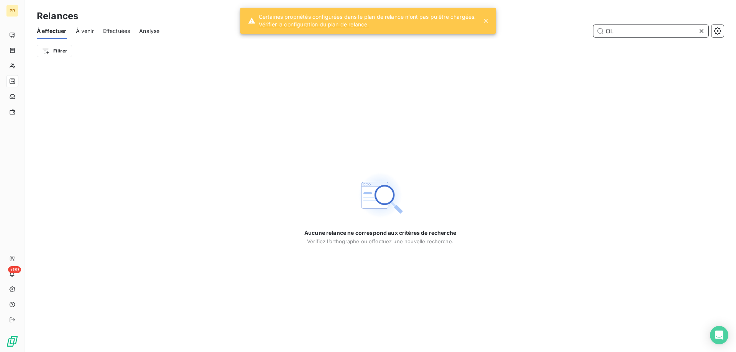
type input "L"
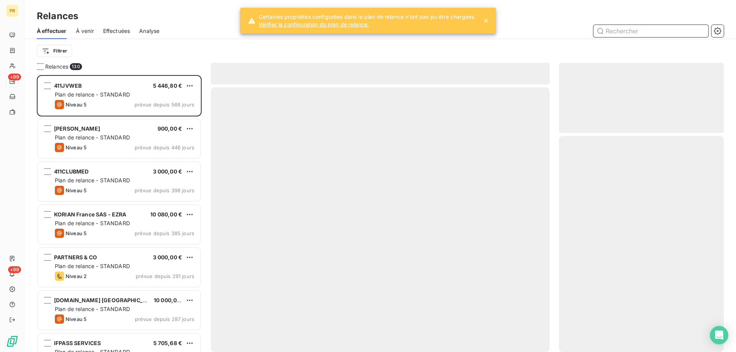
scroll to position [271, 159]
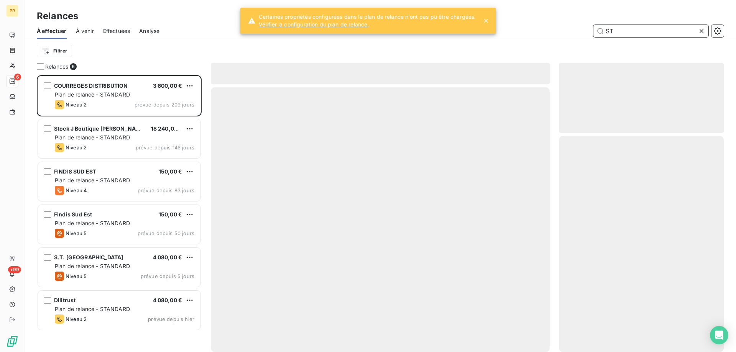
scroll to position [271, 159]
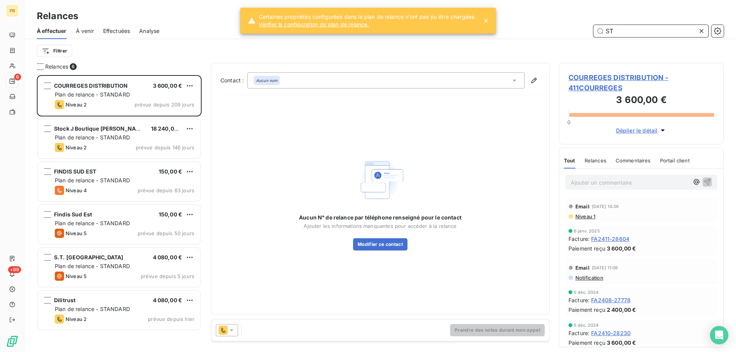
type input "S"
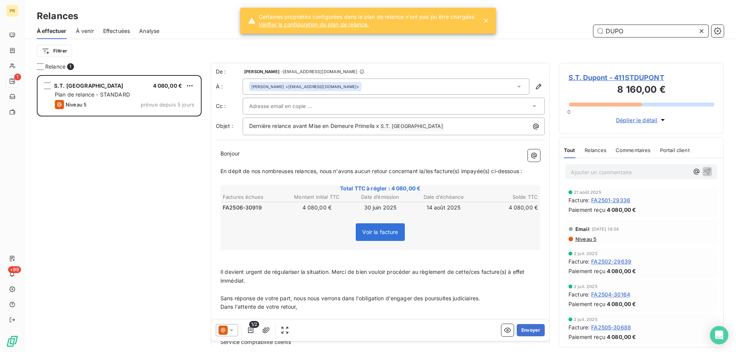
scroll to position [271, 159]
click at [327, 110] on div at bounding box center [389, 105] width 281 height 11
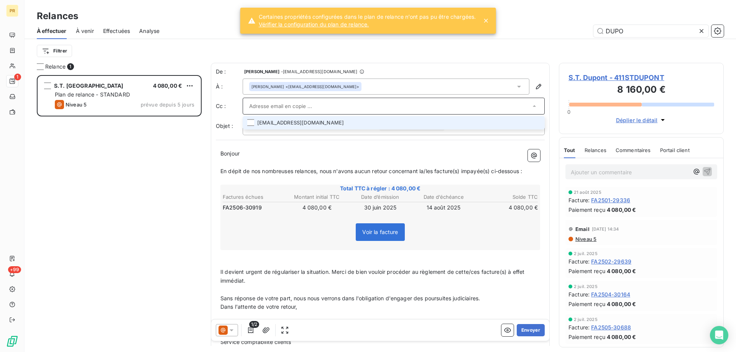
click at [321, 123] on li "[EMAIL_ADDRESS][DOMAIN_NAME]" at bounding box center [394, 122] width 302 height 13
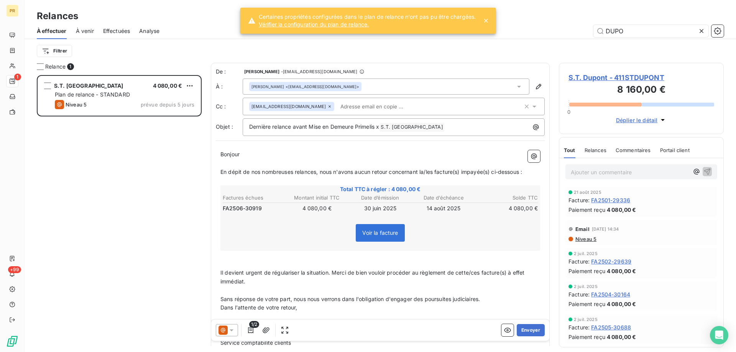
click at [481, 146] on div "Bonjour ﻿ En dépit de nos nombreuses relances, nous n'avons aucun retour concer…" at bounding box center [380, 275] width 329 height 259
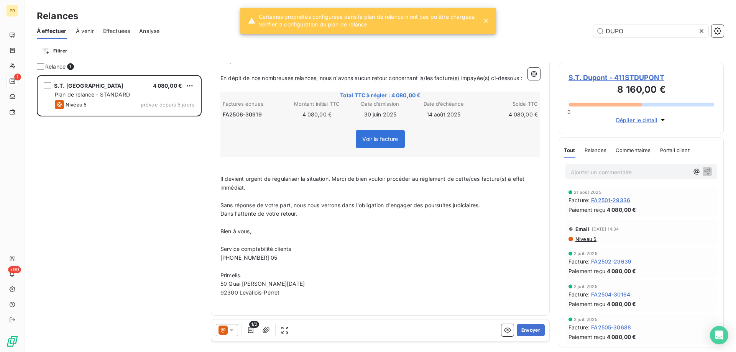
scroll to position [95, 0]
click at [251, 258] on span "[PHONE_NUMBER] 05" at bounding box center [248, 256] width 57 height 7
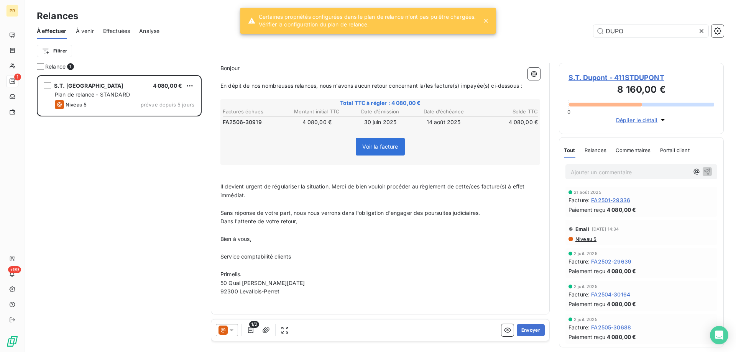
scroll to position [87, 0]
click at [230, 333] on icon at bounding box center [232, 330] width 8 height 8
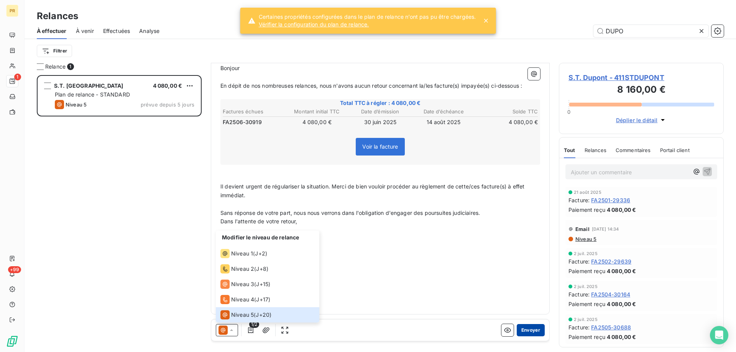
click at [518, 330] on button "Envoyer" at bounding box center [531, 330] width 28 height 12
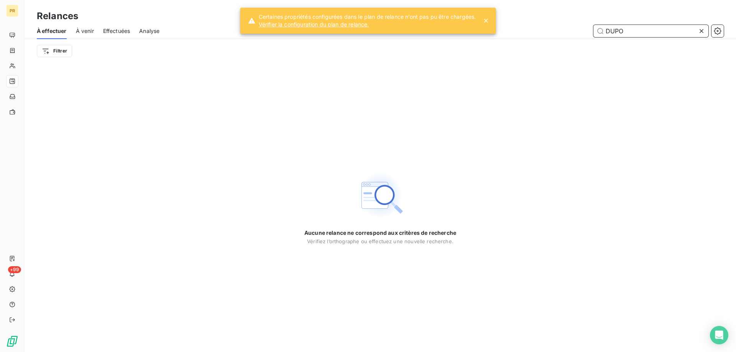
click at [625, 30] on input "DUPO" at bounding box center [650, 31] width 115 height 12
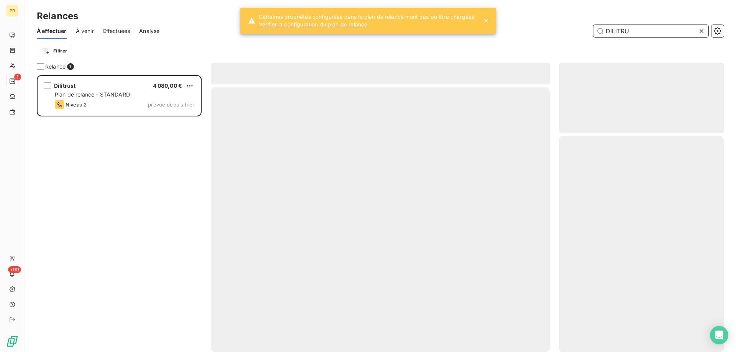
scroll to position [271, 159]
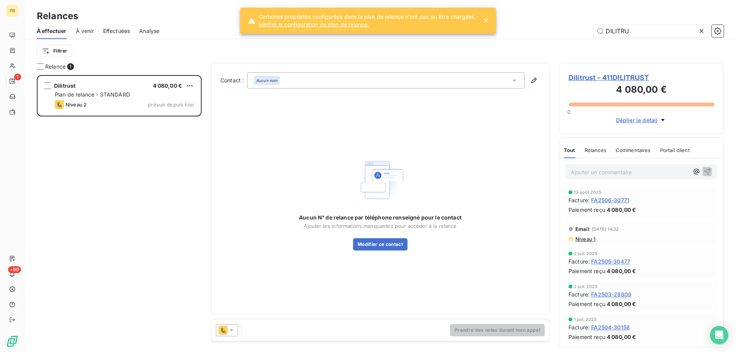
click at [229, 334] on div at bounding box center [227, 330] width 22 height 12
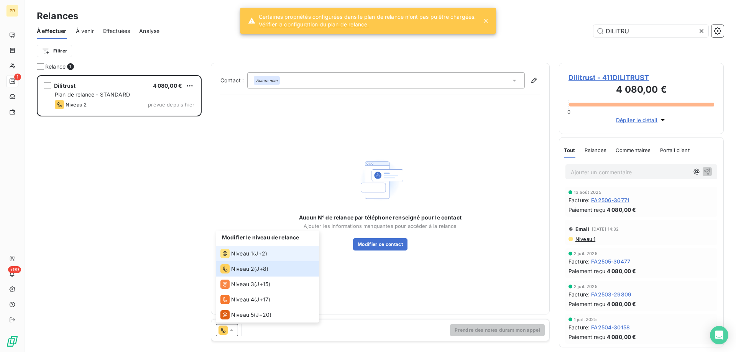
click at [247, 250] on span "Niveau 1" at bounding box center [242, 254] width 22 height 8
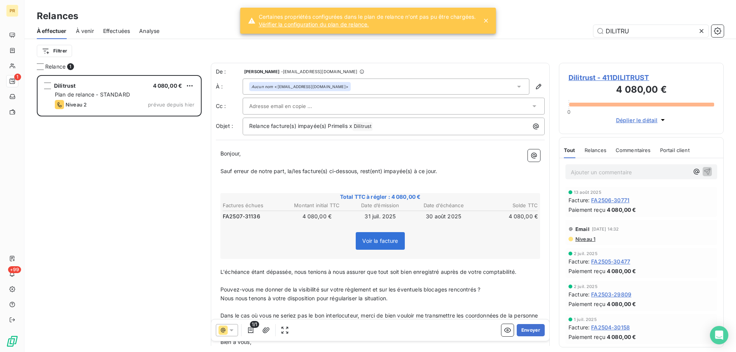
click at [333, 104] on div at bounding box center [389, 105] width 281 height 11
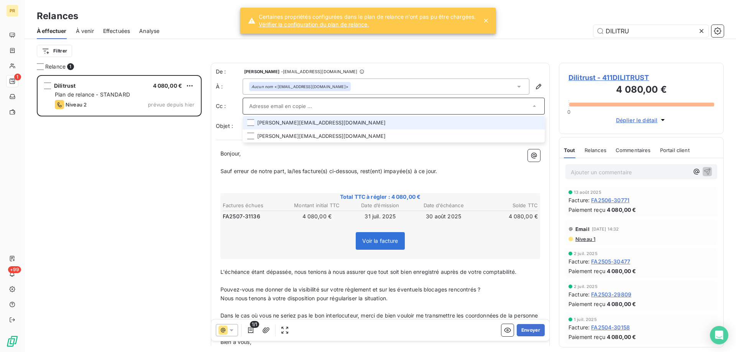
click at [322, 125] on li "[PERSON_NAME][EMAIL_ADDRESS][DOMAIN_NAME]" at bounding box center [394, 122] width 302 height 13
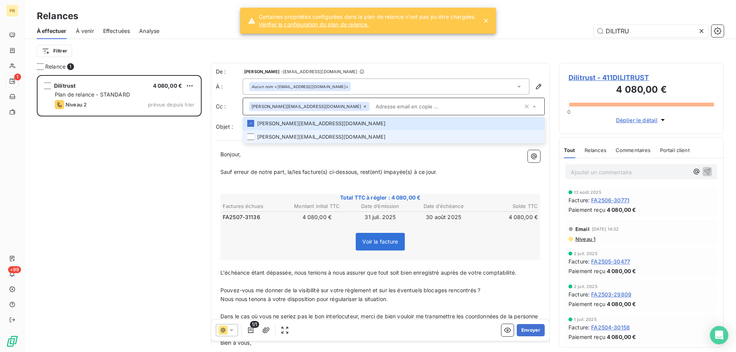
click at [314, 140] on li "[PERSON_NAME][EMAIL_ADDRESS][DOMAIN_NAME]" at bounding box center [394, 136] width 302 height 13
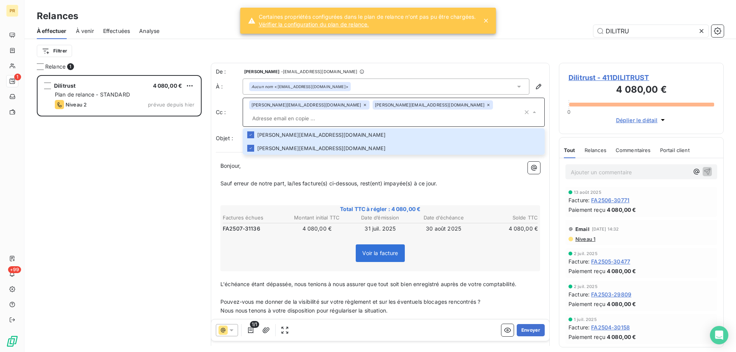
click at [318, 171] on p "﻿" at bounding box center [380, 175] width 320 height 9
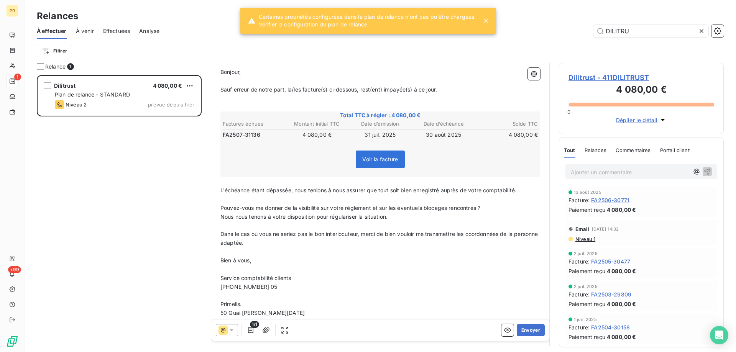
scroll to position [122, 0]
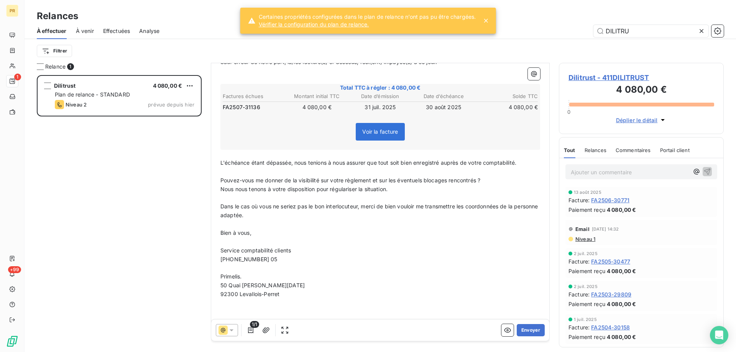
click at [251, 256] on span "[PHONE_NUMBER] 05" at bounding box center [248, 259] width 57 height 7
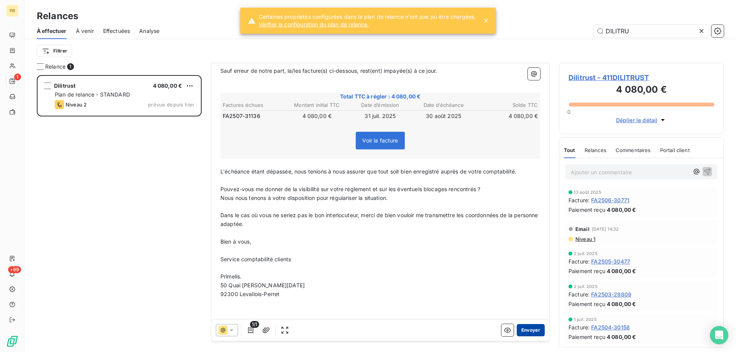
click at [523, 330] on button "Envoyer" at bounding box center [531, 330] width 28 height 12
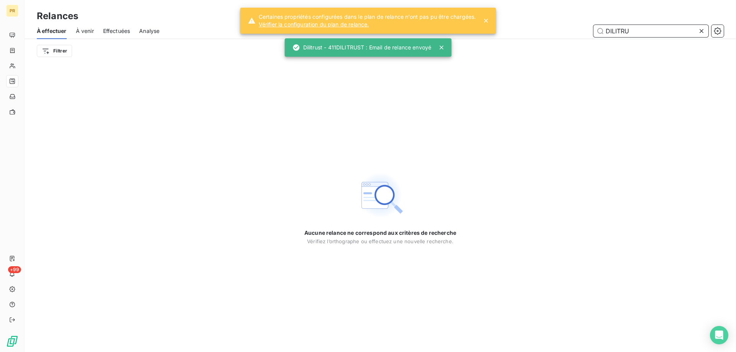
click at [618, 33] on input "DILITRU" at bounding box center [650, 31] width 115 height 12
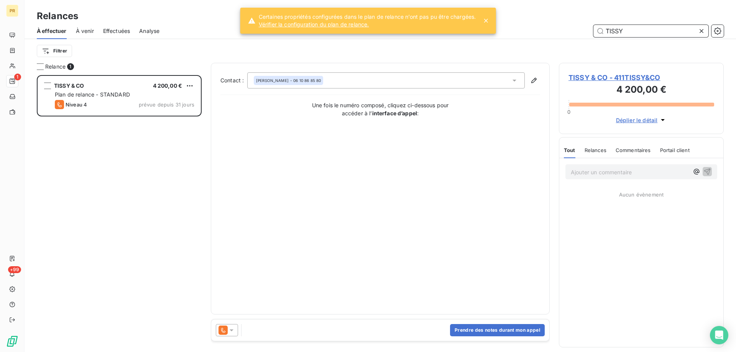
scroll to position [271, 159]
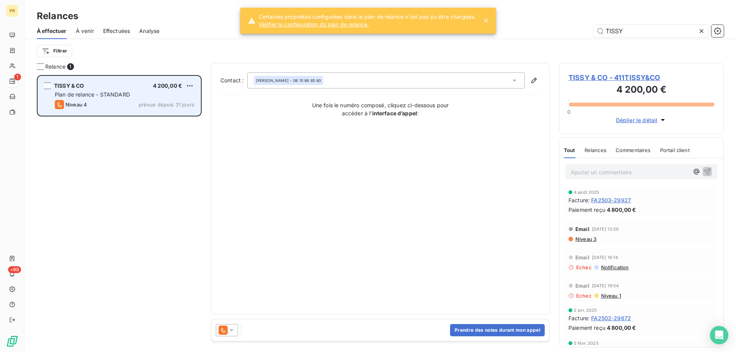
click at [95, 103] on div "Niveau 4 prévue depuis 31 jours" at bounding box center [124, 104] width 139 height 9
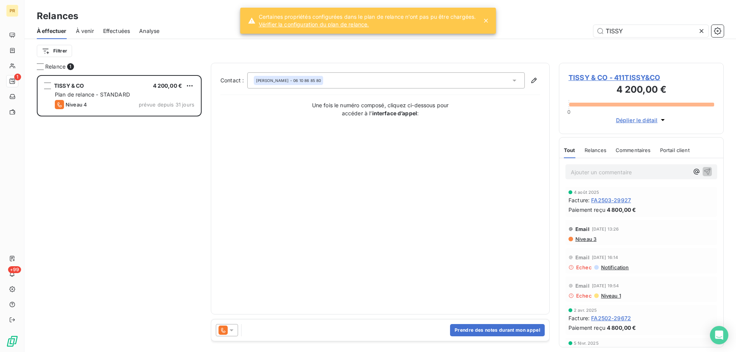
click at [231, 339] on div "Prendre des notes durant mon appel" at bounding box center [380, 330] width 338 height 21
click at [231, 330] on icon at bounding box center [232, 331] width 4 height 2
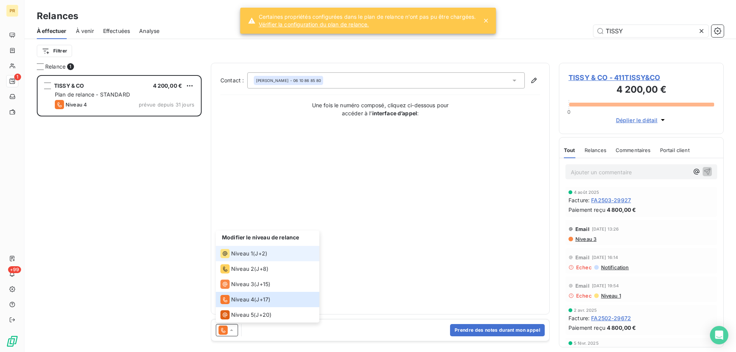
click at [248, 258] on li "Niveau 1 ( J+2 )" at bounding box center [267, 253] width 103 height 15
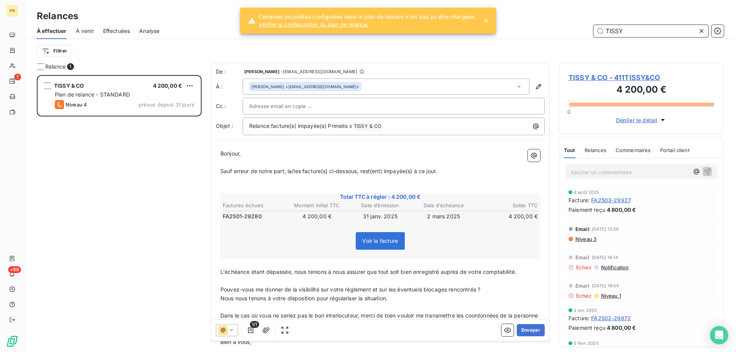
click at [628, 31] on input "TISSY" at bounding box center [650, 31] width 115 height 12
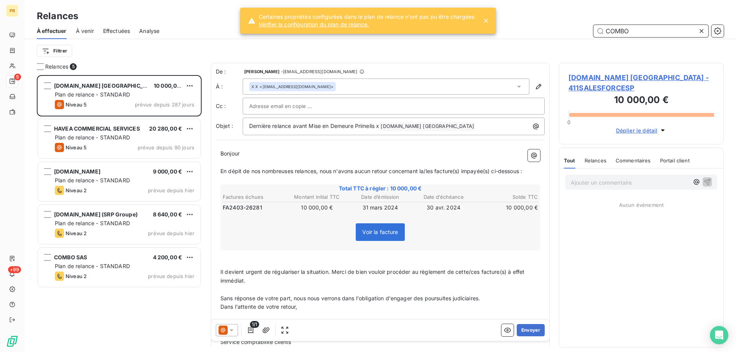
scroll to position [271, 159]
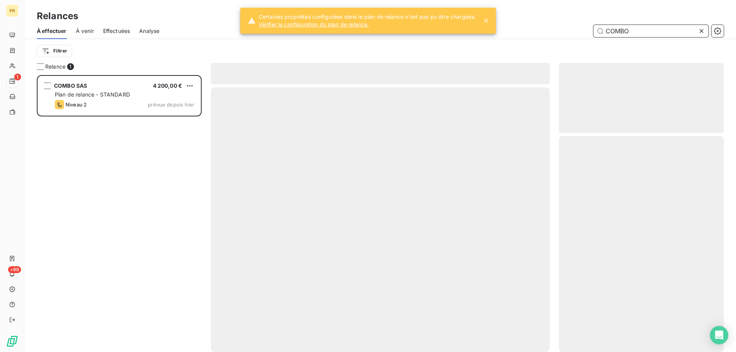
scroll to position [271, 159]
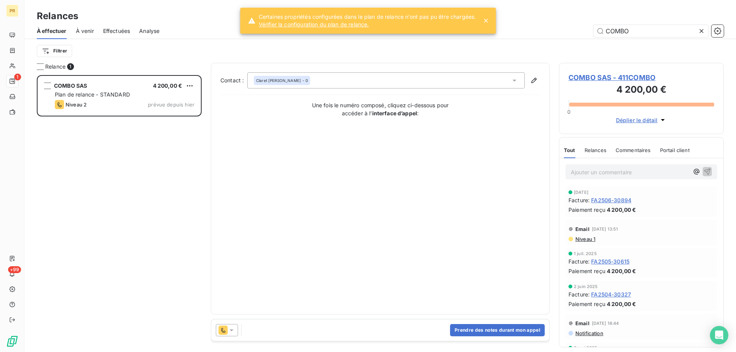
click at [231, 330] on icon at bounding box center [232, 331] width 4 height 2
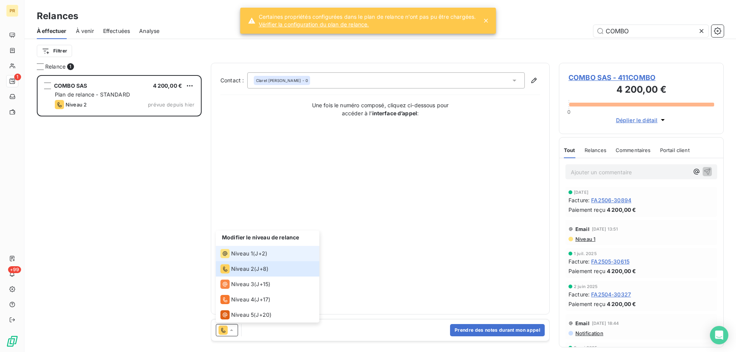
click at [245, 258] on li "Niveau 1 ( J+2 )" at bounding box center [267, 253] width 103 height 15
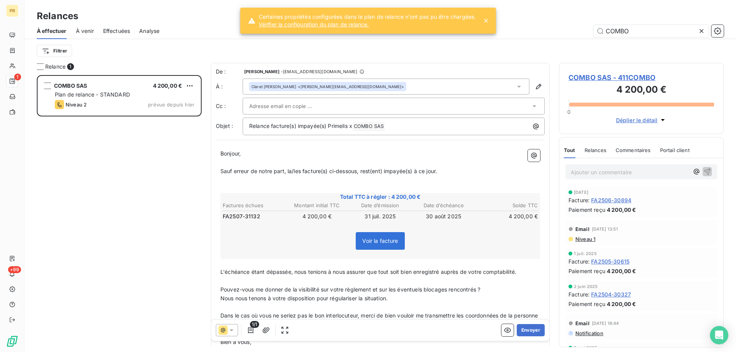
click at [367, 109] on div at bounding box center [389, 105] width 281 height 11
click at [344, 131] on div "Relance facture(s) impayée(s) Primelis x COMBO SAS ﻿ ﻿" at bounding box center [394, 127] width 302 height 18
click at [349, 109] on div at bounding box center [389, 105] width 281 height 11
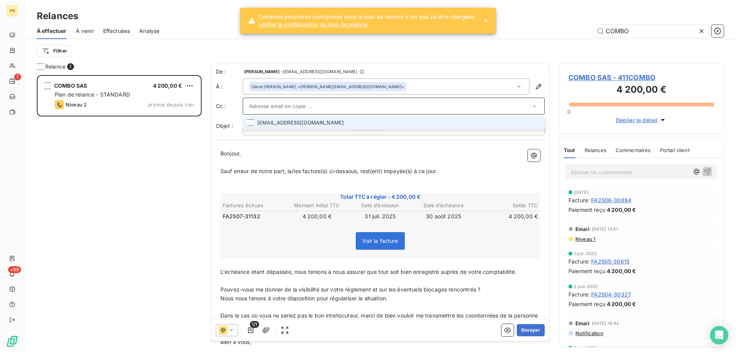
click at [340, 122] on li "[EMAIL_ADDRESS][DOMAIN_NAME]" at bounding box center [394, 122] width 302 height 13
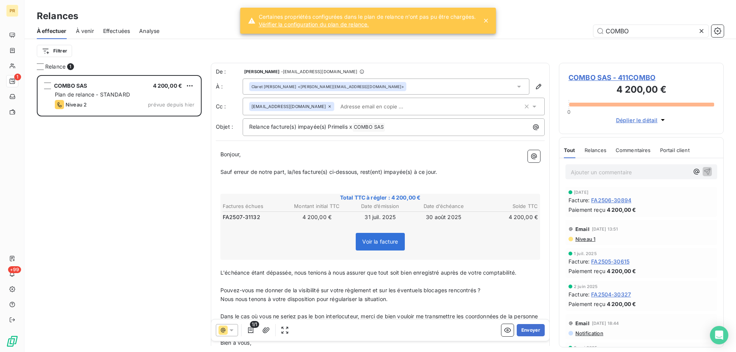
click at [354, 162] on p "﻿" at bounding box center [380, 163] width 320 height 9
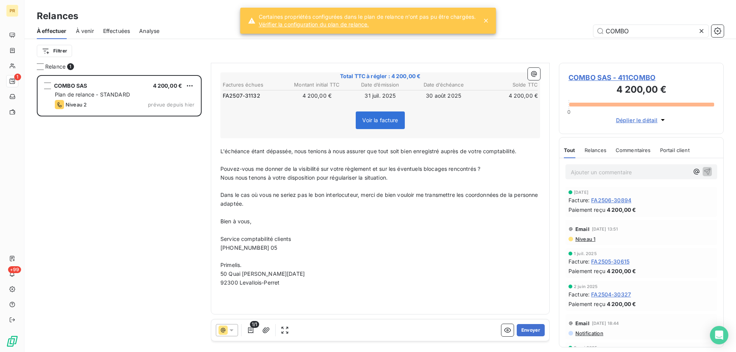
click at [256, 249] on span "[PHONE_NUMBER] 05" at bounding box center [248, 247] width 57 height 7
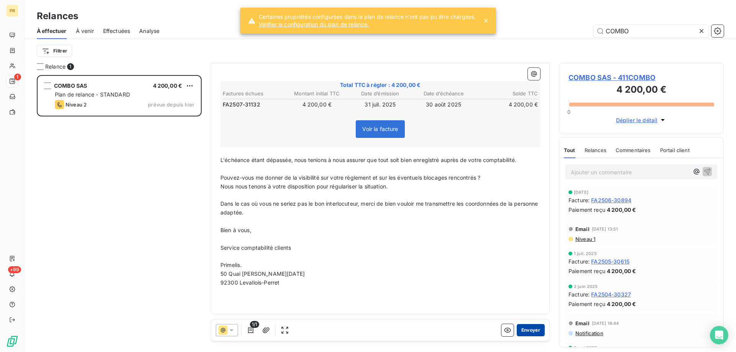
click at [527, 332] on button "Envoyer" at bounding box center [531, 330] width 28 height 12
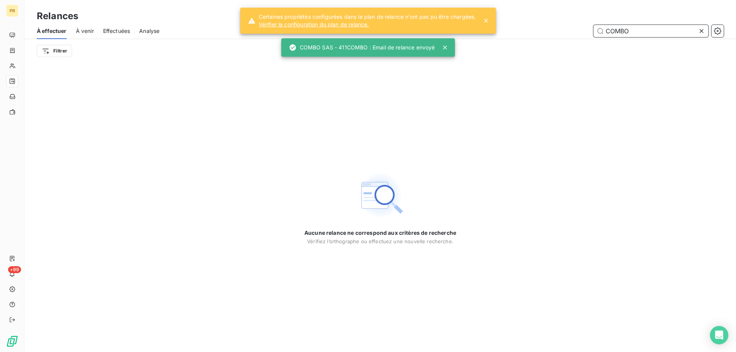
click at [636, 32] on input "COMBO" at bounding box center [650, 31] width 115 height 12
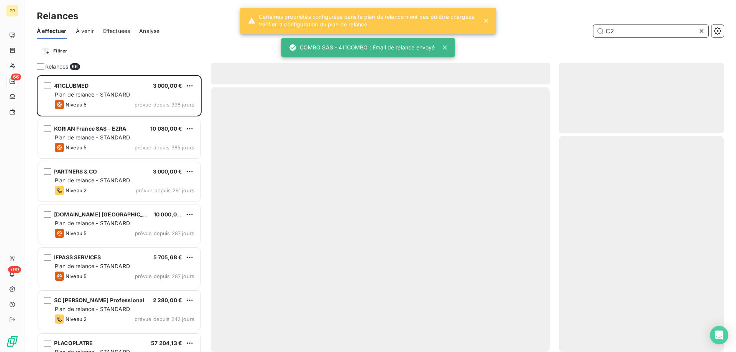
scroll to position [271, 159]
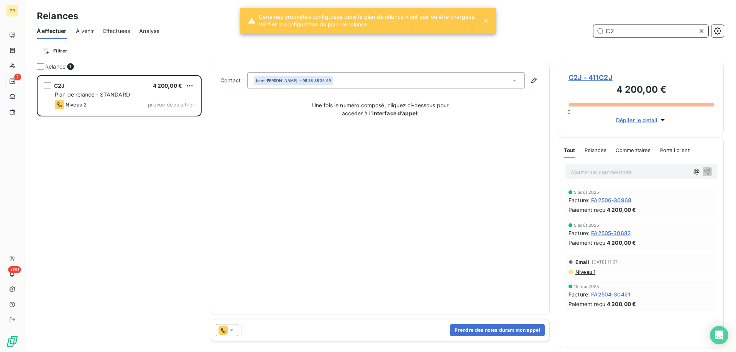
scroll to position [271, 159]
click at [231, 330] on icon at bounding box center [232, 331] width 4 height 2
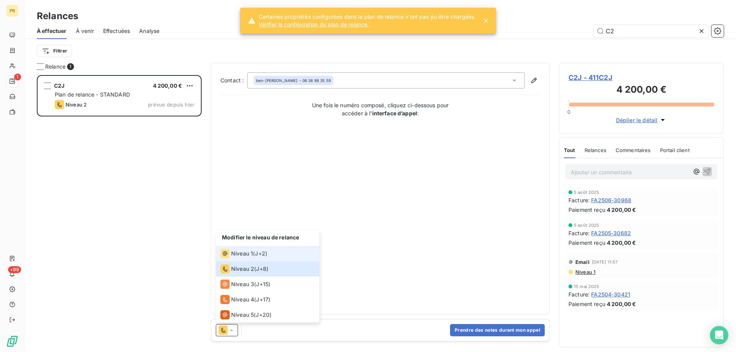
click at [243, 256] on span "Niveau 1" at bounding box center [242, 254] width 22 height 8
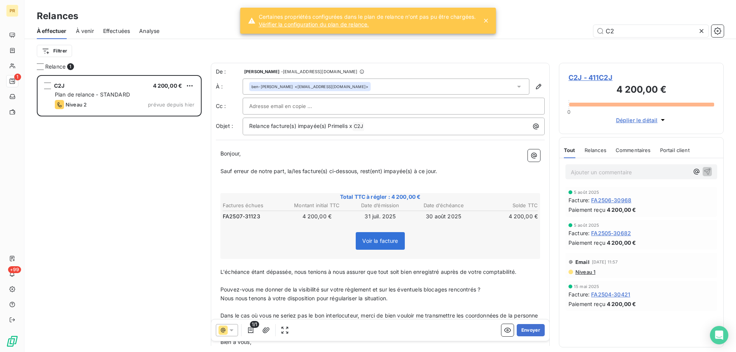
click at [330, 105] on div at bounding box center [393, 105] width 289 height 11
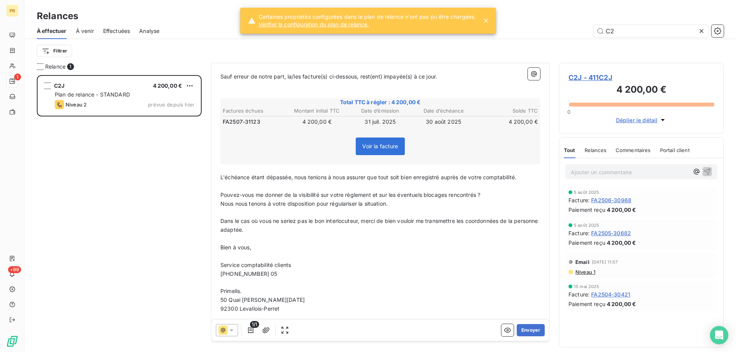
scroll to position [113, 0]
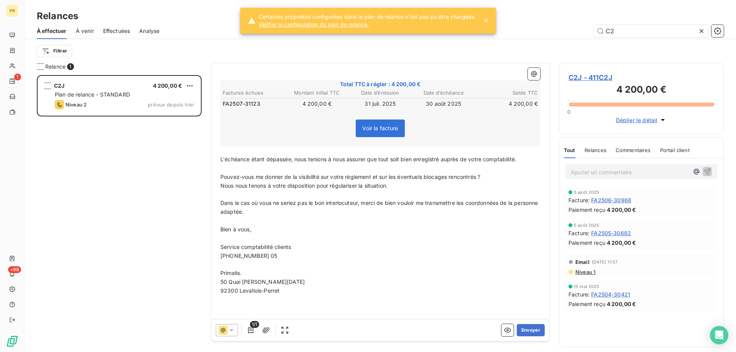
click at [269, 254] on span "[PHONE_NUMBER] 05" at bounding box center [248, 256] width 57 height 7
click at [524, 332] on button "Envoyer" at bounding box center [531, 330] width 28 height 12
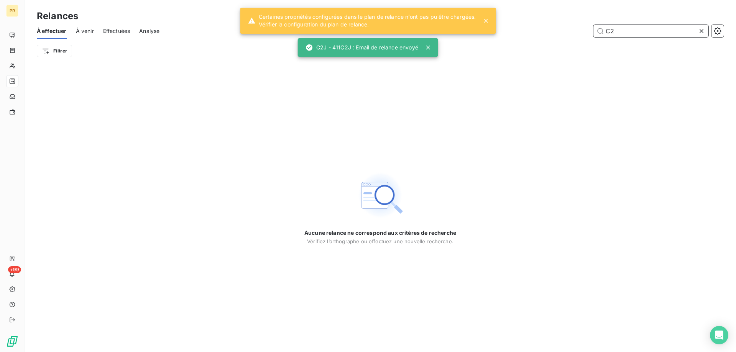
click at [626, 26] on input "C2" at bounding box center [650, 31] width 115 height 12
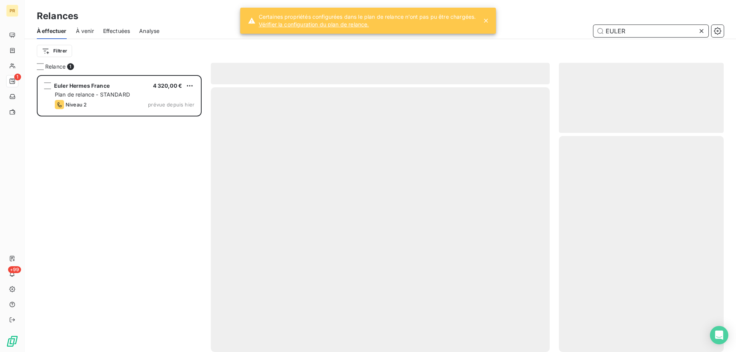
scroll to position [271, 159]
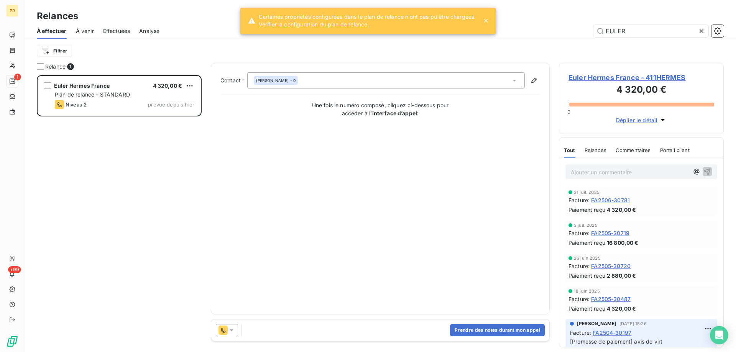
click at [232, 335] on div at bounding box center [227, 330] width 22 height 12
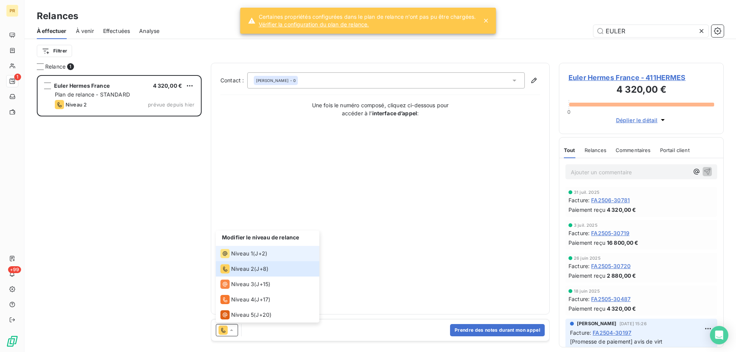
click at [244, 255] on span "Niveau 1" at bounding box center [242, 254] width 22 height 8
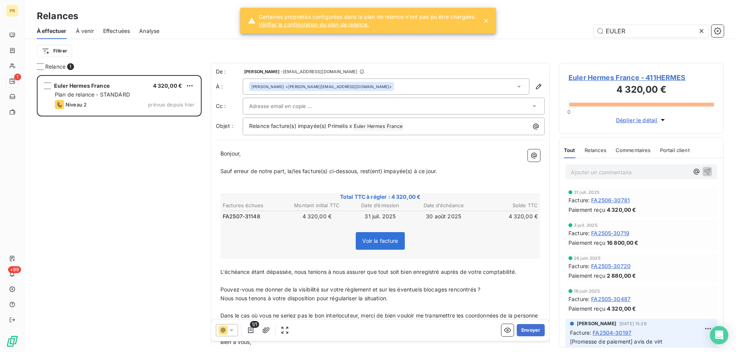
click at [318, 105] on div at bounding box center [389, 105] width 281 height 11
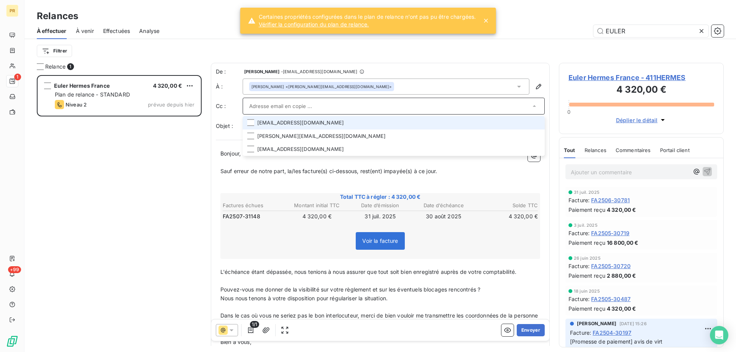
click at [305, 125] on li "[EMAIL_ADDRESS][DOMAIN_NAME]" at bounding box center [394, 122] width 302 height 13
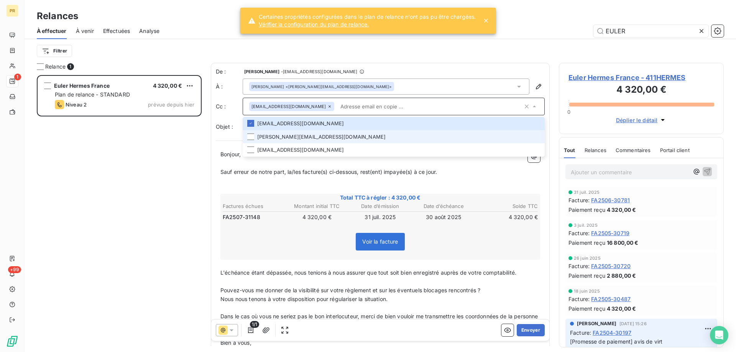
click at [300, 137] on li "[PERSON_NAME][EMAIL_ADDRESS][DOMAIN_NAME]" at bounding box center [394, 136] width 302 height 13
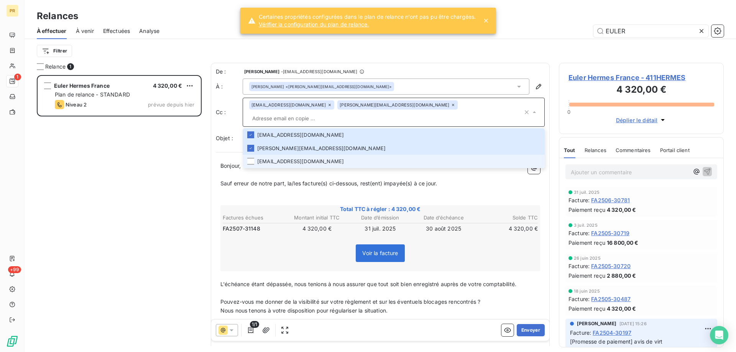
click at [293, 155] on li "[EMAIL_ADDRESS][DOMAIN_NAME]" at bounding box center [394, 161] width 302 height 13
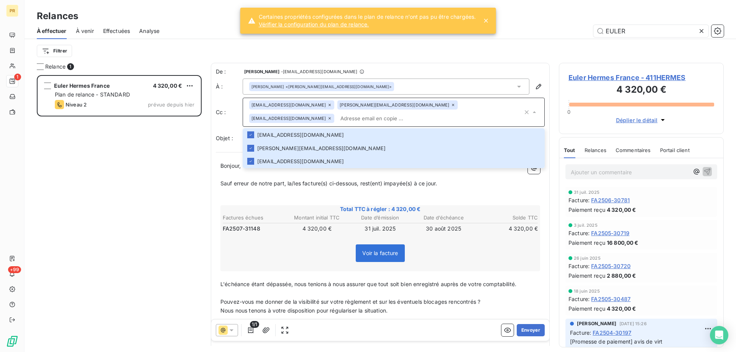
click at [367, 91] on div "[PERSON_NAME] <[PERSON_NAME][EMAIL_ADDRESS][DOMAIN_NAME]>" at bounding box center [386, 87] width 287 height 16
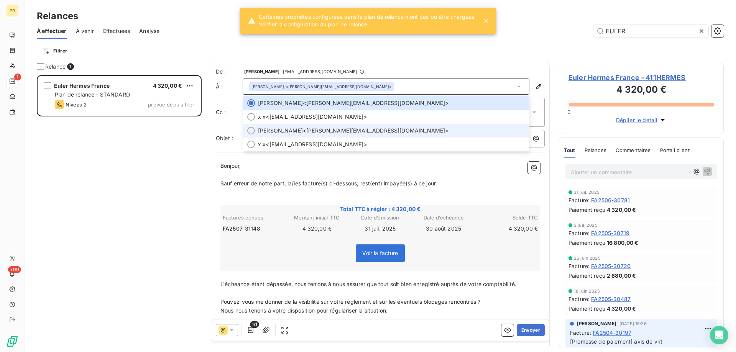
click at [333, 127] on span "[PERSON_NAME] <[PERSON_NAME][EMAIL_ADDRESS][DOMAIN_NAME]>" at bounding box center [391, 131] width 267 height 8
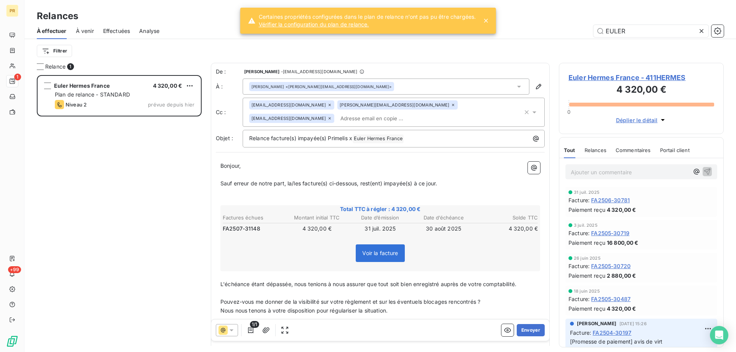
click at [451, 104] on icon at bounding box center [453, 105] width 5 height 5
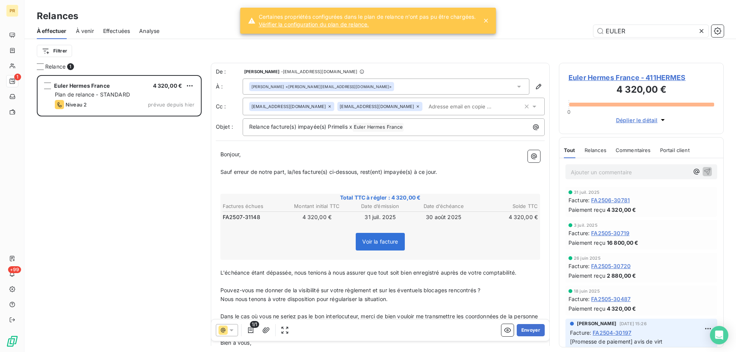
click at [315, 185] on p "﻿" at bounding box center [380, 189] width 320 height 9
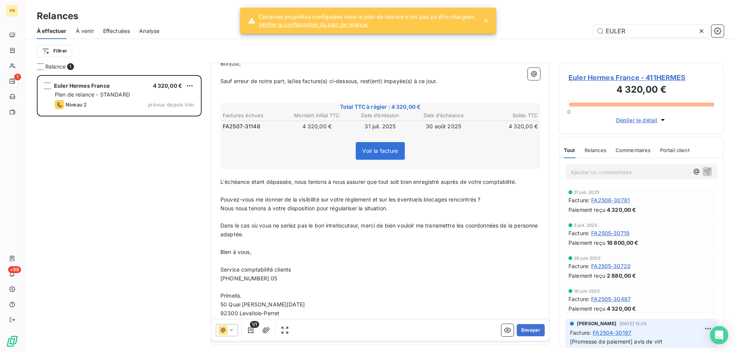
scroll to position [104, 0]
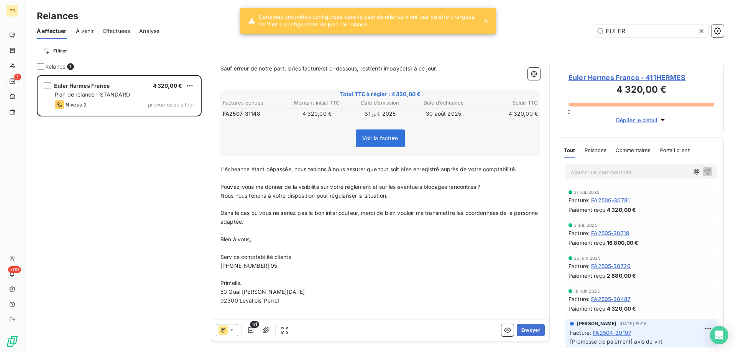
click at [251, 268] on span "[PHONE_NUMBER] 05" at bounding box center [248, 265] width 57 height 7
click at [520, 330] on button "Envoyer" at bounding box center [531, 330] width 28 height 12
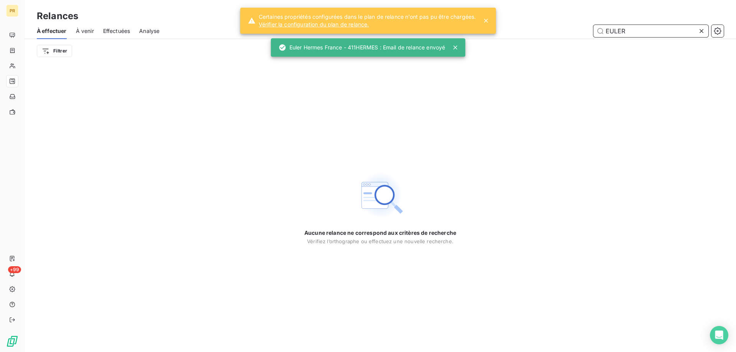
click at [630, 34] on input "EULER" at bounding box center [650, 31] width 115 height 12
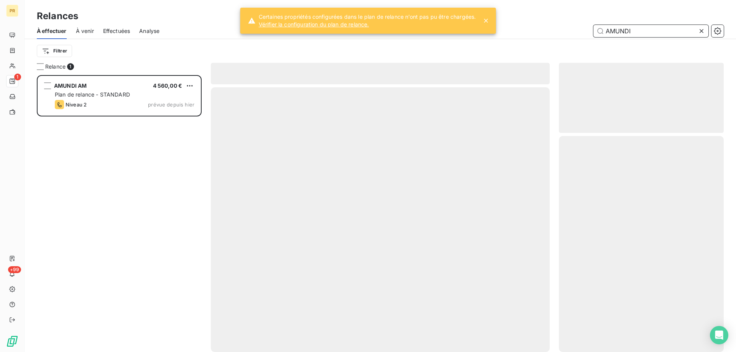
scroll to position [271, 159]
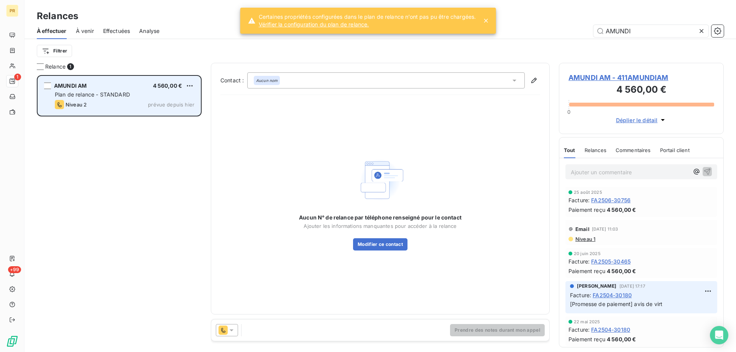
click at [79, 101] on div "Niveau 2" at bounding box center [71, 104] width 32 height 9
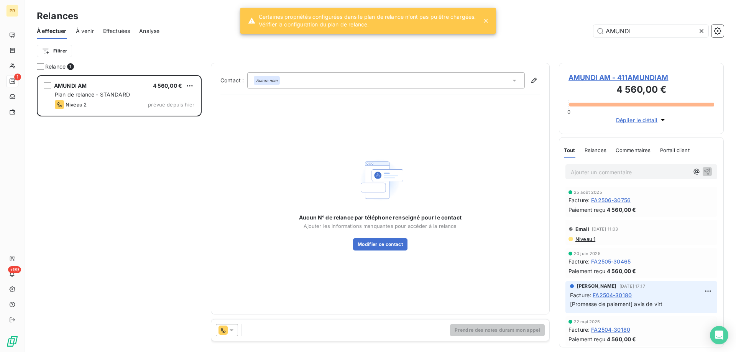
click at [231, 329] on icon at bounding box center [232, 330] width 8 height 8
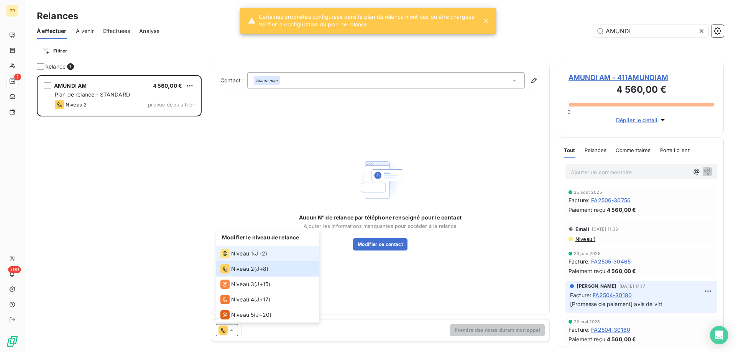
click at [241, 249] on div "Niveau 1" at bounding box center [236, 253] width 33 height 9
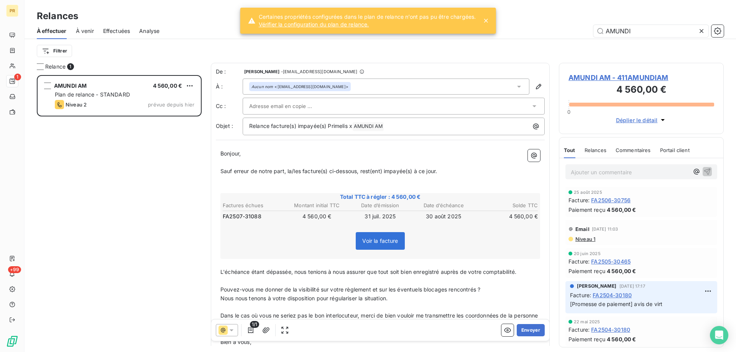
click at [396, 107] on div at bounding box center [389, 105] width 281 height 11
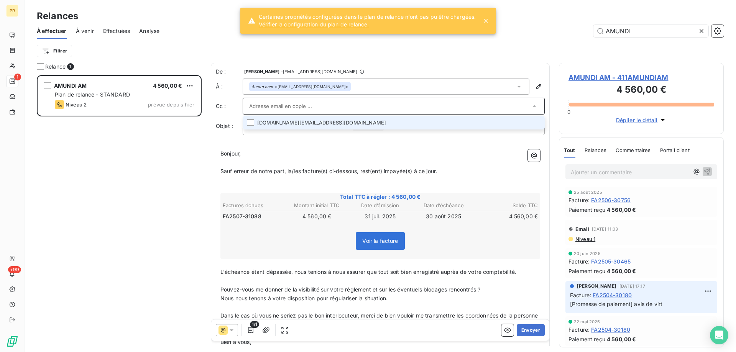
click at [371, 125] on li "[DOMAIN_NAME][EMAIL_ADDRESS][DOMAIN_NAME]" at bounding box center [394, 122] width 302 height 13
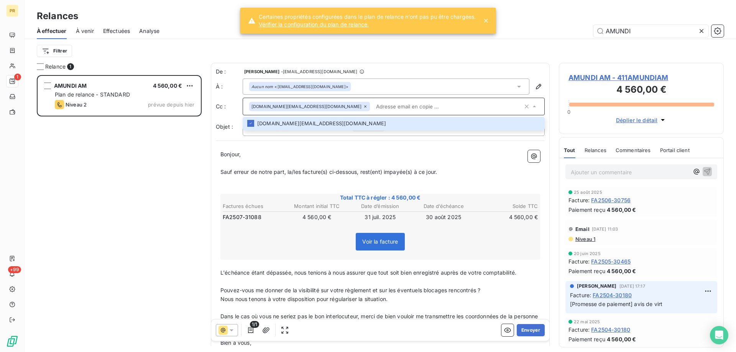
click at [318, 156] on p "Bonjour," at bounding box center [380, 154] width 320 height 9
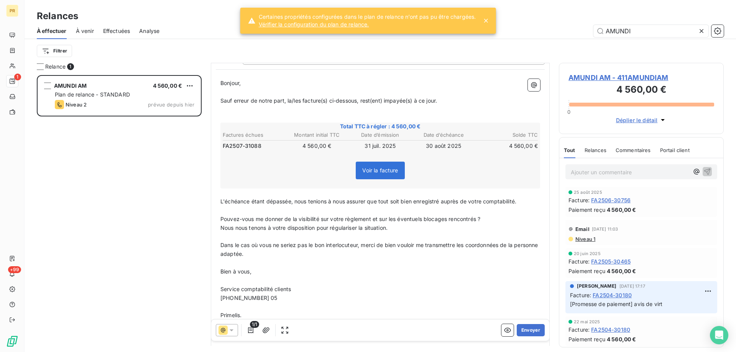
scroll to position [122, 0]
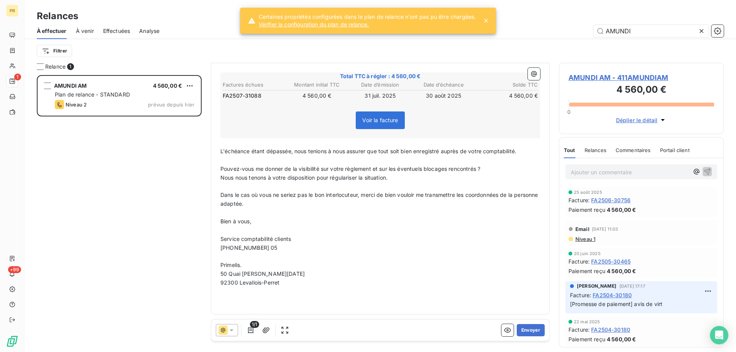
click at [262, 248] on span "[PHONE_NUMBER] 05" at bounding box center [248, 247] width 57 height 7
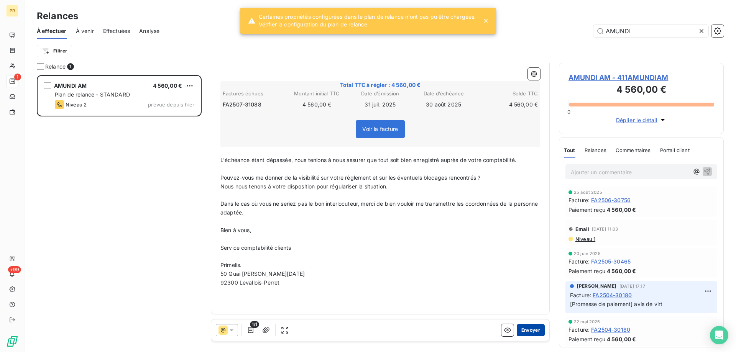
click at [523, 328] on button "Envoyer" at bounding box center [531, 330] width 28 height 12
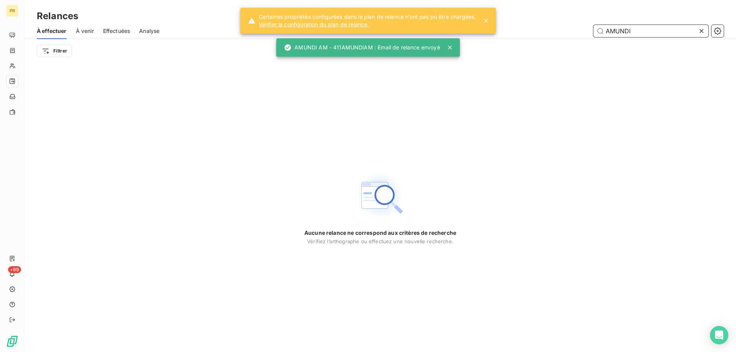
click at [637, 31] on input "AMUNDI" at bounding box center [650, 31] width 115 height 12
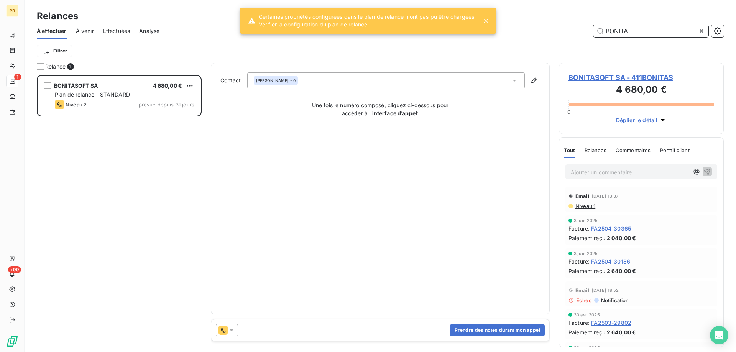
scroll to position [271, 159]
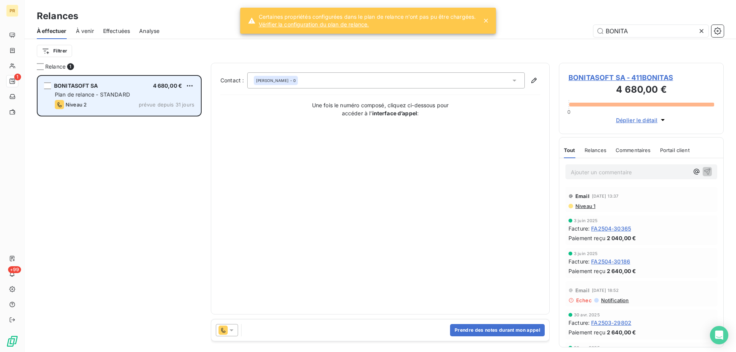
click at [93, 100] on div "BONITASOFT SA 4 680,00 € Plan de relance - STANDARD Niveau 2 prévue depuis 31 j…" at bounding box center [119, 95] width 162 height 39
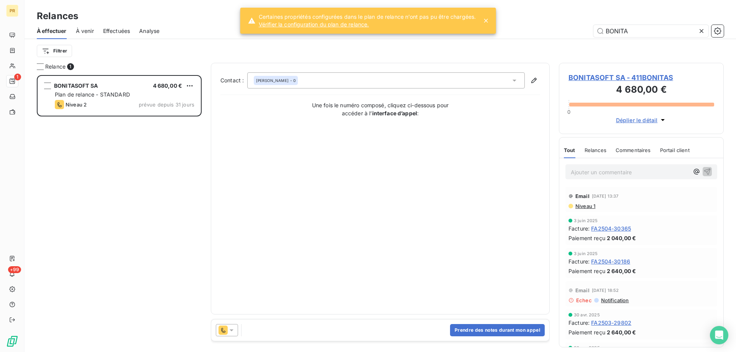
click at [233, 332] on icon at bounding box center [232, 330] width 8 height 8
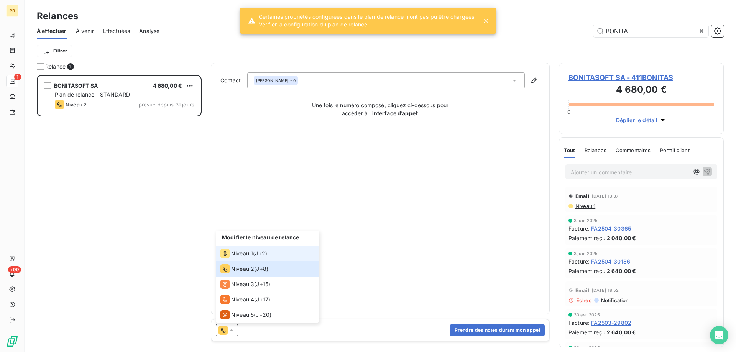
click at [249, 251] on span "Niveau 1" at bounding box center [242, 254] width 22 height 8
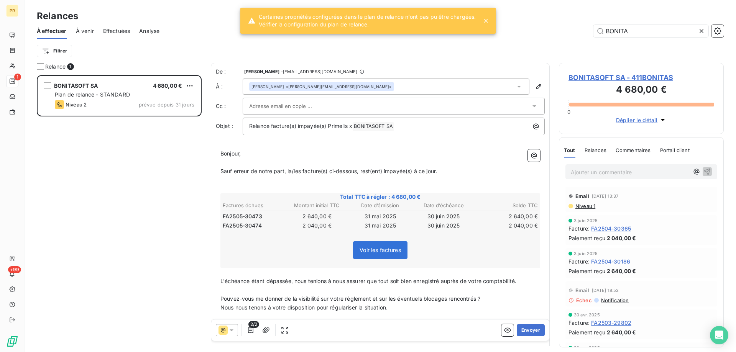
click at [230, 330] on icon at bounding box center [232, 331] width 4 height 2
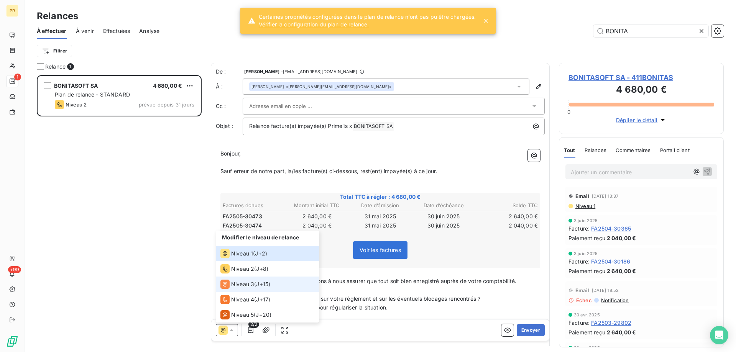
click at [248, 285] on span "Niveau 3" at bounding box center [242, 284] width 23 height 8
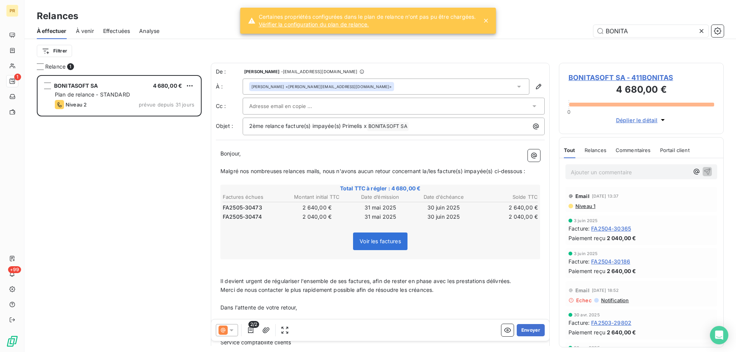
click at [343, 102] on div at bounding box center [389, 105] width 281 height 11
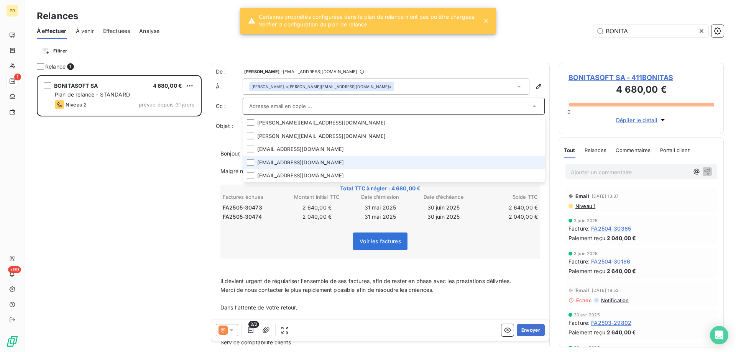
click at [371, 161] on li "[EMAIL_ADDRESS][DOMAIN_NAME]" at bounding box center [394, 162] width 302 height 13
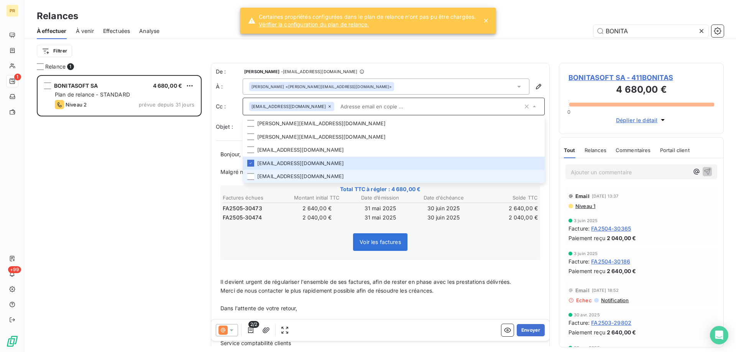
click at [336, 179] on li "[EMAIL_ADDRESS][DOMAIN_NAME]" at bounding box center [394, 176] width 302 height 13
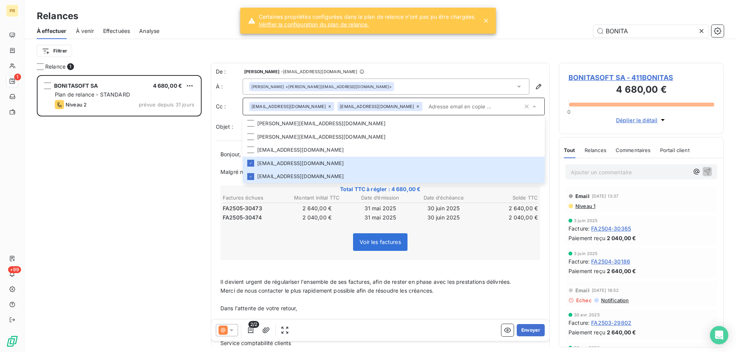
click at [458, 242] on div "Voir les factures" at bounding box center [379, 243] width 317 height 33
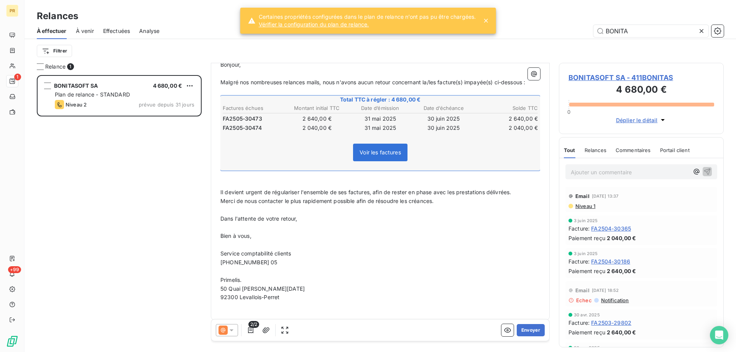
scroll to position [96, 0]
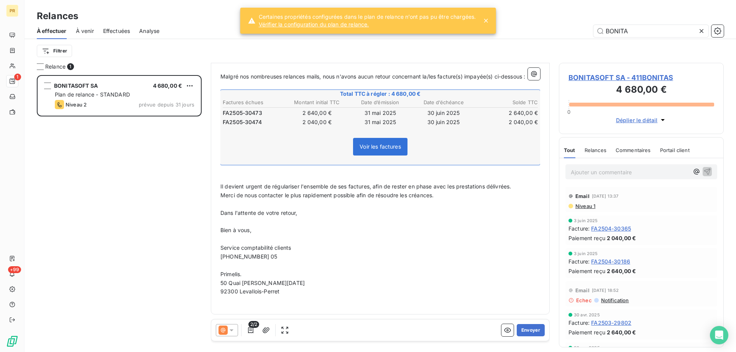
click at [248, 255] on span "[PHONE_NUMBER] 05" at bounding box center [248, 256] width 57 height 7
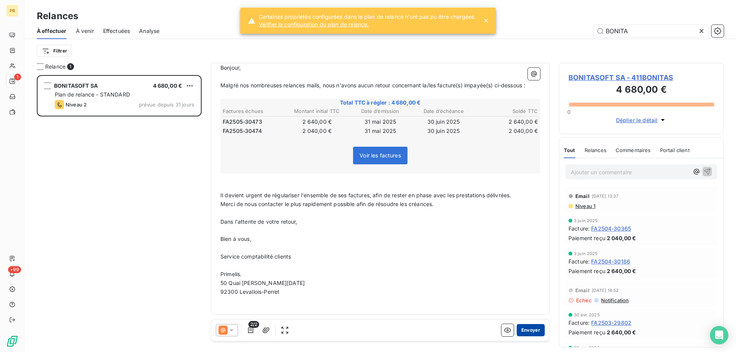
click at [520, 332] on button "Envoyer" at bounding box center [531, 330] width 28 height 12
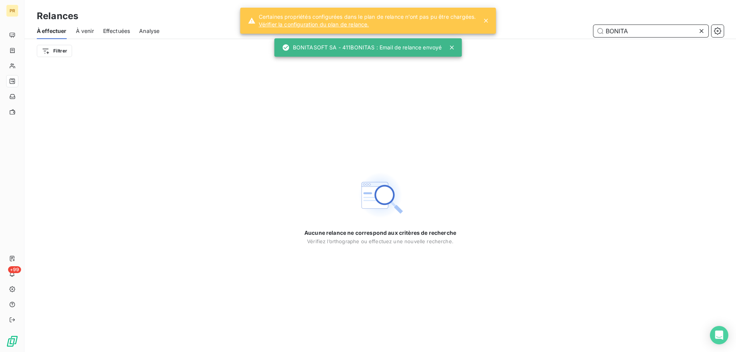
click at [617, 35] on input "BONITA" at bounding box center [650, 31] width 115 height 12
type input "I"
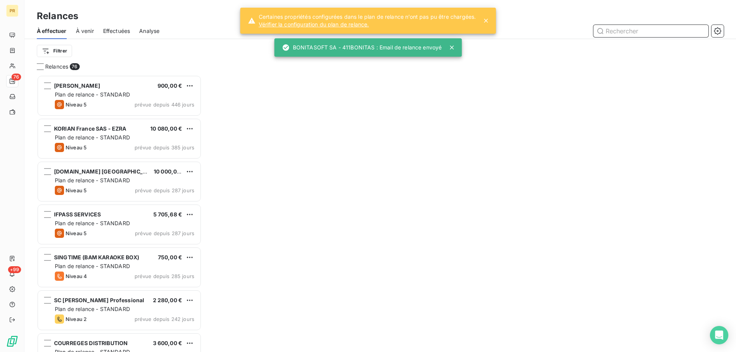
scroll to position [271, 159]
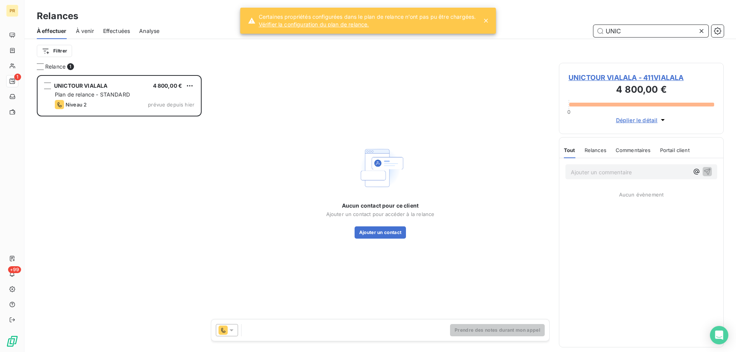
scroll to position [271, 159]
type input "UNIC"
click at [374, 231] on button "Ajouter un contact" at bounding box center [380, 232] width 52 height 12
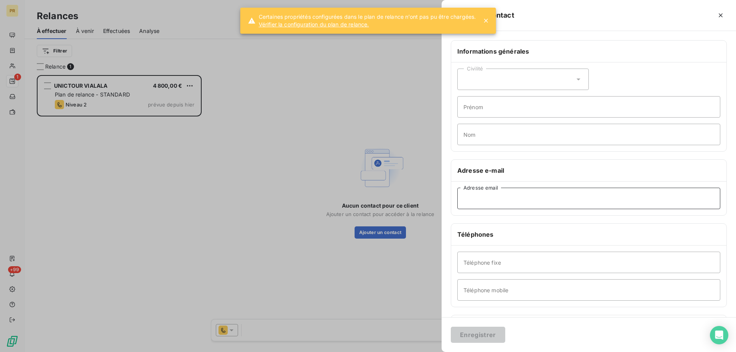
click at [557, 194] on input "Adresse email" at bounding box center [588, 198] width 263 height 21
paste input "[EMAIL_ADDRESS][DOMAIN_NAME]"
click at [468, 200] on input "[EMAIL_ADDRESS][DOMAIN_NAME]" at bounding box center [588, 198] width 263 height 21
type input "[EMAIL_ADDRESS][DOMAIN_NAME]"
click at [482, 107] on input "Prénom" at bounding box center [588, 106] width 263 height 21
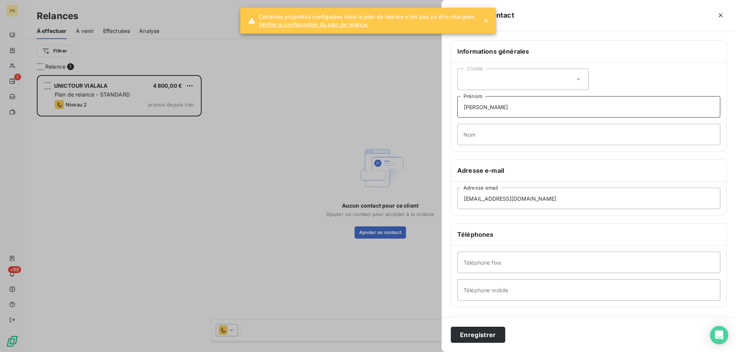
type input "[PERSON_NAME]"
click at [474, 131] on input "Nom" at bounding box center [588, 134] width 263 height 21
type input "[PERSON_NAME]"
click at [506, 294] on input "Téléphone mobile" at bounding box center [588, 289] width 263 height 21
type input "06 71 54 33 77"
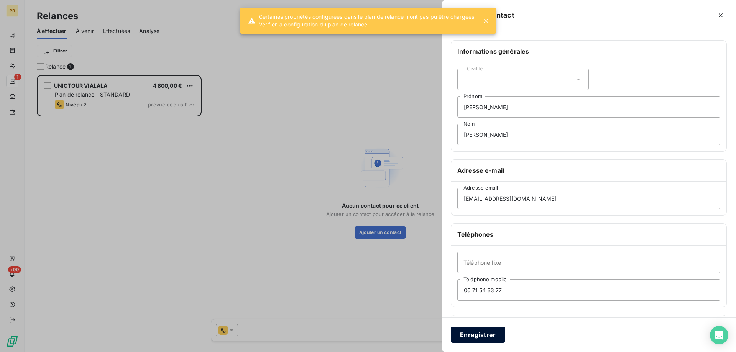
click at [496, 337] on button "Enregistrer" at bounding box center [478, 335] width 54 height 16
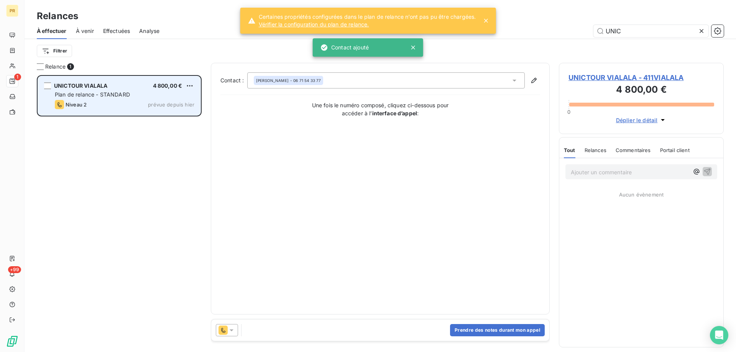
click at [104, 92] on span "Plan de relance - STANDARD" at bounding box center [92, 94] width 75 height 7
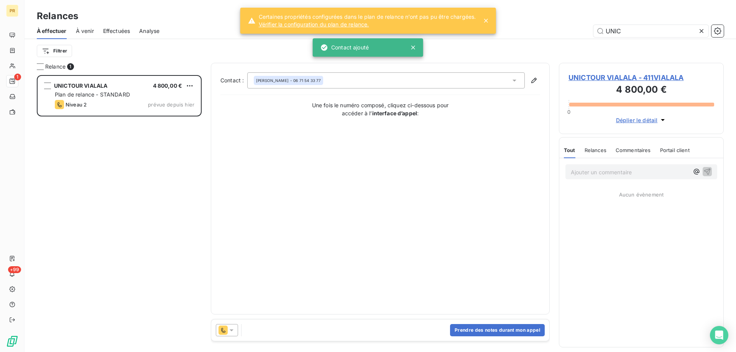
click at [229, 331] on icon at bounding box center [232, 330] width 8 height 8
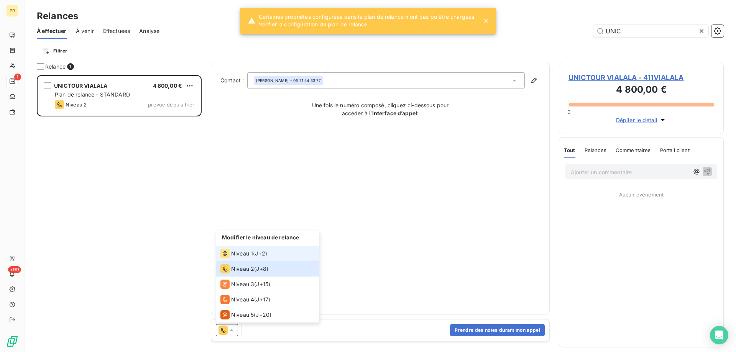
click at [233, 253] on span "Niveau 1" at bounding box center [242, 254] width 22 height 8
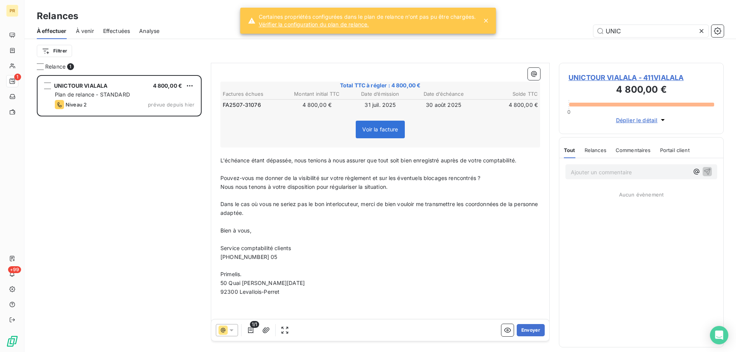
scroll to position [121, 0]
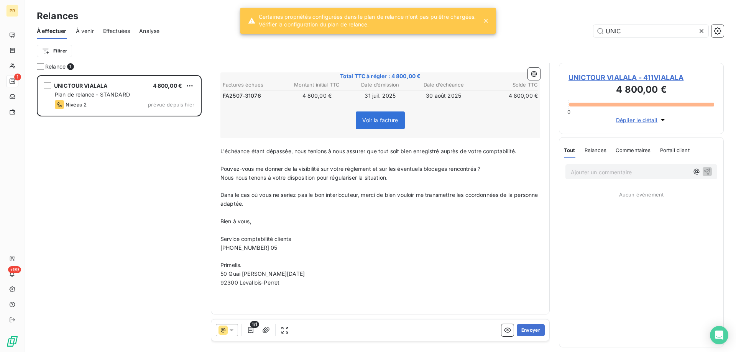
click at [252, 251] on span "[PHONE_NUMBER] 05" at bounding box center [248, 247] width 57 height 7
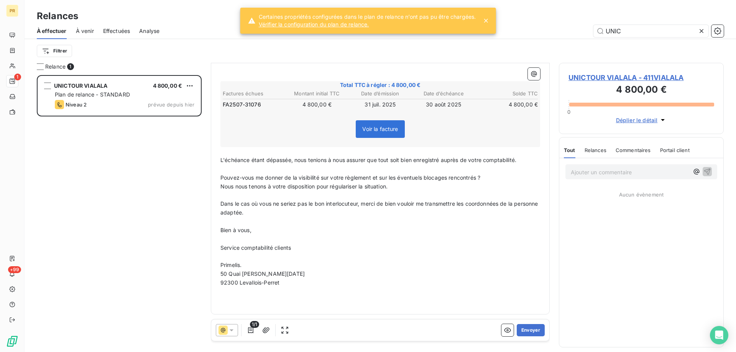
scroll to position [112, 0]
click at [523, 329] on button "Envoyer" at bounding box center [531, 330] width 28 height 12
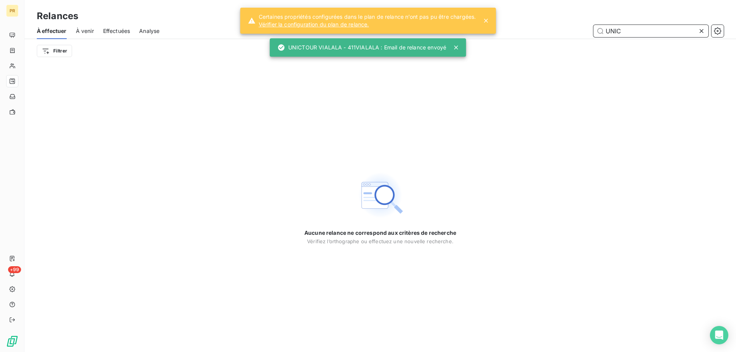
click at [609, 26] on input "UNIC" at bounding box center [650, 31] width 115 height 12
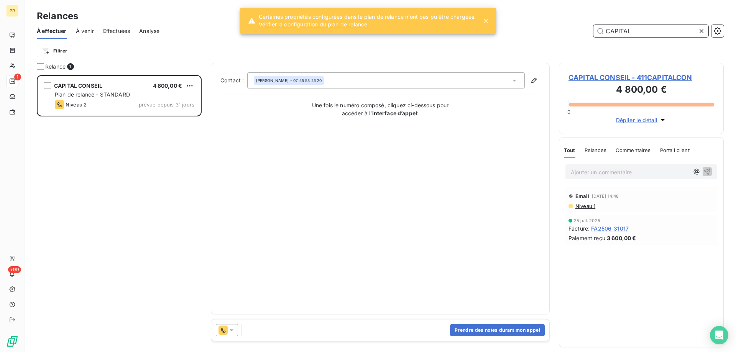
scroll to position [271, 159]
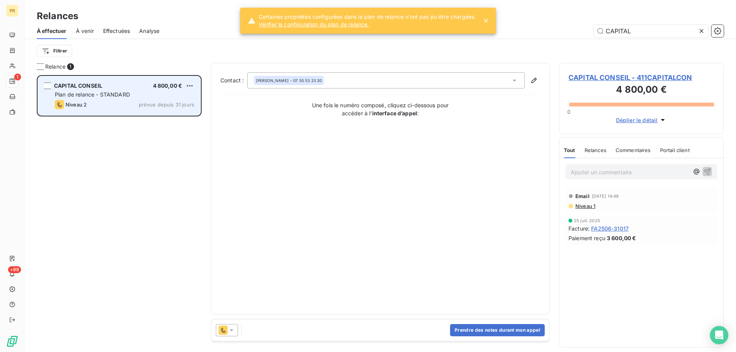
click at [144, 109] on div "Niveau 2 prévue depuis 31 jours" at bounding box center [124, 104] width 139 height 9
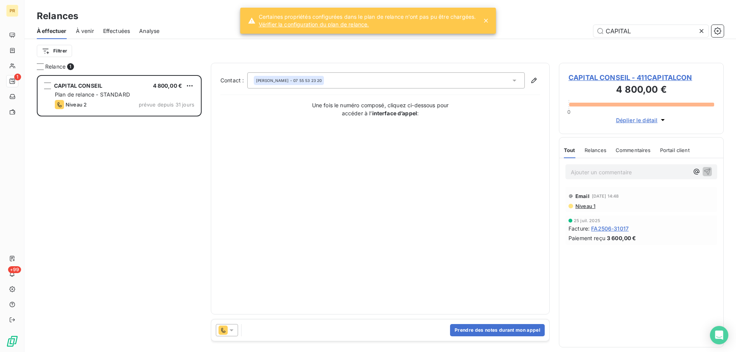
click at [232, 331] on icon at bounding box center [232, 331] width 4 height 2
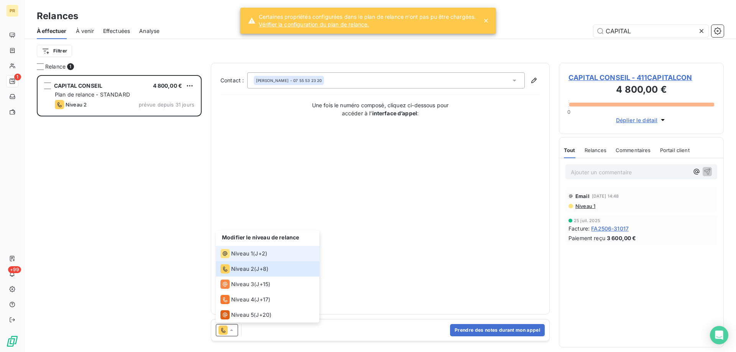
click at [241, 253] on span "Niveau 1" at bounding box center [242, 254] width 22 height 8
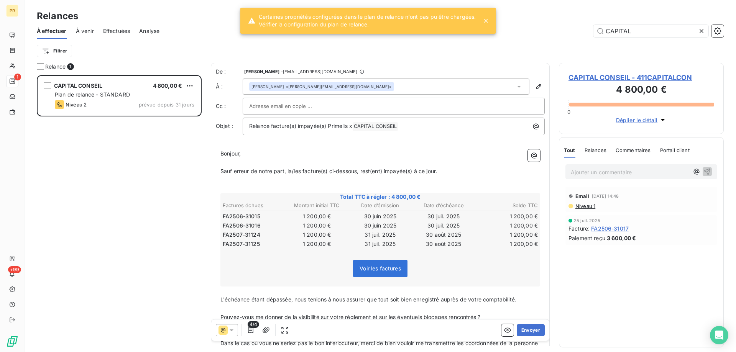
click at [233, 337] on div "4/4 Envoyer" at bounding box center [380, 330] width 338 height 21
click at [232, 335] on div at bounding box center [227, 330] width 22 height 12
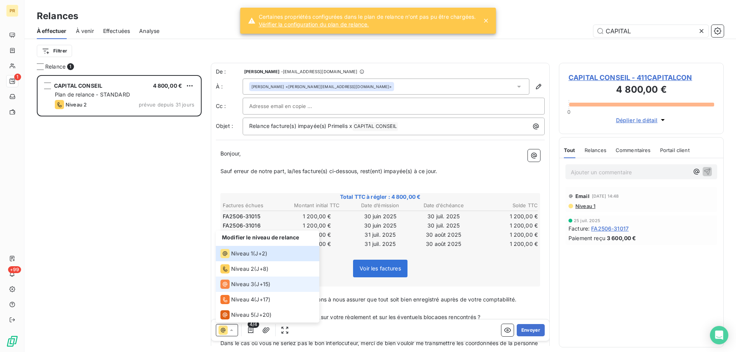
click at [238, 286] on span "Niveau 3" at bounding box center [242, 284] width 23 height 8
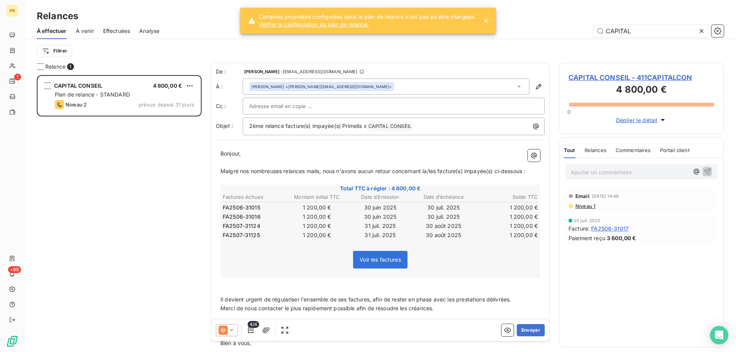
click at [321, 103] on div at bounding box center [393, 105] width 289 height 11
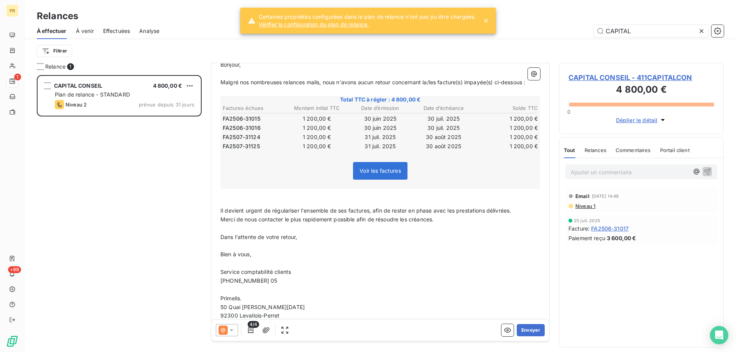
scroll to position [113, 0]
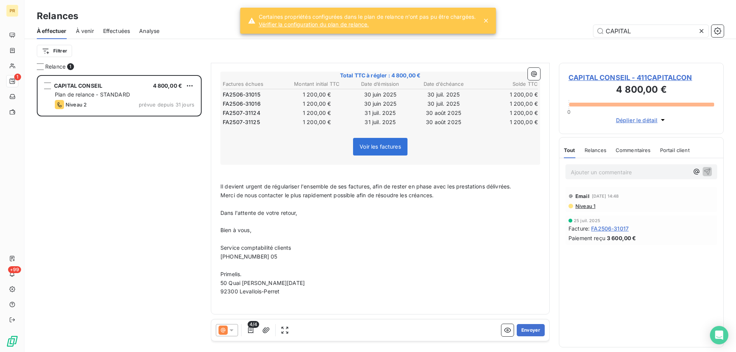
click at [258, 257] on span "[PHONE_NUMBER] 05" at bounding box center [248, 256] width 57 height 7
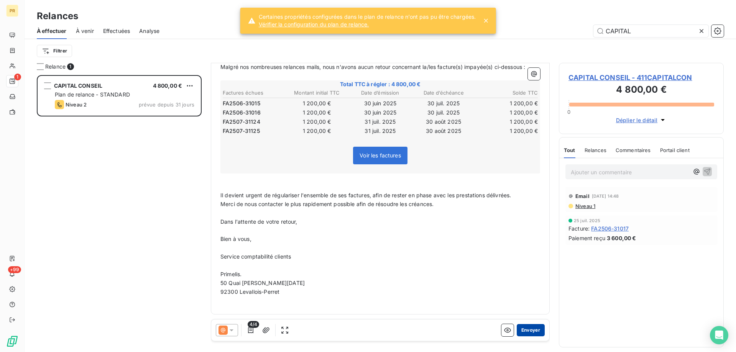
click at [523, 330] on button "Envoyer" at bounding box center [531, 330] width 28 height 12
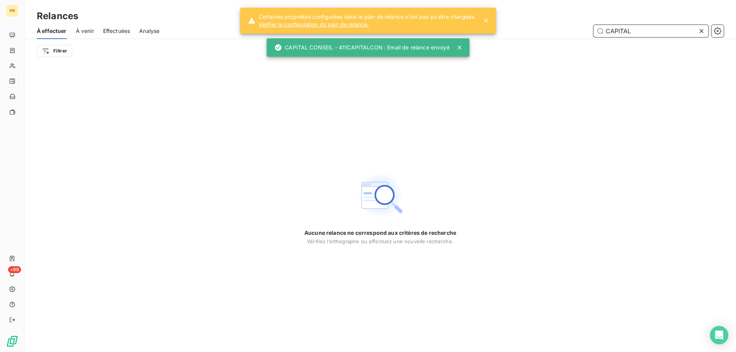
click at [643, 36] on input "CAPITAL" at bounding box center [650, 31] width 115 height 12
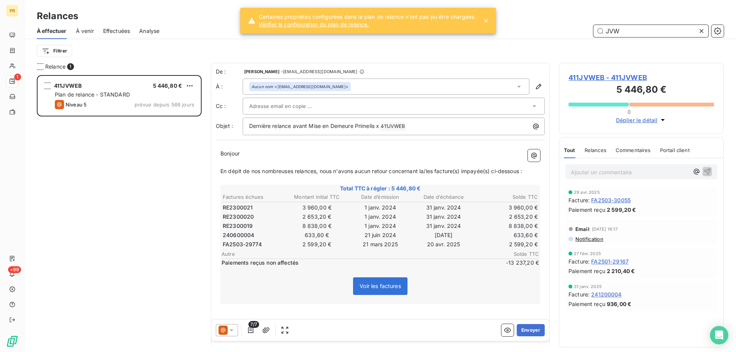
scroll to position [271, 159]
click at [638, 26] on input "JVW" at bounding box center [650, 31] width 115 height 12
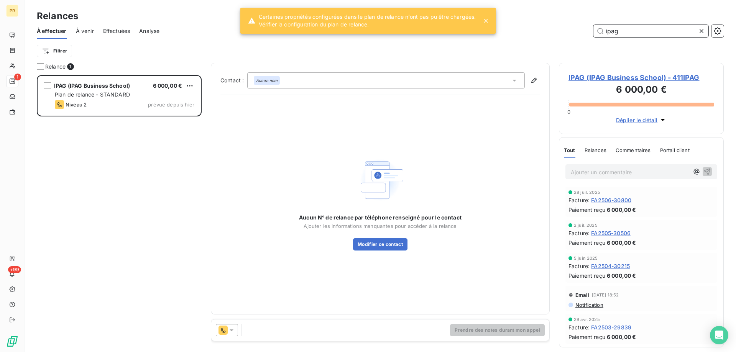
scroll to position [271, 159]
click at [223, 328] on icon at bounding box center [223, 330] width 4 height 5
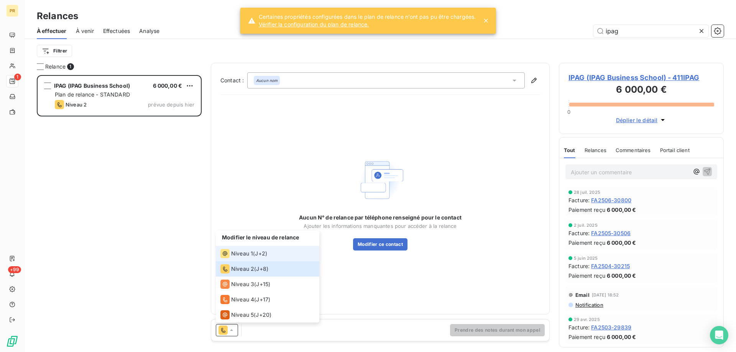
click at [247, 252] on span "Niveau 1" at bounding box center [242, 254] width 22 height 8
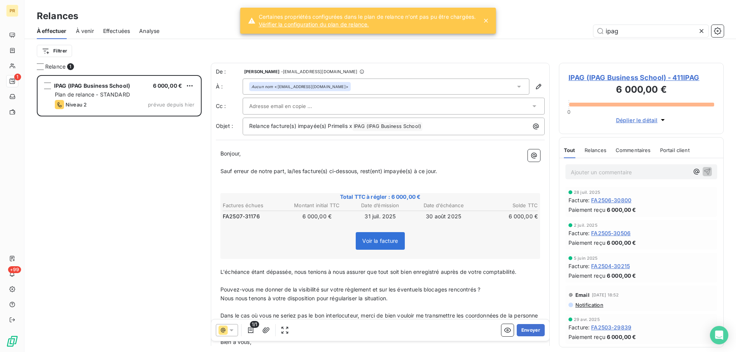
click at [503, 103] on div at bounding box center [389, 105] width 281 height 11
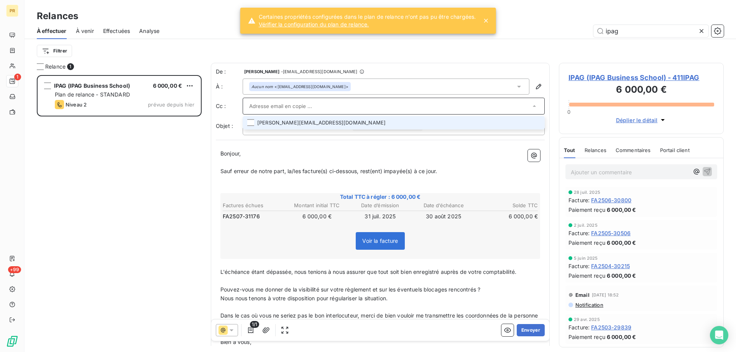
click at [426, 126] on li "[PERSON_NAME][EMAIL_ADDRESS][DOMAIN_NAME]" at bounding box center [394, 122] width 302 height 13
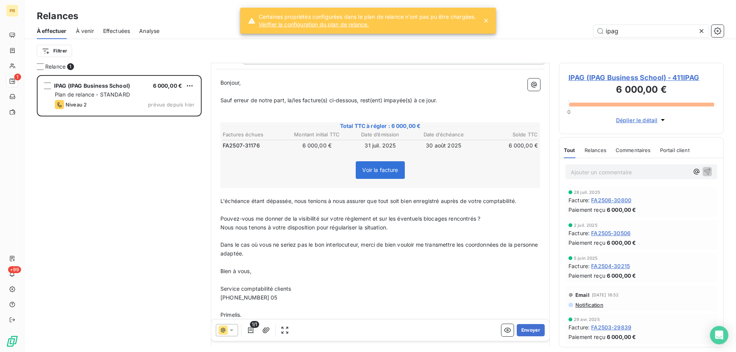
scroll to position [102, 0]
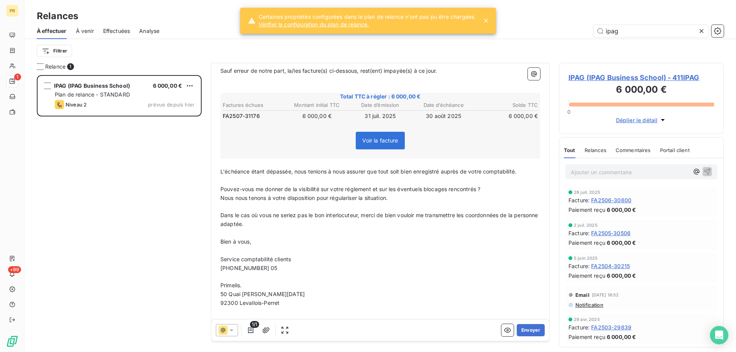
click at [245, 269] on span "[PHONE_NUMBER] 05" at bounding box center [248, 268] width 57 height 7
click at [520, 330] on button "Envoyer" at bounding box center [531, 330] width 28 height 12
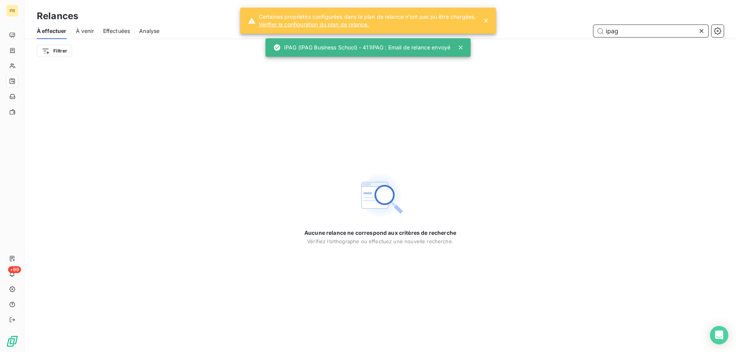
click at [646, 28] on input "ipag" at bounding box center [650, 31] width 115 height 12
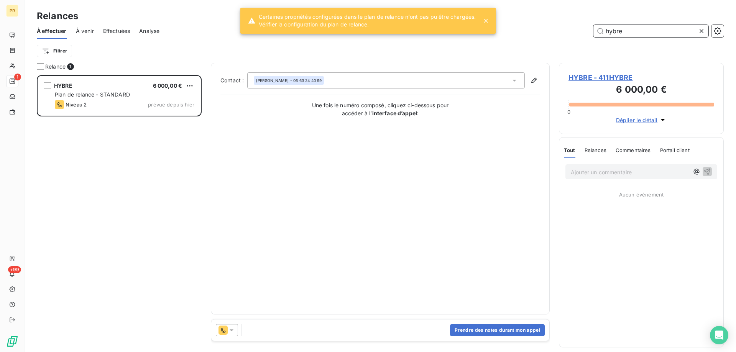
scroll to position [271, 159]
click at [594, 205] on span "Niveau 1" at bounding box center [584, 206] width 21 height 6
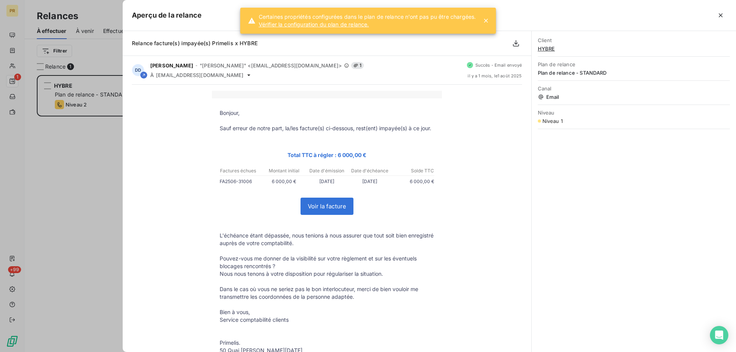
click at [111, 224] on div at bounding box center [368, 176] width 736 height 352
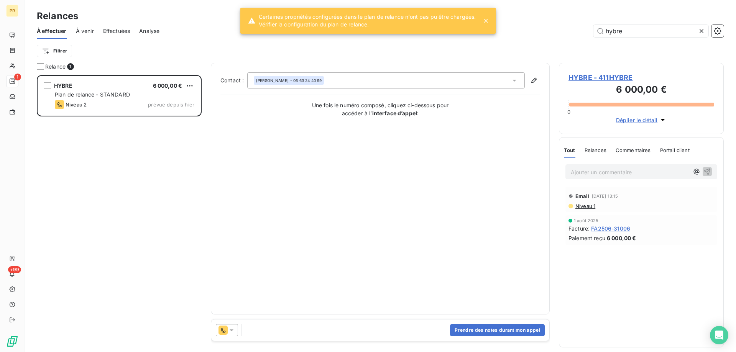
click at [228, 331] on icon at bounding box center [232, 330] width 8 height 8
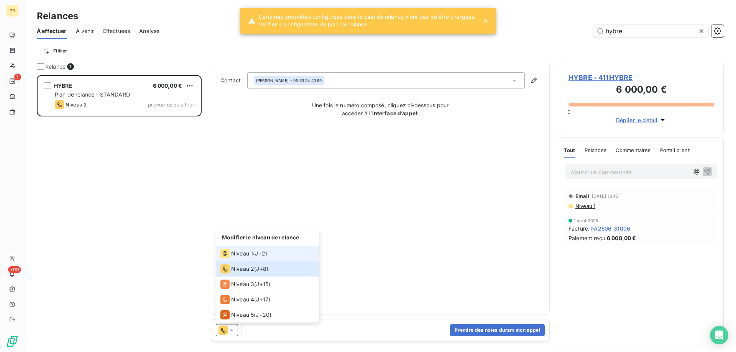
click at [243, 253] on span "Niveau 1" at bounding box center [242, 254] width 22 height 8
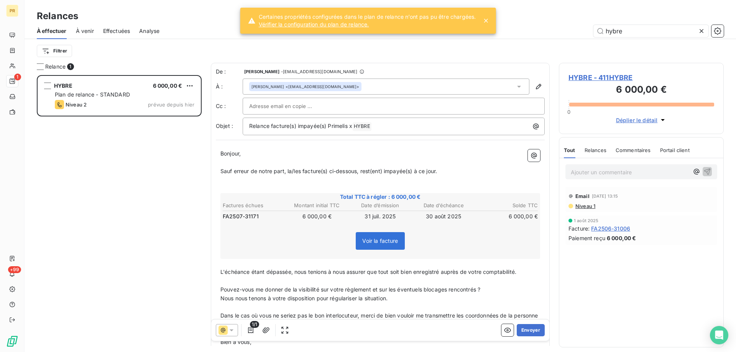
click at [297, 112] on input "text" at bounding box center [290, 105] width 82 height 11
click at [299, 106] on input "text" at bounding box center [393, 105] width 289 height 11
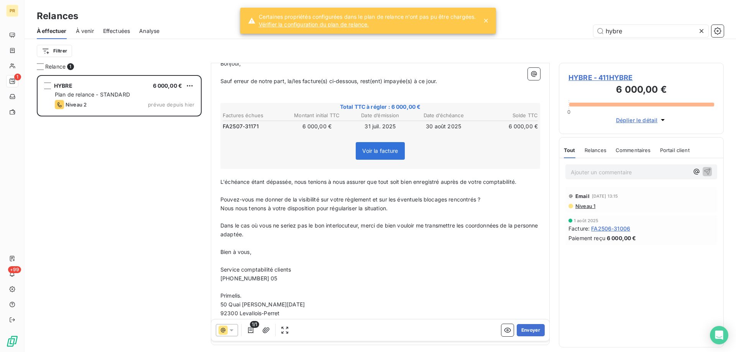
scroll to position [121, 0]
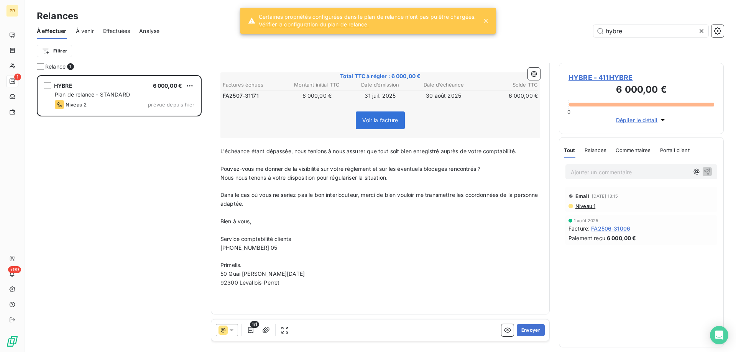
click at [260, 251] on span "[PHONE_NUMBER] 05" at bounding box center [248, 247] width 57 height 7
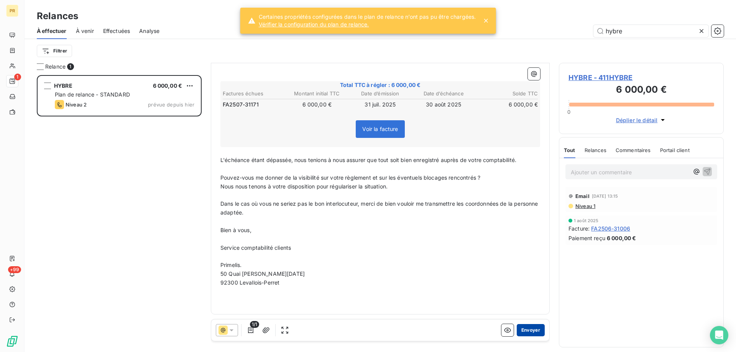
click at [529, 327] on button "Envoyer" at bounding box center [531, 330] width 28 height 12
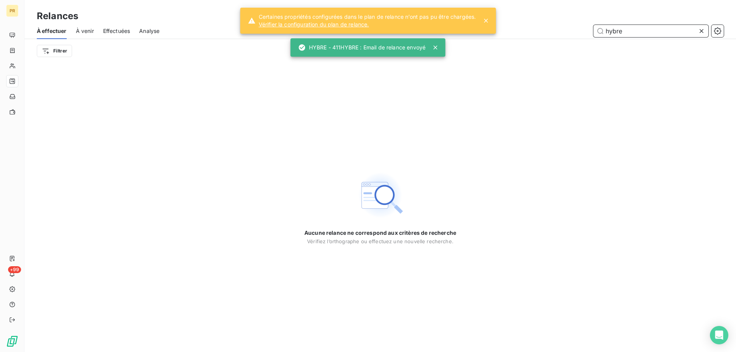
click at [625, 30] on input "hybre" at bounding box center [650, 31] width 115 height 12
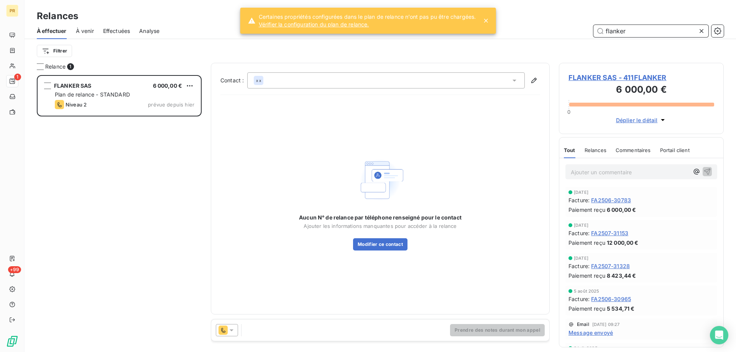
scroll to position [271, 159]
type input "flanker"
click at [234, 330] on icon at bounding box center [232, 330] width 8 height 8
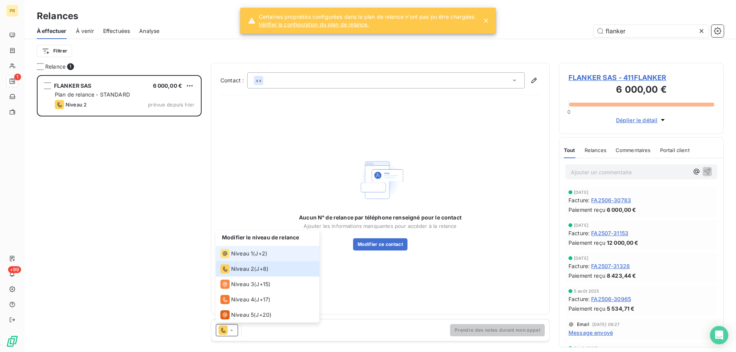
click at [244, 252] on span "Niveau 1" at bounding box center [242, 254] width 22 height 8
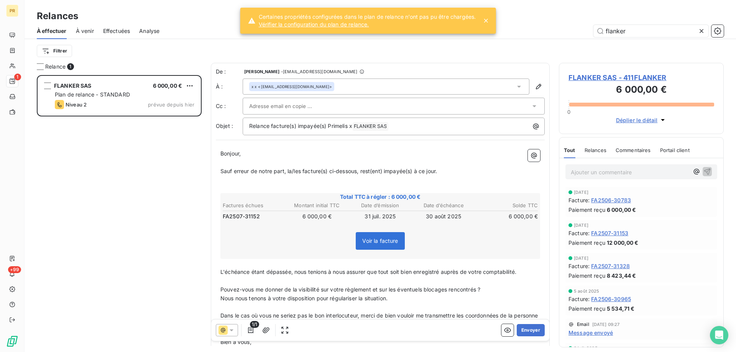
click at [367, 82] on div "x x <[EMAIL_ADDRESS][DOMAIN_NAME]>" at bounding box center [386, 87] width 287 height 16
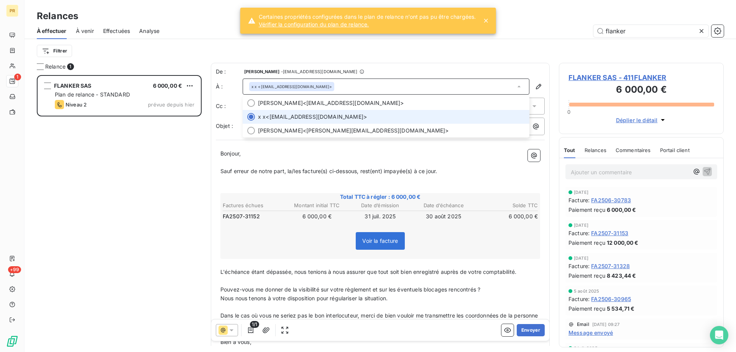
click at [367, 83] on div "x x <[EMAIL_ADDRESS][DOMAIN_NAME]>" at bounding box center [386, 87] width 287 height 16
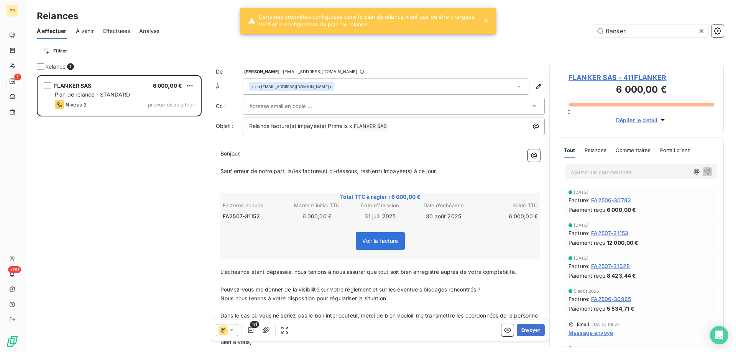
click at [350, 106] on div at bounding box center [389, 105] width 281 height 11
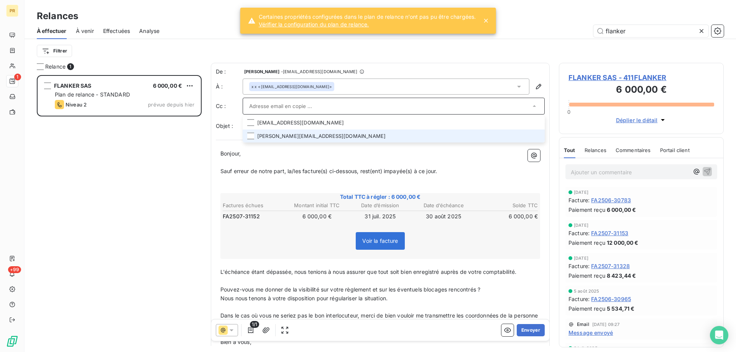
click at [327, 140] on li "[PERSON_NAME][EMAIL_ADDRESS][DOMAIN_NAME]" at bounding box center [394, 136] width 302 height 13
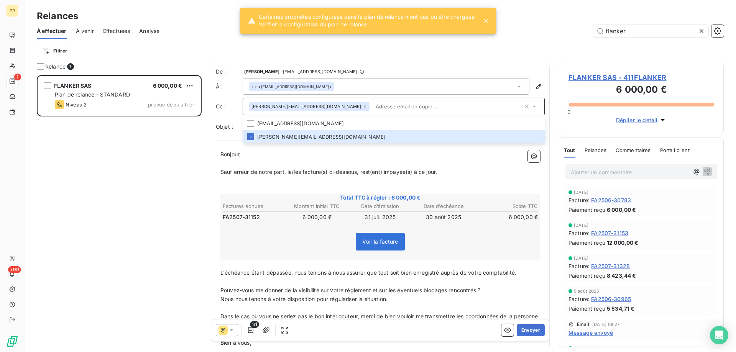
click at [331, 158] on p "Bonjour," at bounding box center [380, 154] width 320 height 9
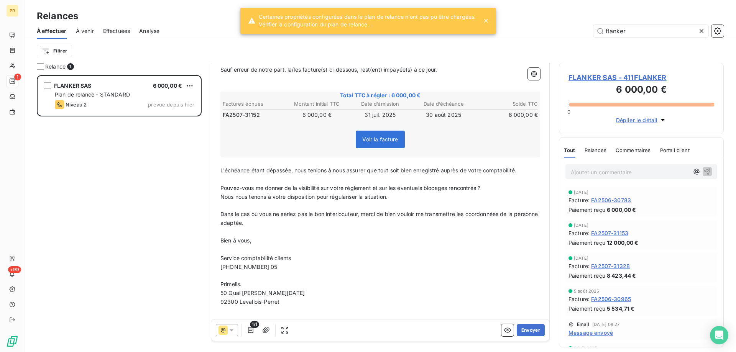
scroll to position [107, 0]
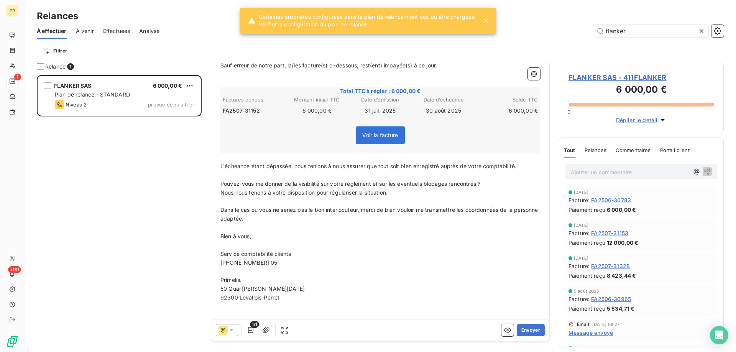
click at [232, 266] on span "[PHONE_NUMBER] 05" at bounding box center [248, 262] width 57 height 7
click at [528, 334] on button "Envoyer" at bounding box center [531, 330] width 28 height 12
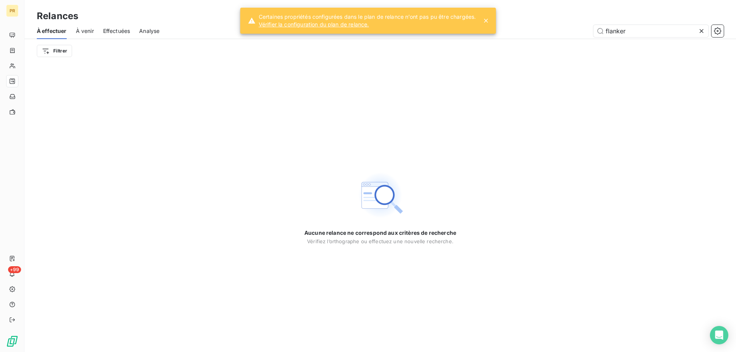
click at [443, 160] on div "Aucune relance ne correspond aux critères de recherche [PERSON_NAME] l’orthogra…" at bounding box center [380, 207] width 711 height 289
